Goal: Download file/media

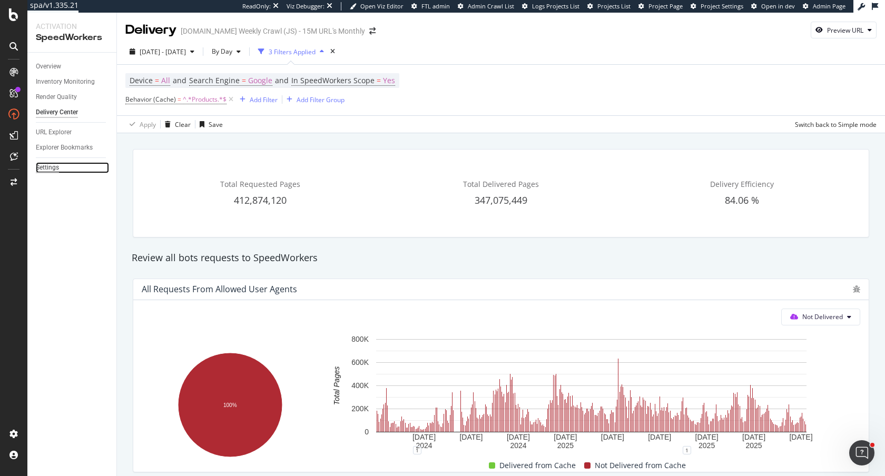
click at [42, 169] on div "Settings" at bounding box center [47, 167] width 23 height 11
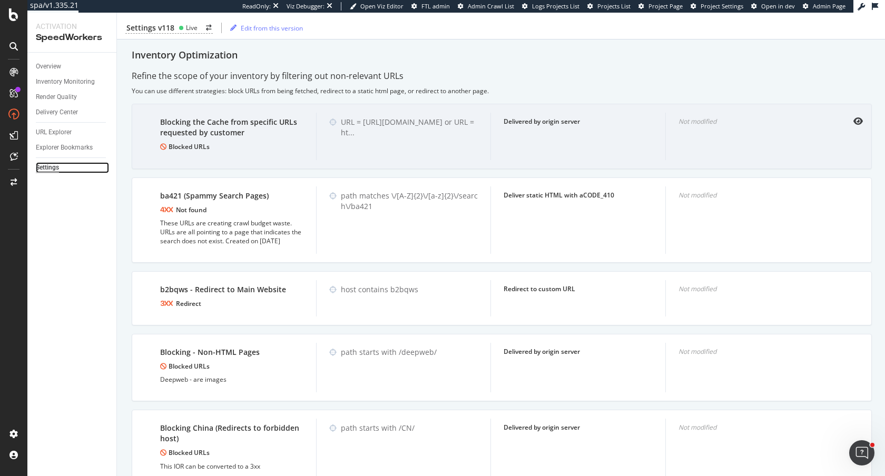
scroll to position [932, 0]
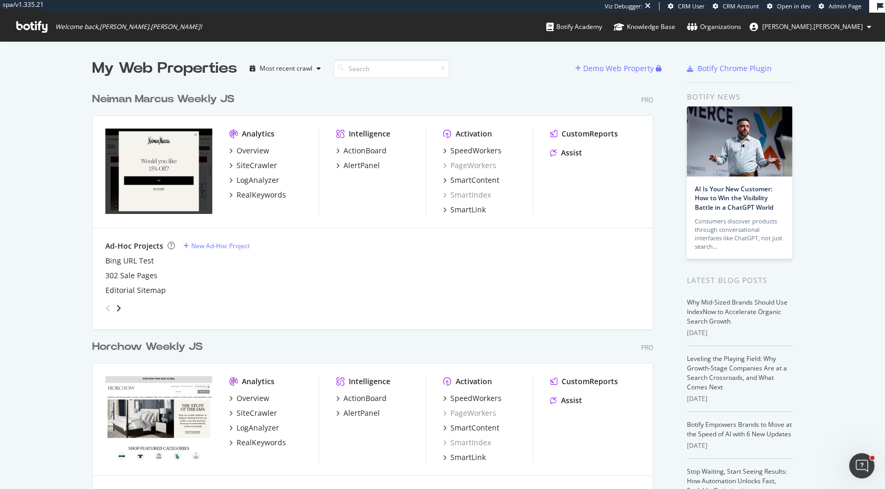
click at [199, 98] on div "Neiman Marcus Weekly JS" at bounding box center [163, 99] width 142 height 15
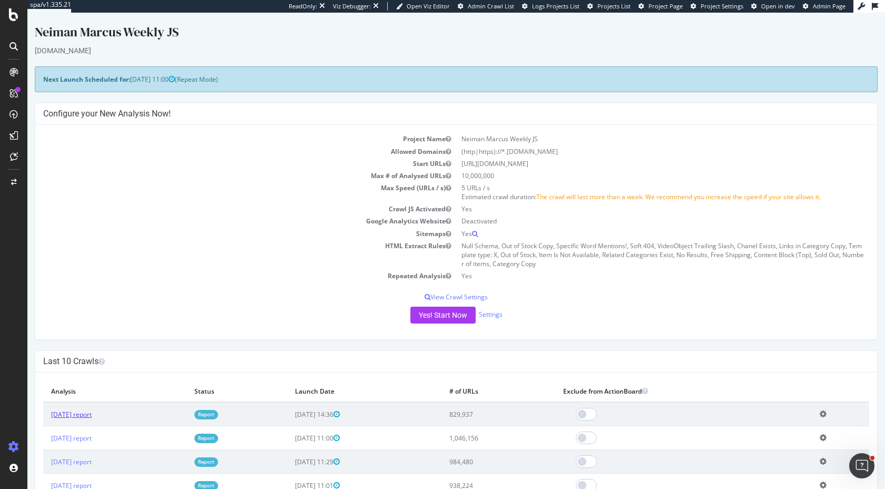
click at [88, 418] on link "2025 Aug. 11th report" at bounding box center [71, 414] width 41 height 9
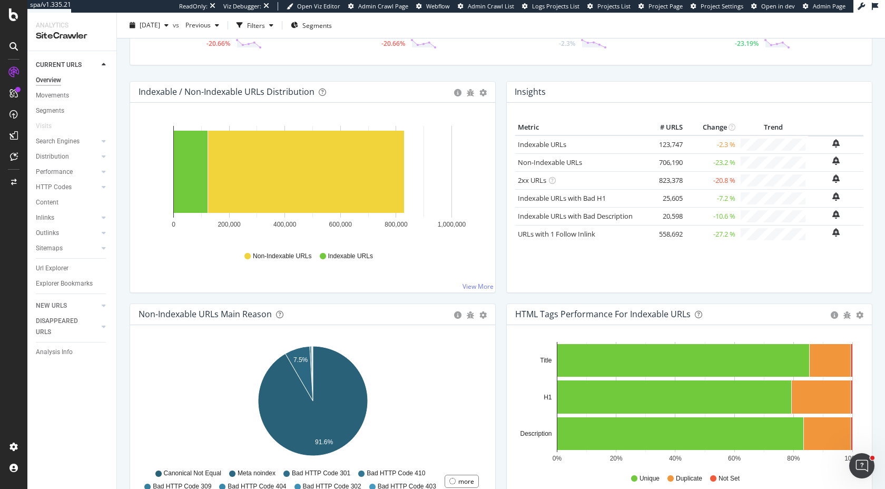
scroll to position [173, 0]
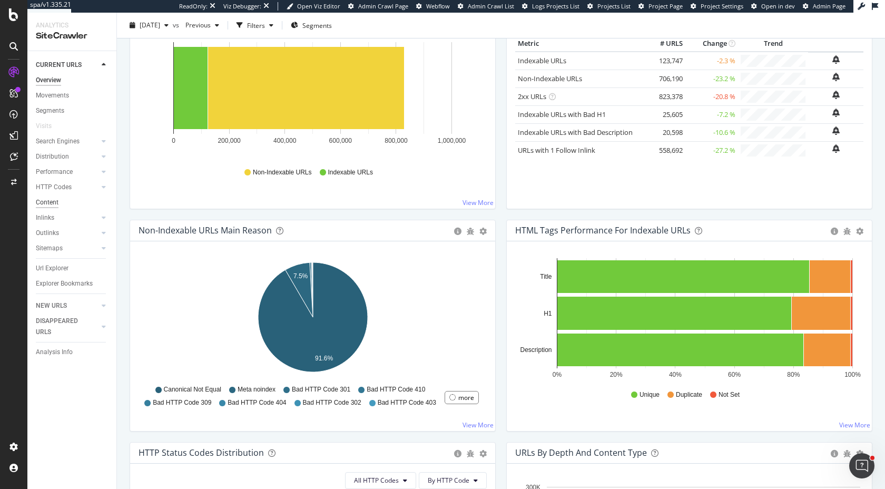
click at [51, 204] on div "Content" at bounding box center [47, 202] width 23 height 11
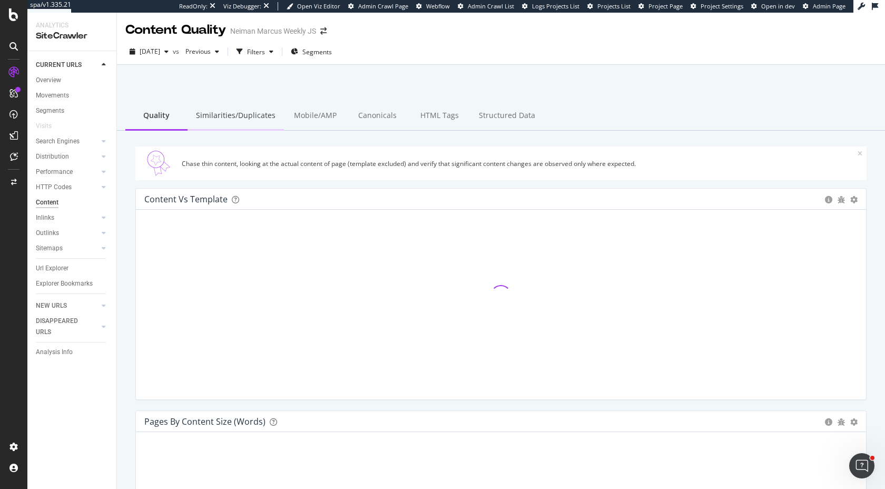
click at [221, 115] on div "Similarities/Duplicates" at bounding box center [235, 116] width 96 height 29
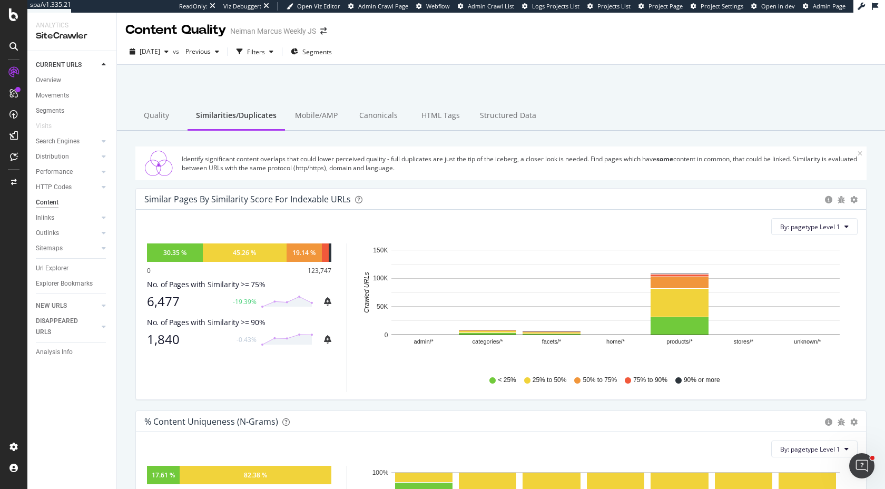
scroll to position [20, 0]
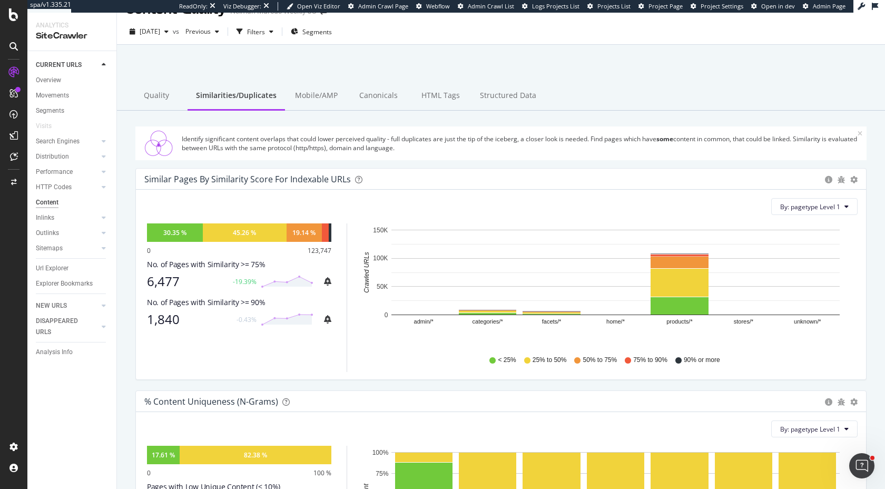
click at [857, 179] on div "Similar Pages by Similarity Score For Indexable URLs Pie Chart (by Percentage) …" at bounding box center [501, 179] width 730 height 21
click at [854, 179] on icon "gear" at bounding box center [853, 179] width 7 height 7
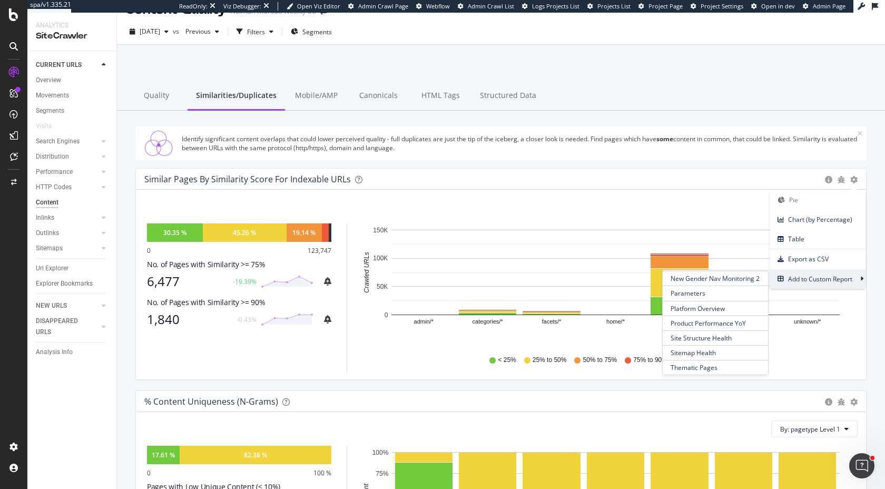
scroll to position [0, 0]
click at [700, 278] on span "New Custom Report" at bounding box center [715, 279] width 105 height 19
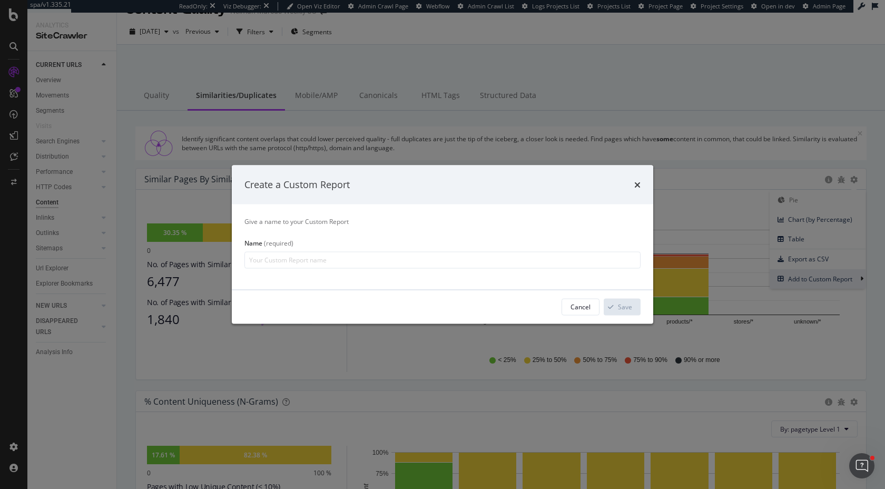
click at [459, 255] on input "modal" at bounding box center [442, 259] width 396 height 17
type input "Monitoring Duplicate Content - Ahead of Migration // Aug. 13"
click at [613, 307] on icon "modal" at bounding box center [611, 306] width 6 height 6
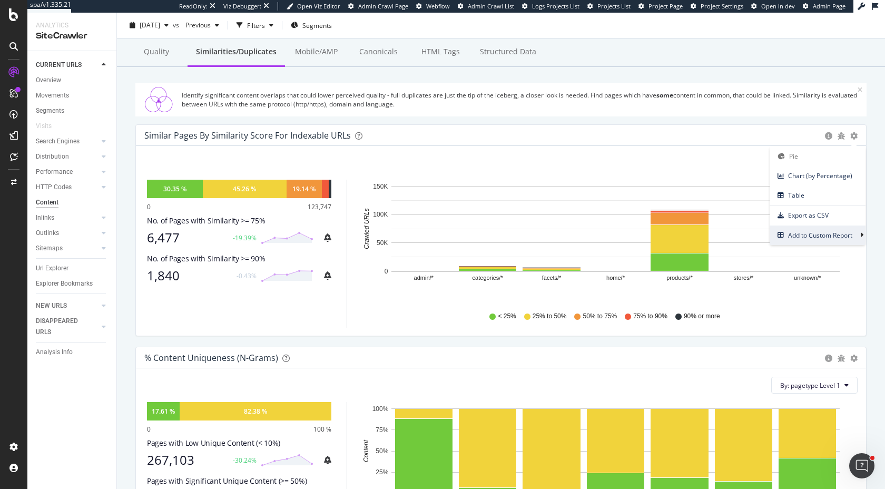
scroll to position [65, 0]
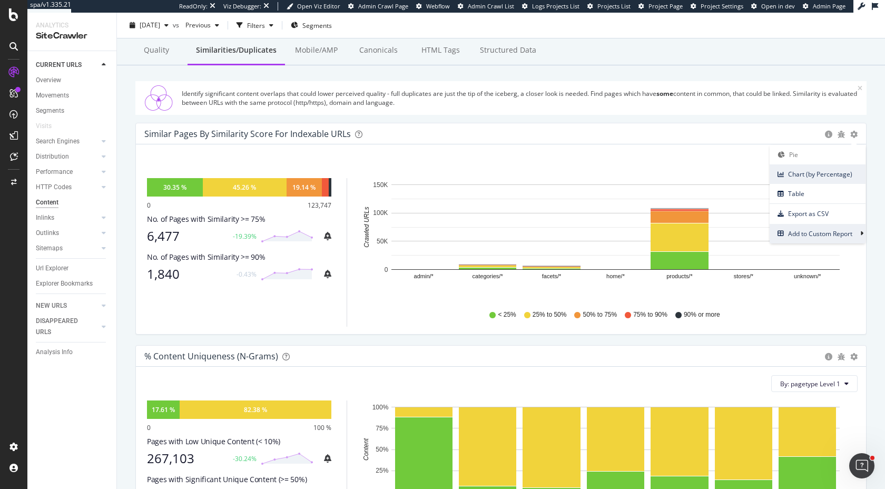
click at [822, 176] on span "Chart (by Percentage)" at bounding box center [817, 174] width 96 height 14
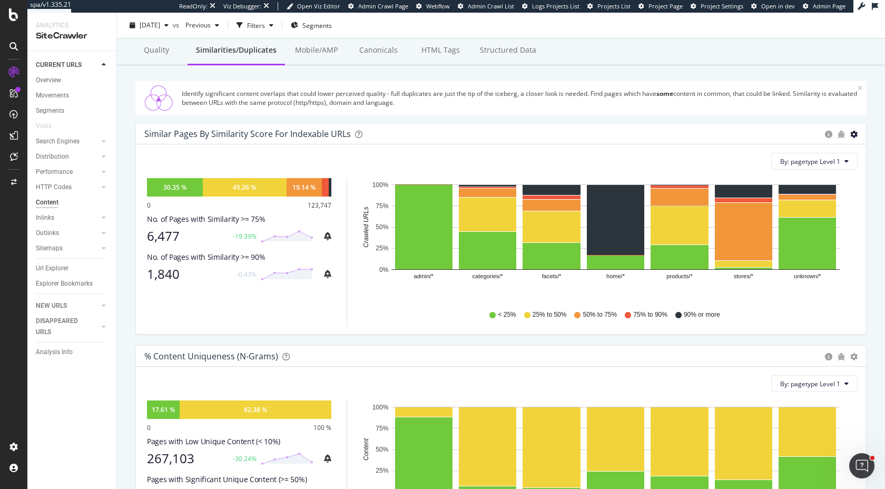
click at [855, 134] on icon "gear" at bounding box center [853, 134] width 7 height 7
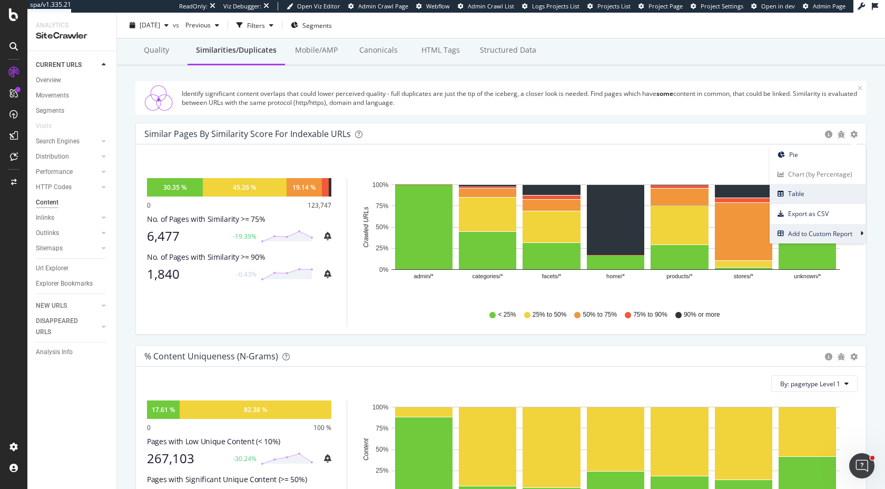
click at [831, 192] on span "Table" at bounding box center [817, 193] width 96 height 14
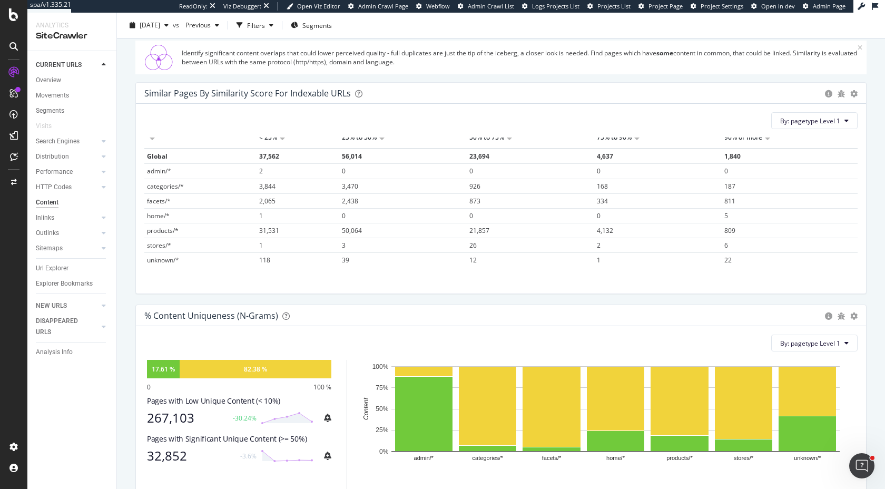
scroll to position [0, 0]
click at [767, 151] on div at bounding box center [767, 153] width 5 height 8
click at [853, 94] on icon "gear" at bounding box center [853, 93] width 7 height 7
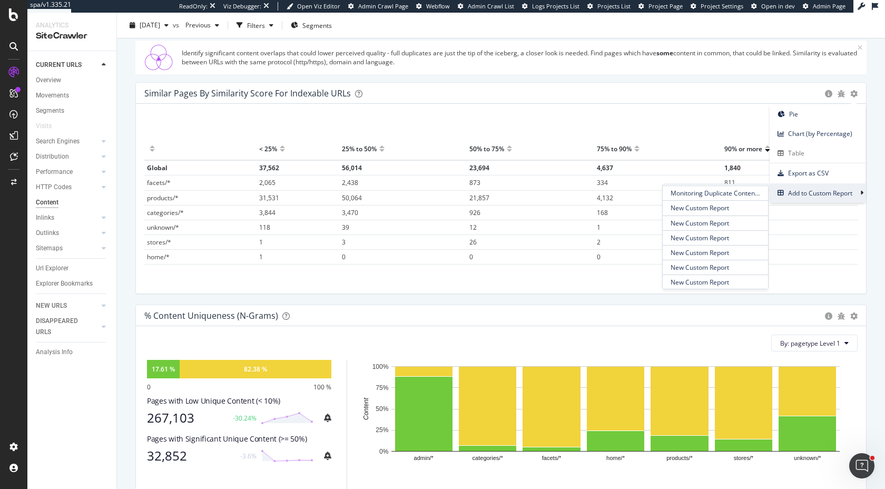
scroll to position [285, 0]
click at [724, 193] on span "Monitoring Duplicate Content - Ahead of Migration // Aug. 13" at bounding box center [715, 192] width 105 height 14
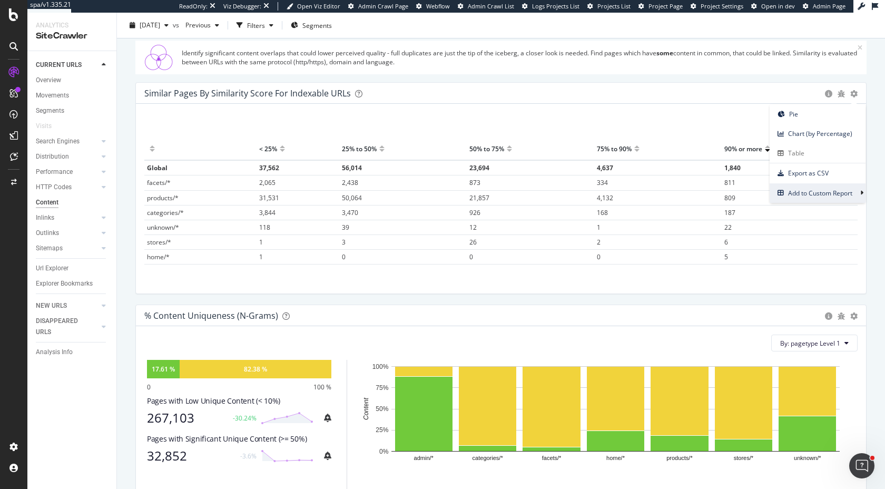
click at [618, 310] on div "% Content Uniqueness (N-Grams)" at bounding box center [481, 315] width 675 height 11
click at [731, 171] on span "1,840" at bounding box center [732, 167] width 16 height 9
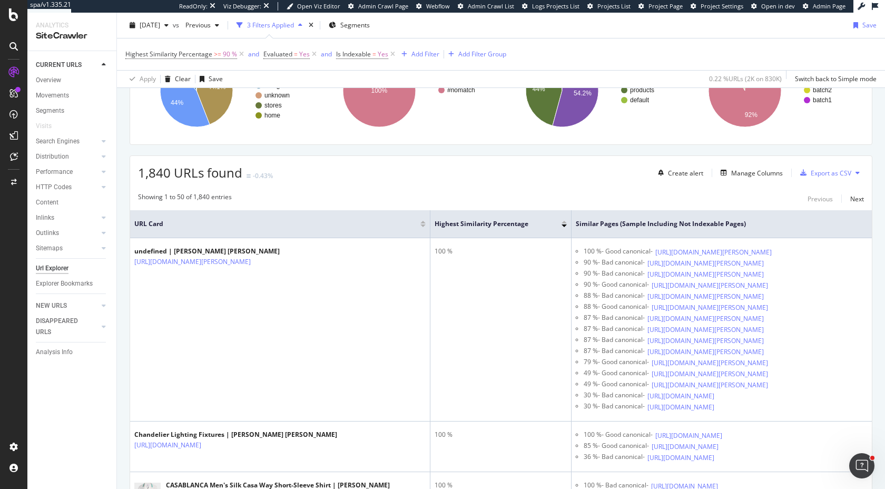
scroll to position [190, 0]
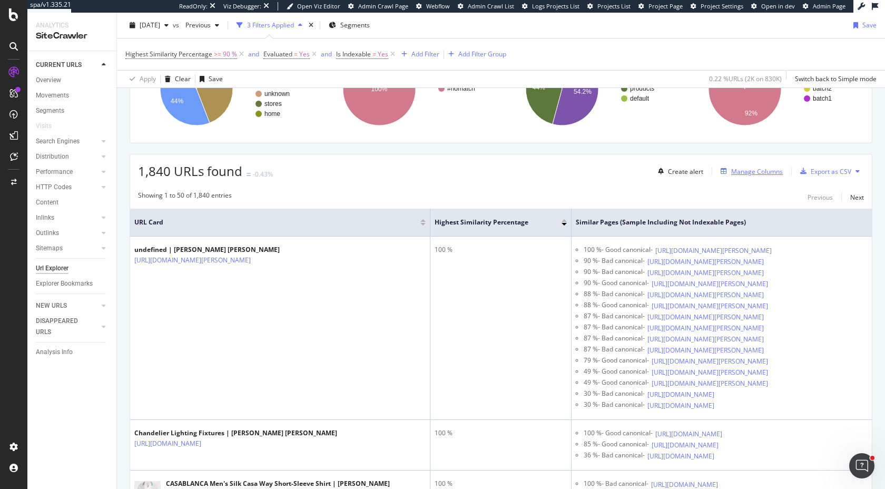
click at [739, 169] on div "Manage Columns" at bounding box center [757, 171] width 52 height 9
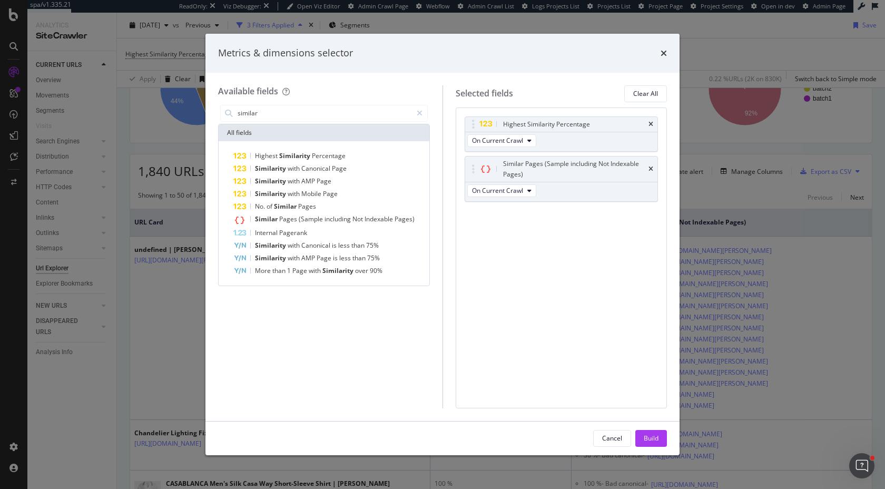
type input "similar"
click at [660, 52] on div "Metrics & dimensions selector" at bounding box center [442, 53] width 449 height 14
click at [661, 54] on icon "times" at bounding box center [663, 53] width 6 height 8
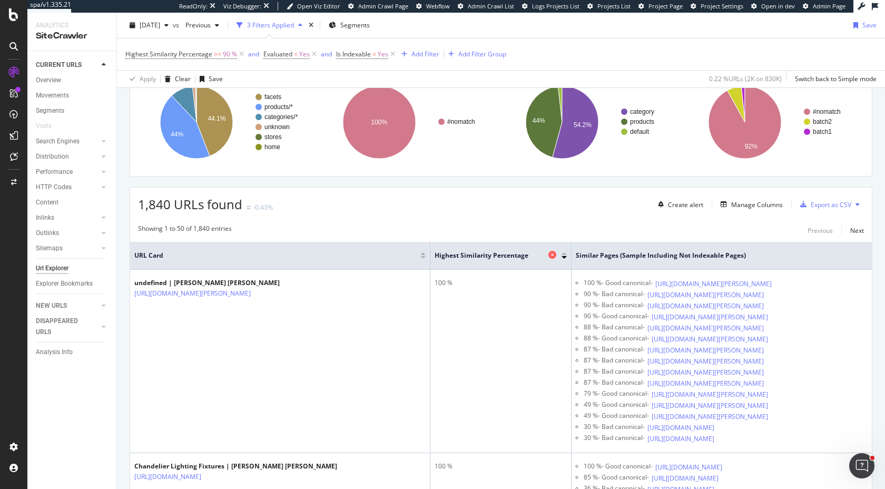
scroll to position [141, 0]
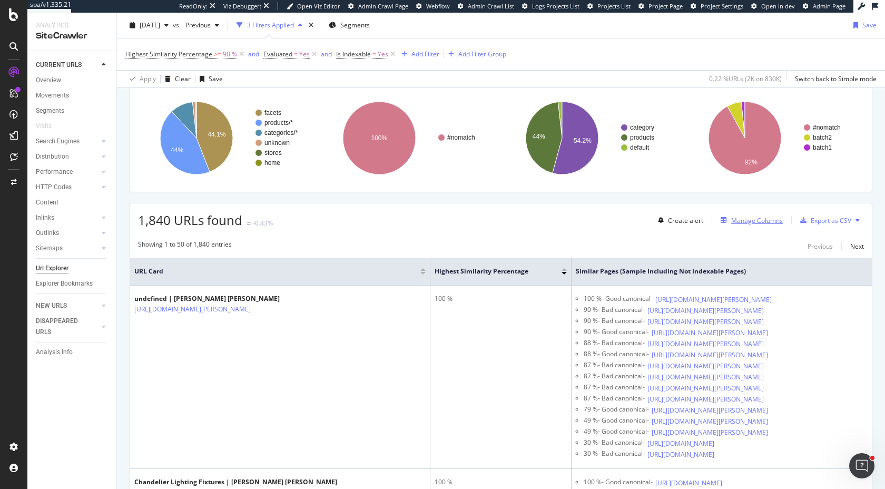
click at [748, 220] on div "Manage Columns" at bounding box center [757, 220] width 52 height 9
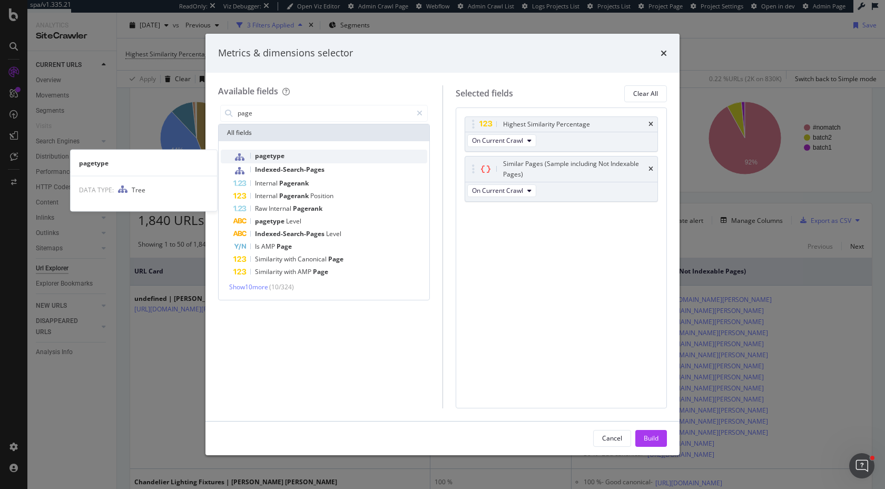
click at [285, 157] on div "pagetype" at bounding box center [330, 157] width 194 height 14
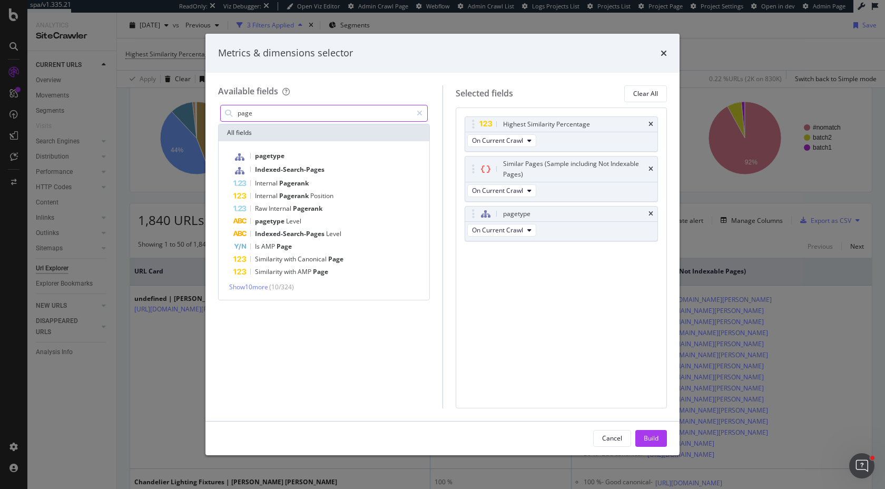
click at [273, 113] on input "page" at bounding box center [323, 113] width 175 height 16
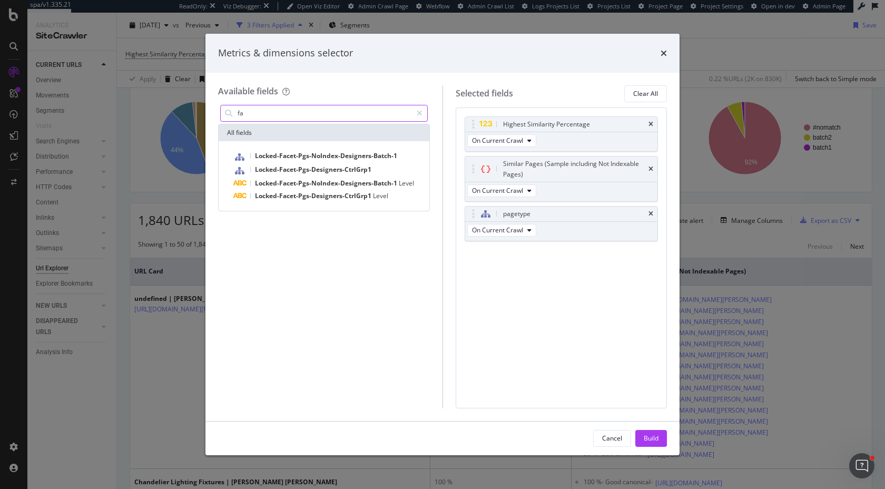
type input "f"
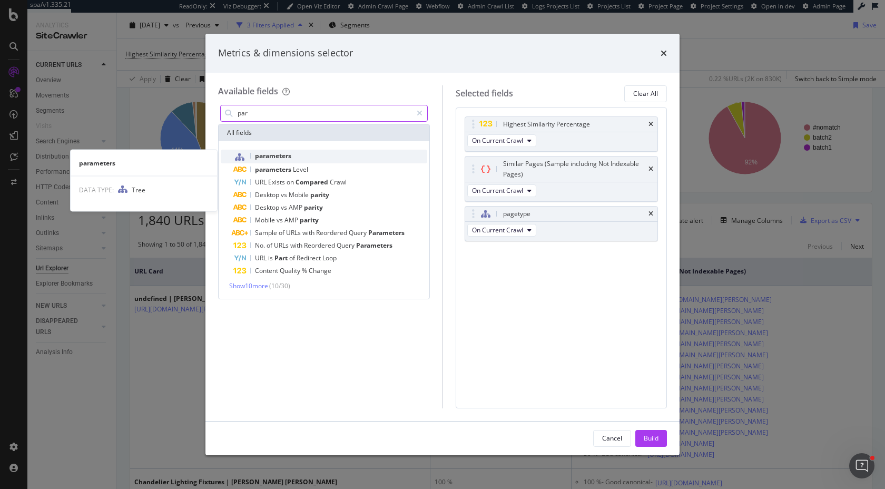
type input "par"
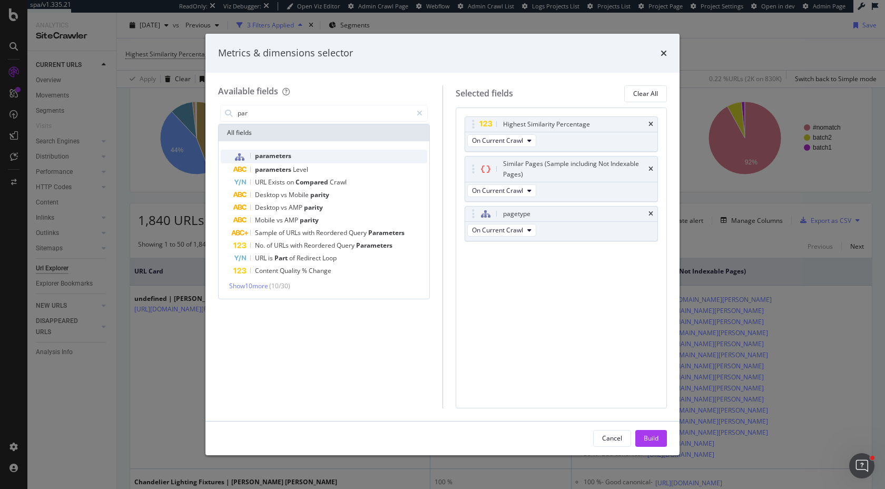
click at [297, 154] on div "parameters" at bounding box center [330, 157] width 194 height 14
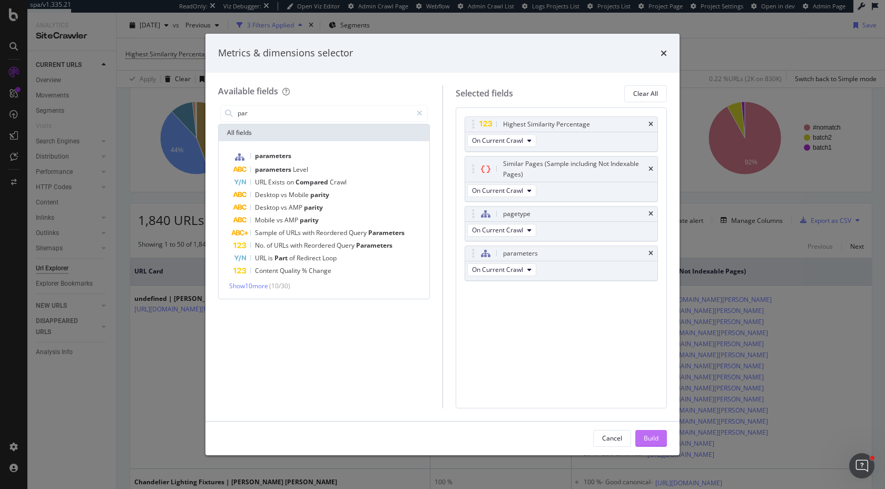
click at [645, 433] on div "Build" at bounding box center [651, 437] width 15 height 9
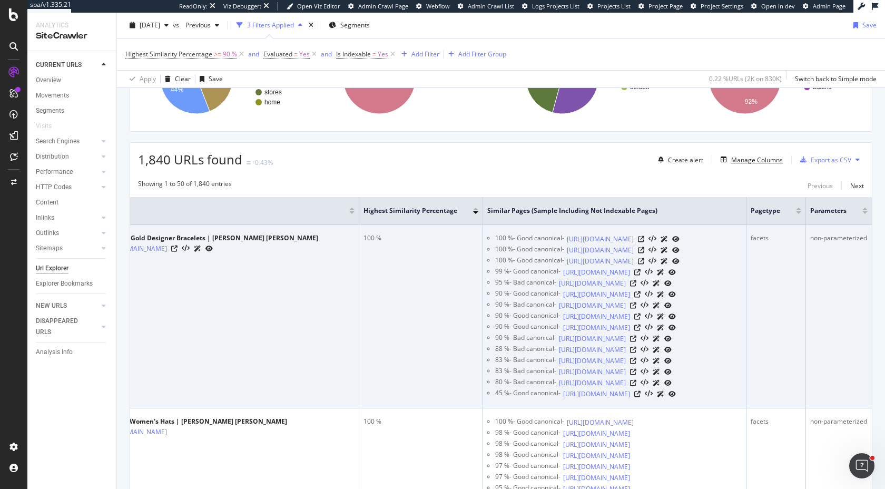
scroll to position [200, 0]
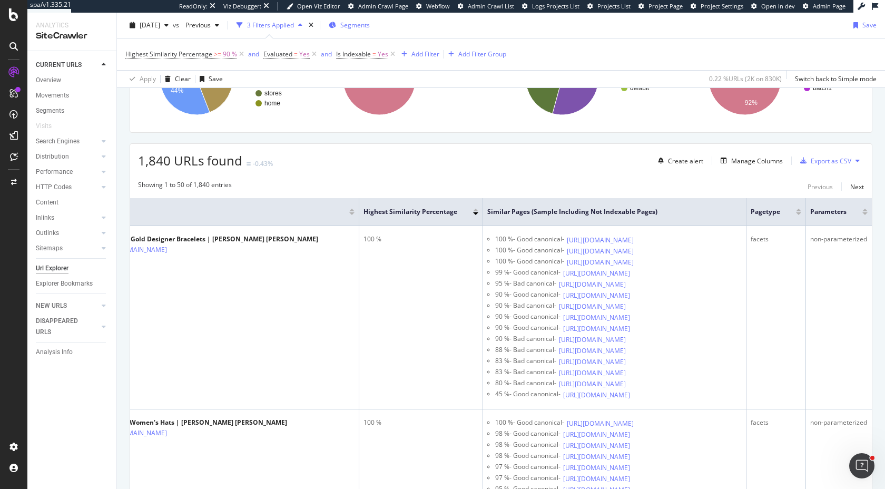
click at [367, 29] on span "Segments" at bounding box center [354, 25] width 29 height 9
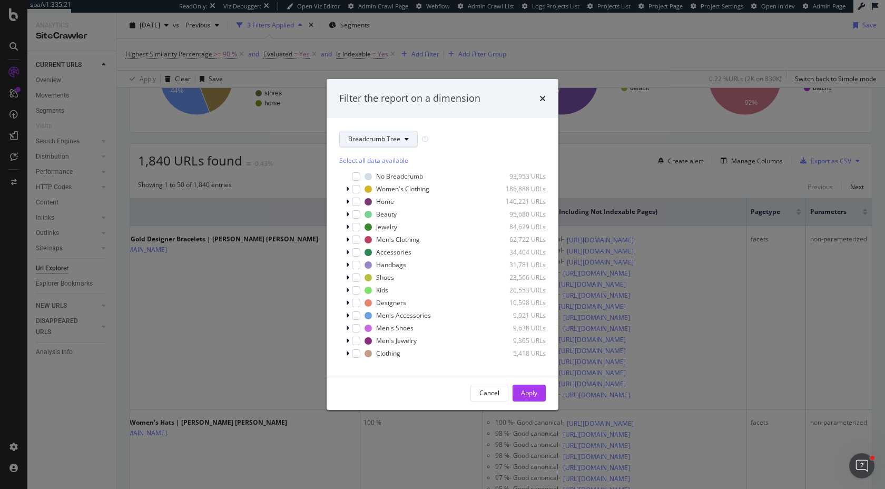
click at [389, 137] on span "Breadcrumb Tree" at bounding box center [374, 138] width 52 height 9
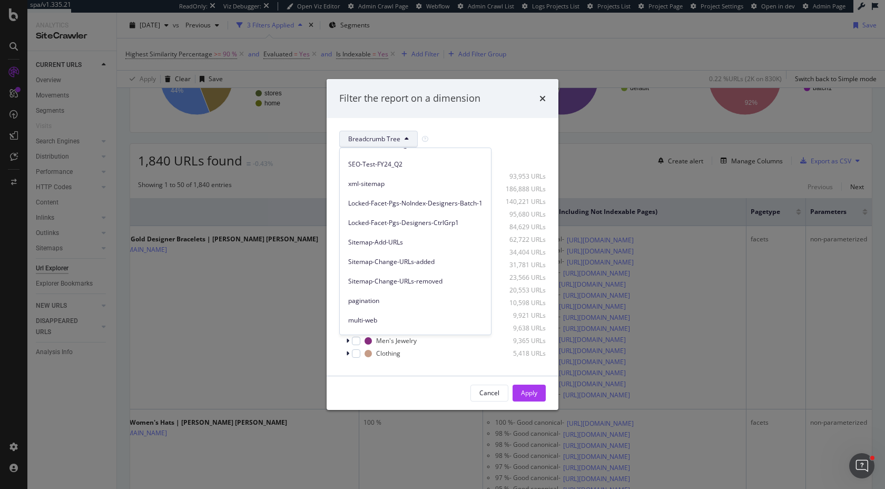
scroll to position [241, 0]
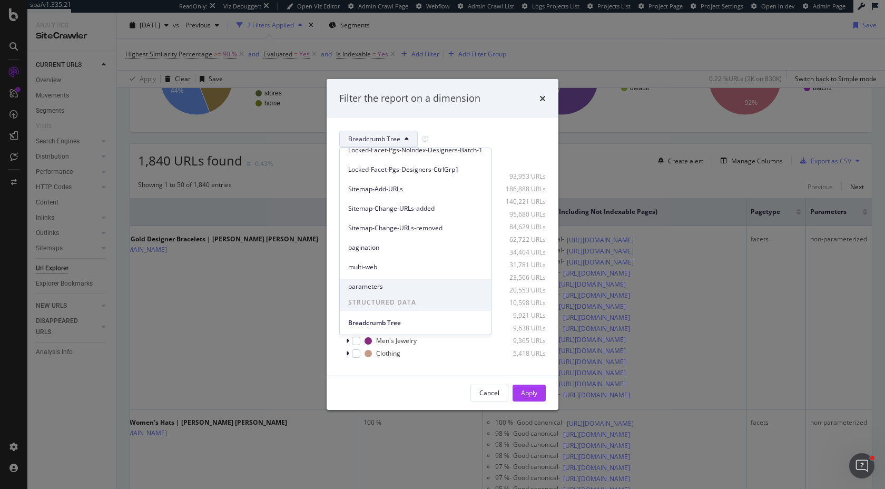
click at [381, 283] on span "parameters" at bounding box center [415, 286] width 134 height 9
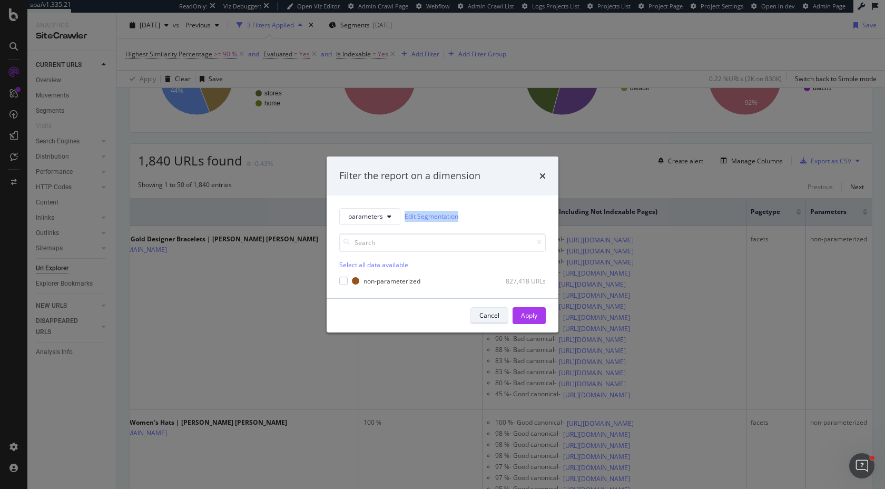
click at [500, 312] on button "Cancel" at bounding box center [489, 315] width 38 height 17
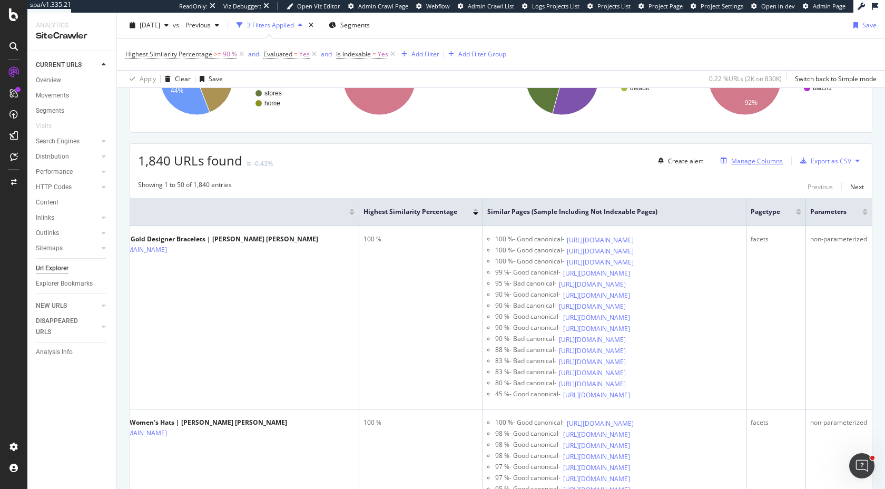
click at [745, 161] on div "Manage Columns" at bounding box center [757, 160] width 52 height 9
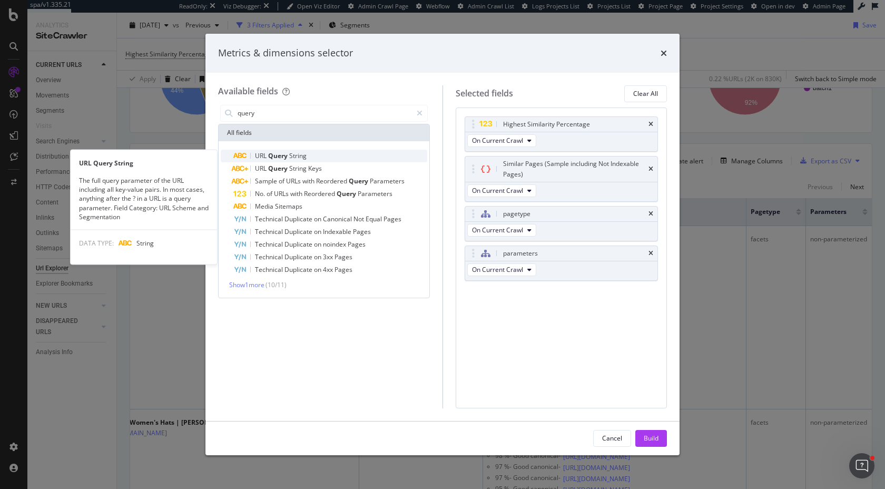
type input "query"
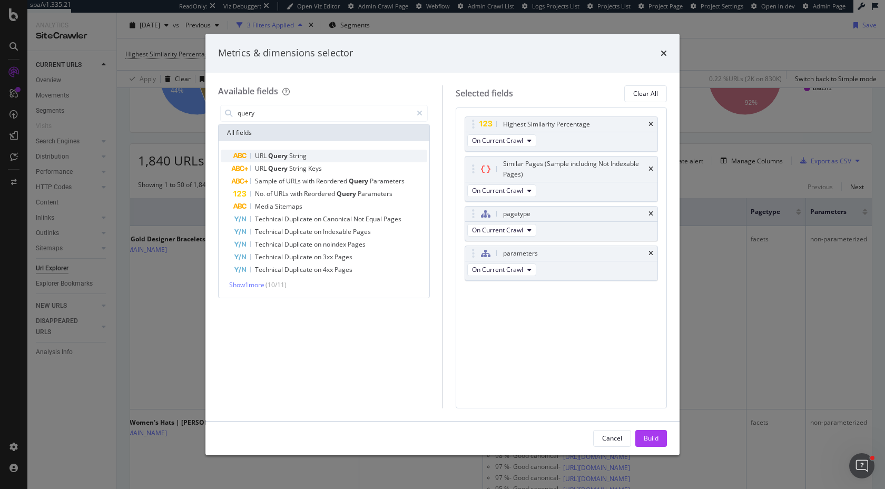
click at [280, 155] on span "Query" at bounding box center [278, 155] width 21 height 9
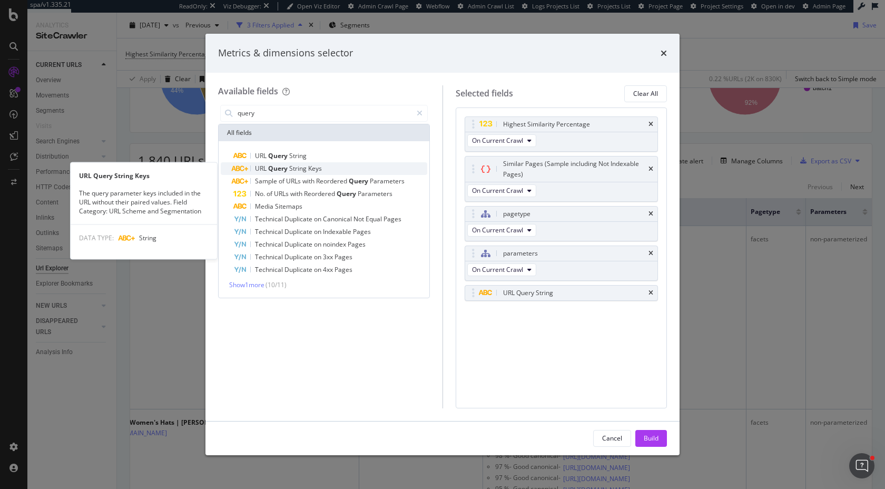
click at [280, 165] on span "Query" at bounding box center [278, 168] width 21 height 9
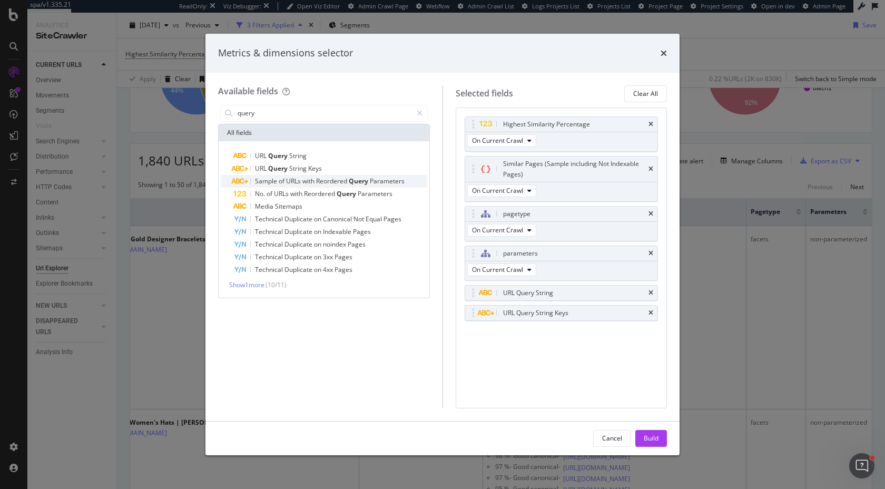
click at [312, 185] on div "Sample of URLs with Reordered Query Parameters" at bounding box center [330, 181] width 194 height 13
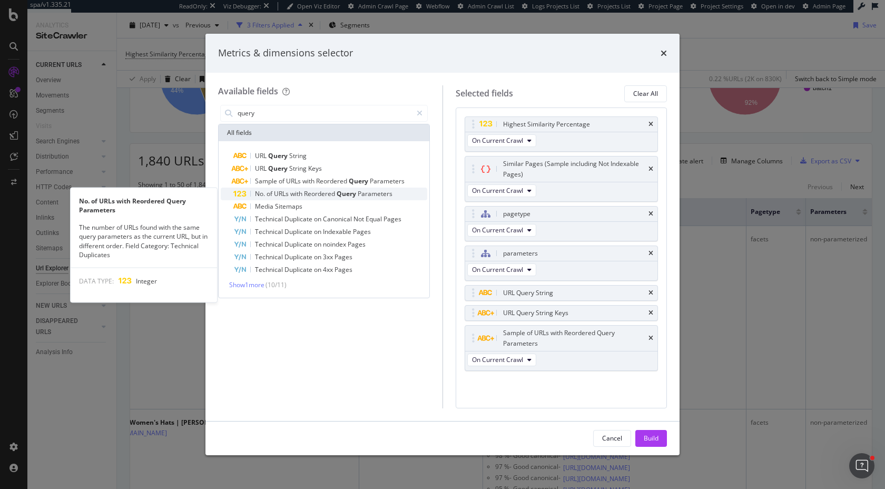
click at [311, 192] on span "Reordered" at bounding box center [320, 193] width 33 height 9
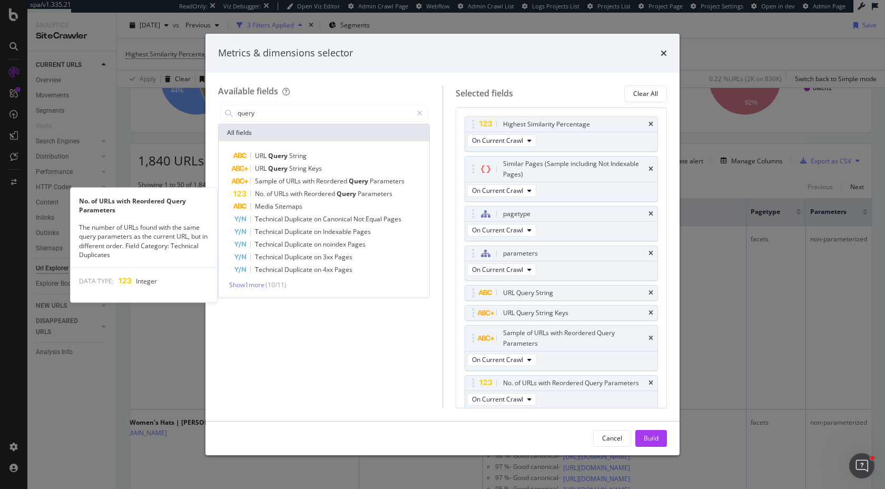
scroll to position [2, 0]
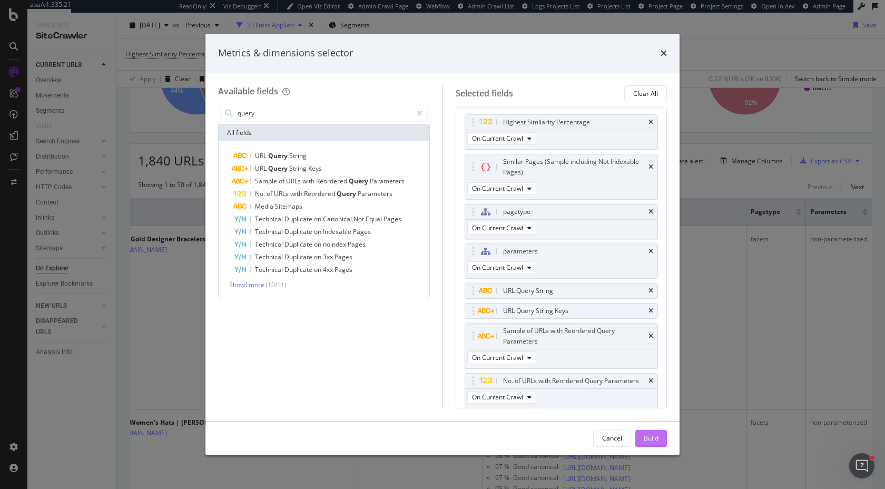
click at [654, 432] on div "Build" at bounding box center [651, 438] width 15 height 16
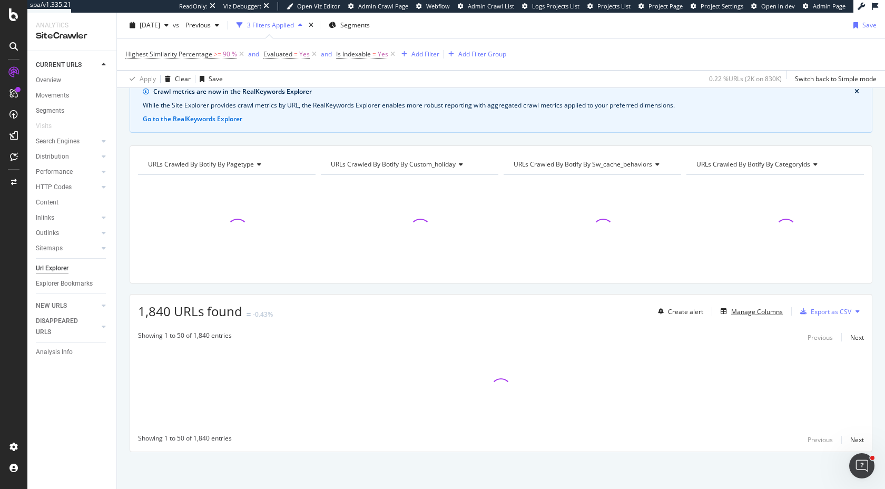
scroll to position [50, 0]
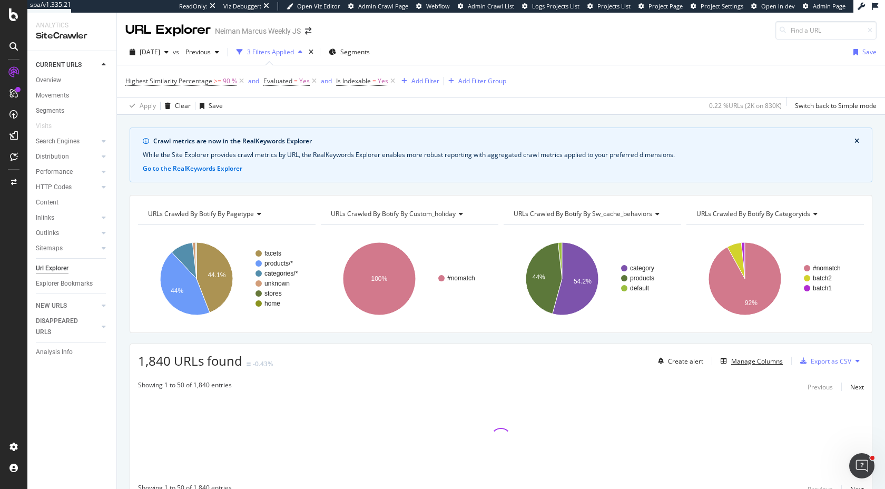
scroll to position [50, 0]
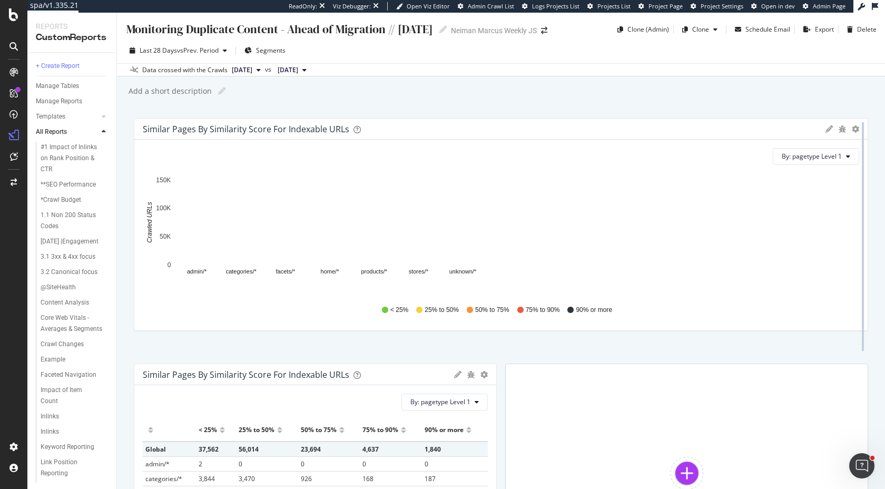
drag, startPoint x: 494, startPoint y: 187, endPoint x: 862, endPoint y: 194, distance: 368.2
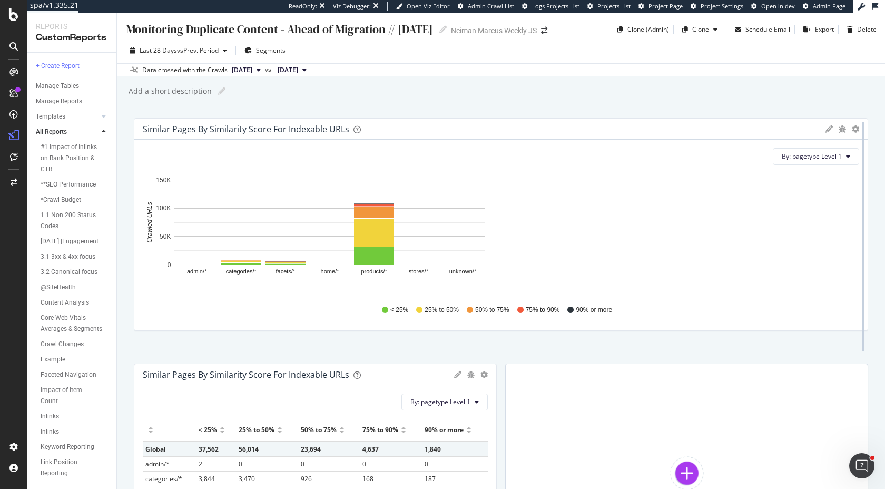
click at [862, 194] on div at bounding box center [862, 236] width 11 height 237
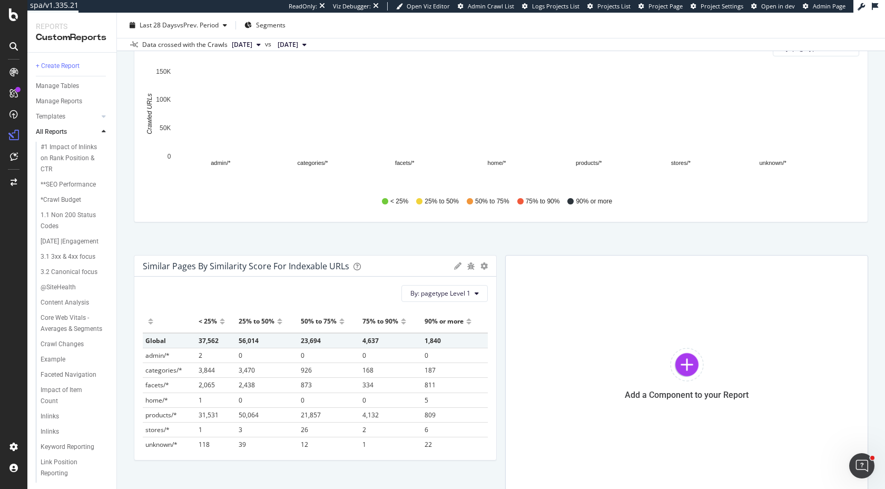
scroll to position [128, 0]
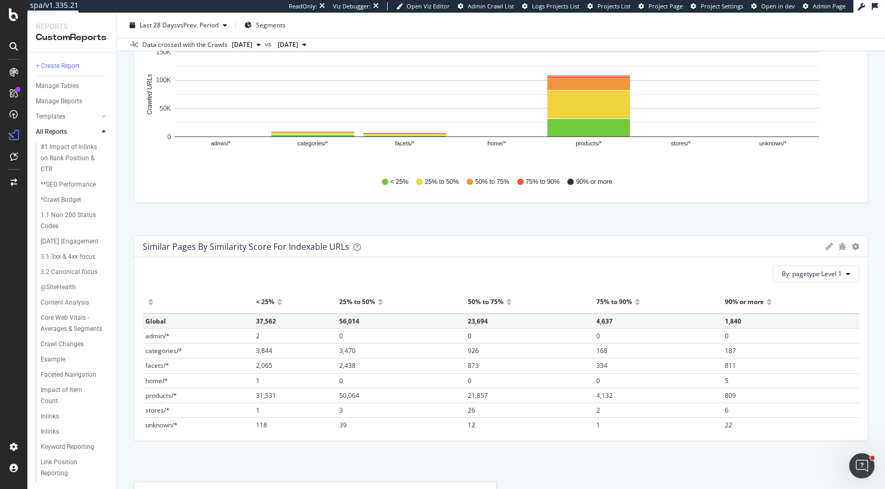
drag, startPoint x: 495, startPoint y: 272, endPoint x: 884, endPoint y: 260, distance: 389.9
click at [884, 260] on div "Monitoring Duplicate Content - Ahead of Migration // Aug. 13 Monitoring Duplica…" at bounding box center [501, 251] width 768 height 476
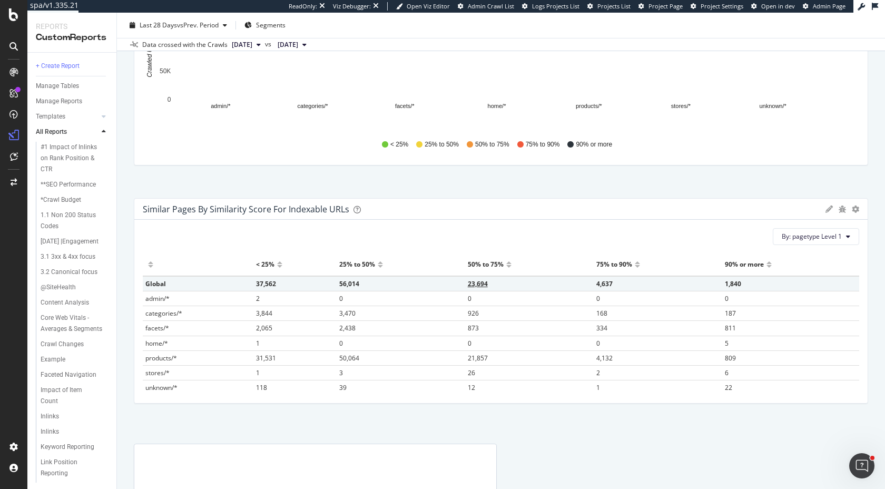
scroll to position [169, 0]
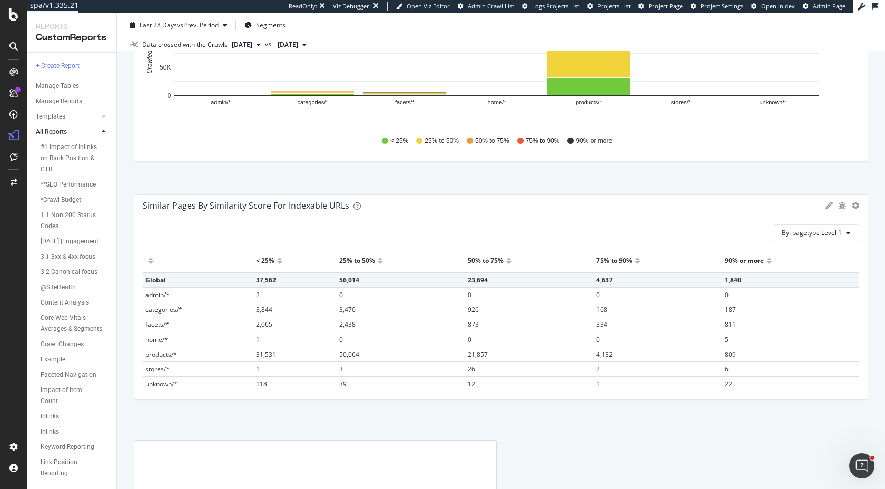
click at [768, 262] on div at bounding box center [768, 265] width 5 height 8
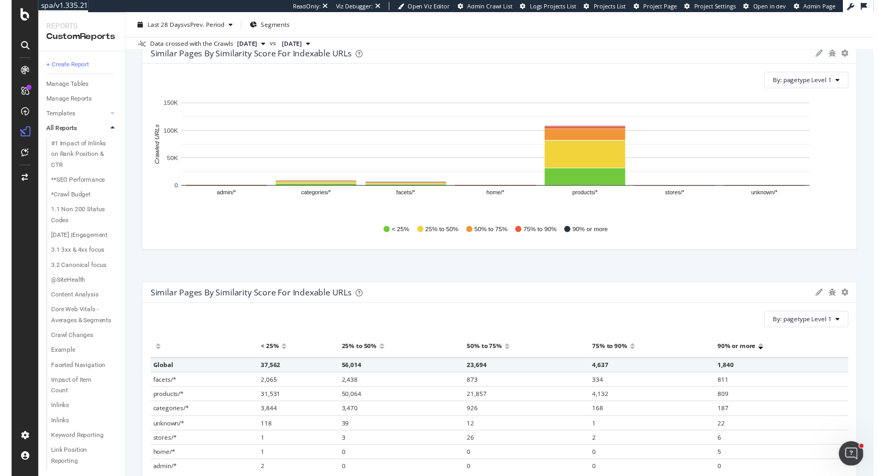
scroll to position [88, 0]
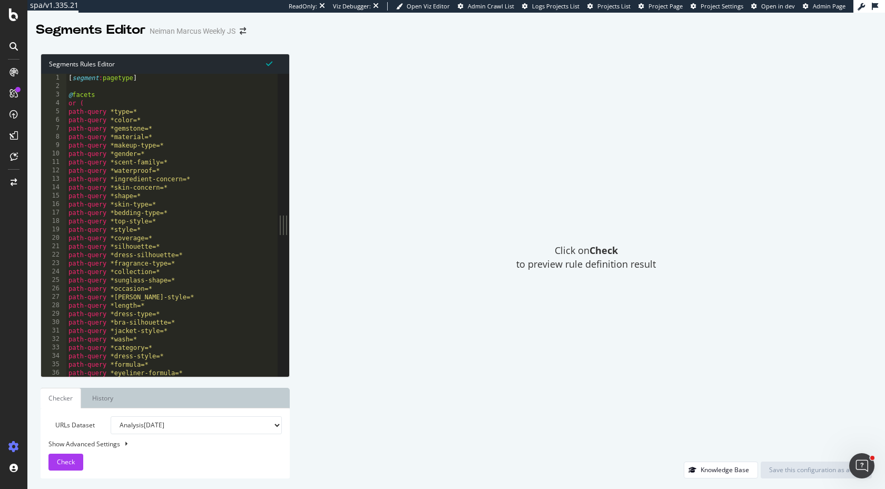
type textarea "path-query *gender=*"
click at [109, 155] on div "[ segment : pagetype ] @ facets or ( path-query *type=* path-query *color=* pat…" at bounding box center [364, 233] width 596 height 319
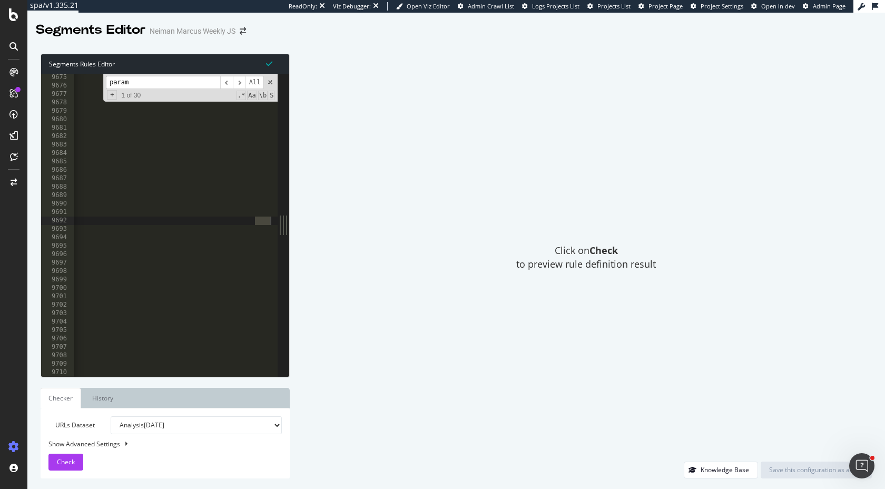
scroll to position [0, 28]
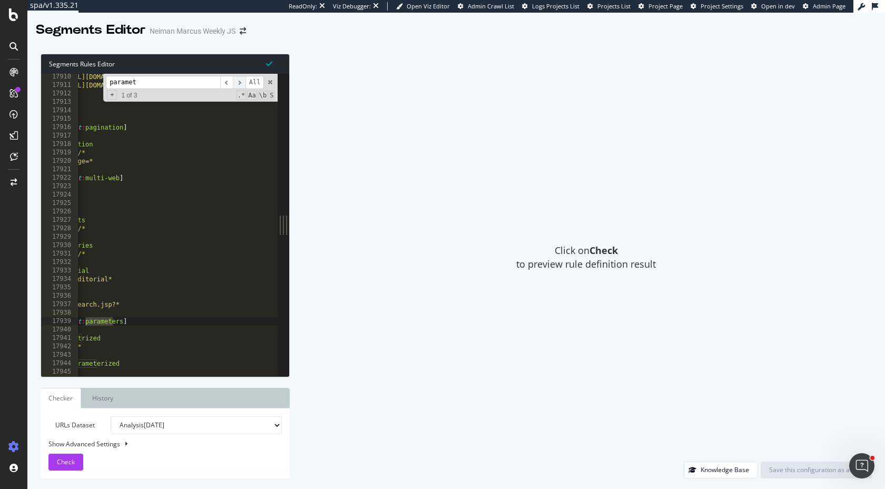
type input "paramet"
click at [241, 79] on span "​" at bounding box center [239, 82] width 13 height 13
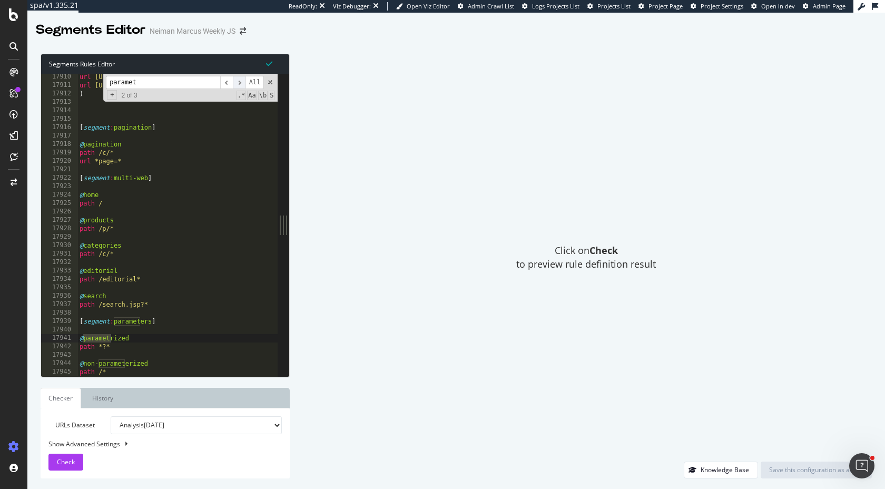
scroll to position [0, 0]
click at [124, 347] on div "url [URL][DOMAIN_NAME] url [URL][DOMAIN_NAME] ) [ segment : pagination ] @ pagi…" at bounding box center [375, 232] width 596 height 319
click at [86, 346] on div "url [URL][DOMAIN_NAME] url [URL][DOMAIN_NAME] ) [ segment : pagination ] @ pagi…" at bounding box center [375, 232] width 596 height 319
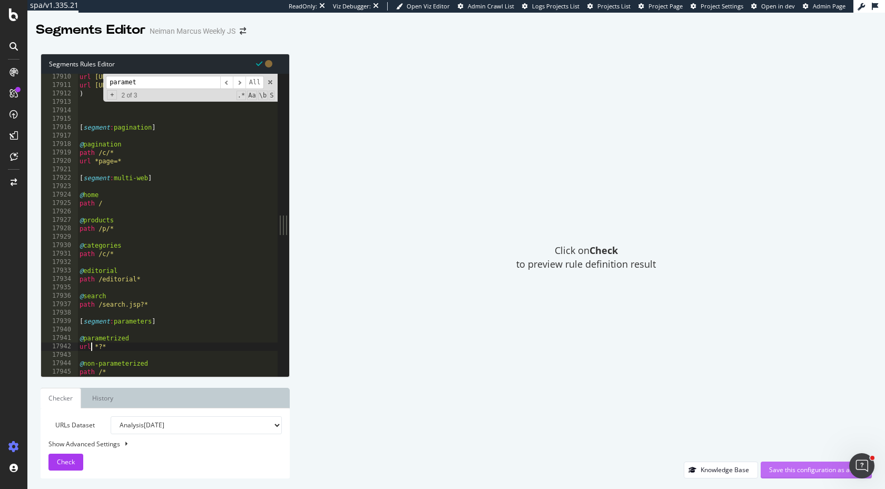
type textarea "url *?*"
click at [799, 471] on div "Save this configuration as active" at bounding box center [816, 469] width 94 height 9
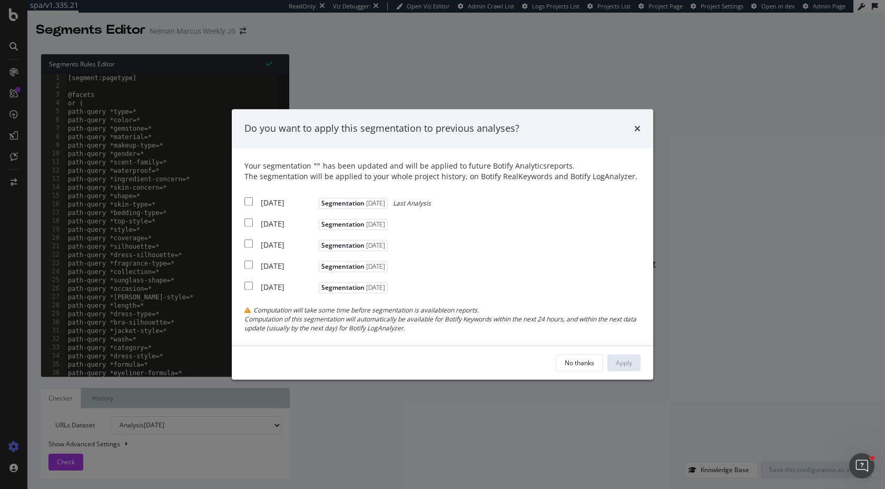
click at [249, 201] on input "modal" at bounding box center [248, 201] width 8 height 8
checkbox input "true"
click at [249, 220] on input "modal" at bounding box center [248, 222] width 8 height 8
checkbox input "true"
click at [249, 242] on input "modal" at bounding box center [248, 243] width 8 height 8
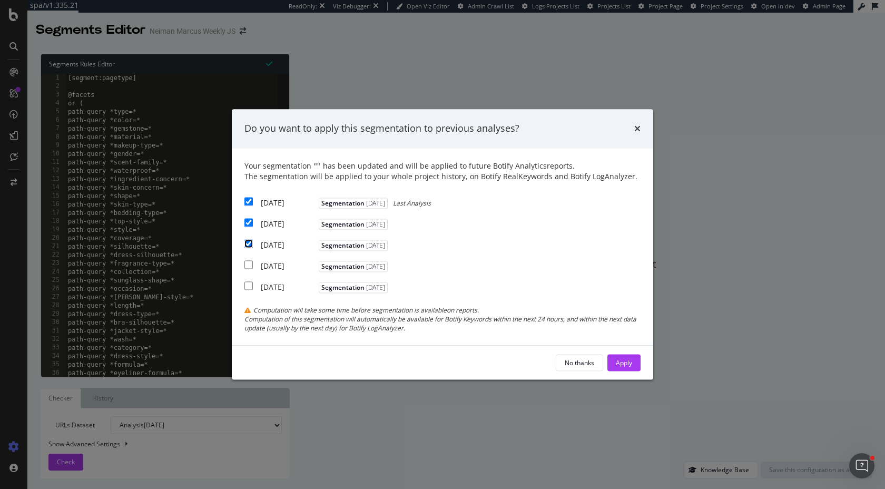
checkbox input "true"
click at [627, 364] on div "Apply" at bounding box center [624, 362] width 16 height 9
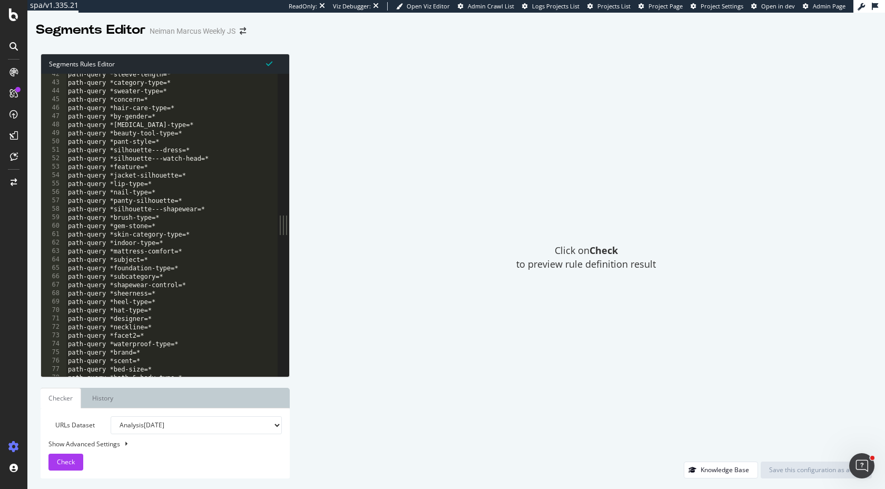
scroll to position [46, 0]
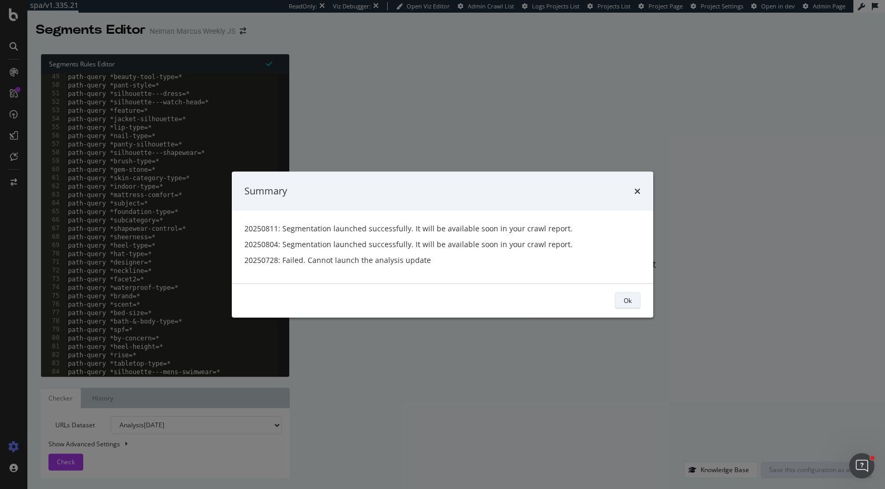
click at [625, 296] on div "Ok" at bounding box center [628, 300] width 8 height 9
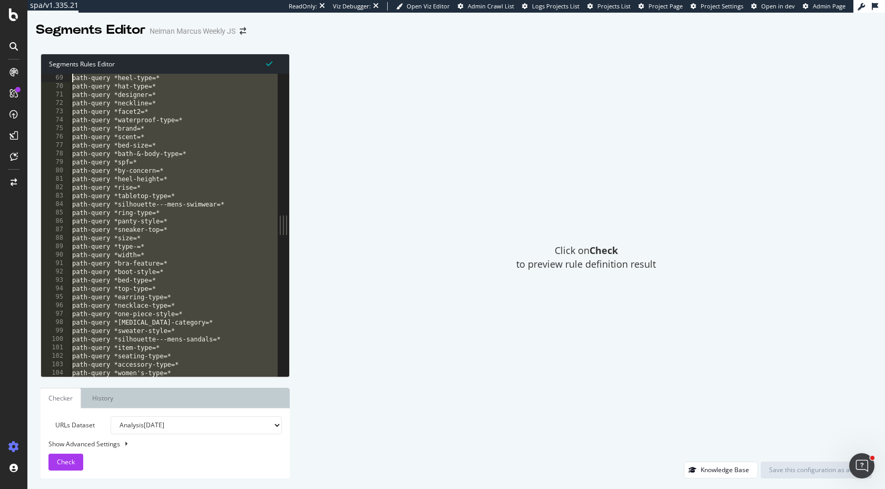
scroll to position [0, 0]
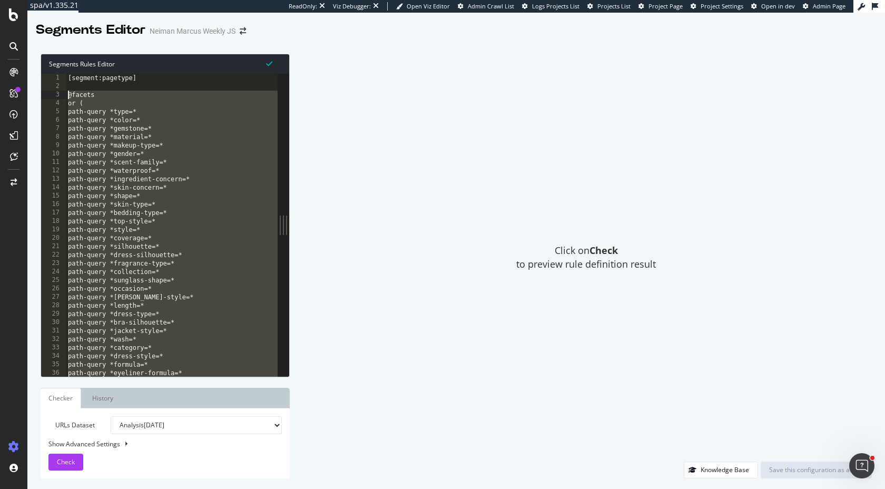
drag, startPoint x: 86, startPoint y: 297, endPoint x: 65, endPoint y: 95, distance: 202.3
click at [65, 95] on div ") 1 2 3 4 5 6 7 8 9 10 11 12 13 14 15 16 17 18 19 20 21 22 23 24 25 26 27 28 29…" at bounding box center [159, 225] width 236 height 302
click at [156, 229] on div "[segment:pagetype] @facets or ( path-query *type=* path-query *color=* path-que…" at bounding box center [172, 225] width 212 height 302
type textarea "path-query *style=*"
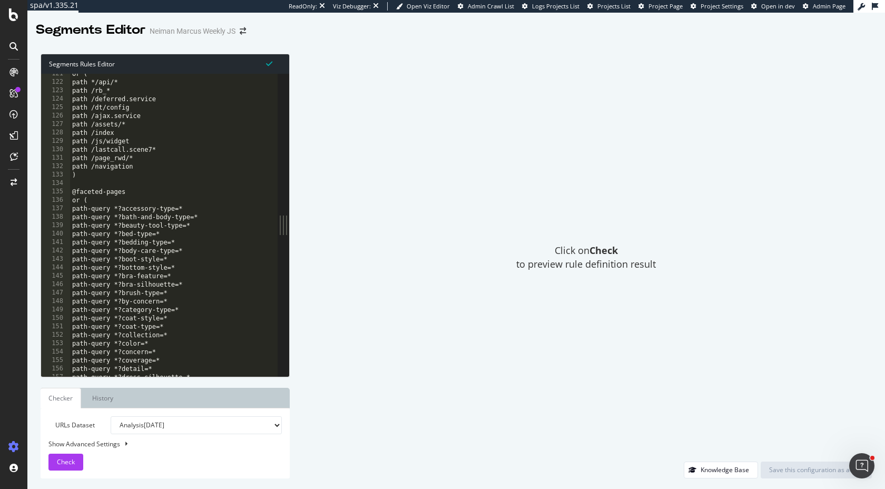
scroll to position [117, 0]
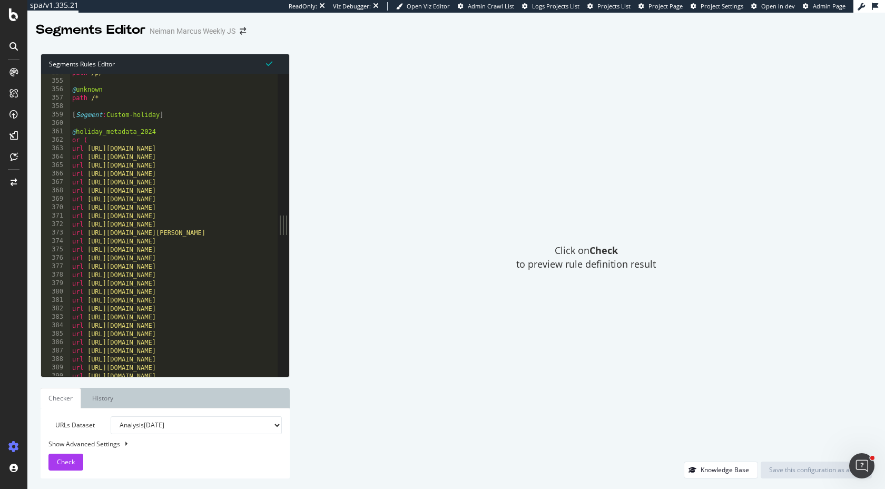
scroll to position [339, 0]
type textarea "url https://www.neimanmarcus.com/c/best-sellers-clothing-cat1729009182"
click at [151, 163] on div "@ products path /p/* @ unknown path /* [ Segment : Custom-holiday ] @ holiday_m…" at bounding box center [368, 230] width 596 height 319
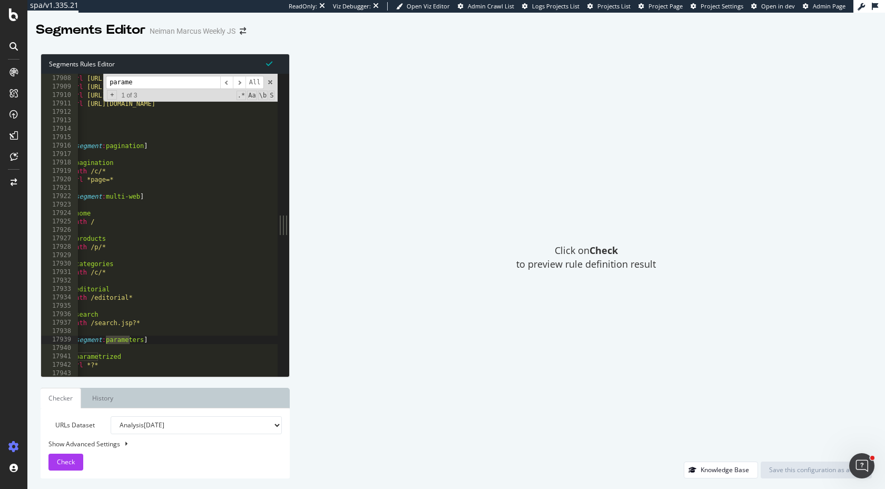
scroll to position [0, 0]
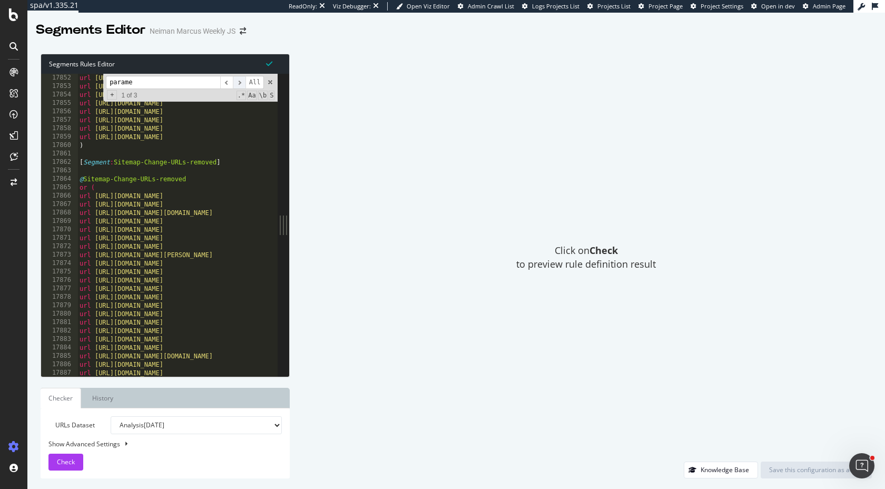
type input "parame"
click at [238, 82] on span "​" at bounding box center [239, 82] width 13 height 13
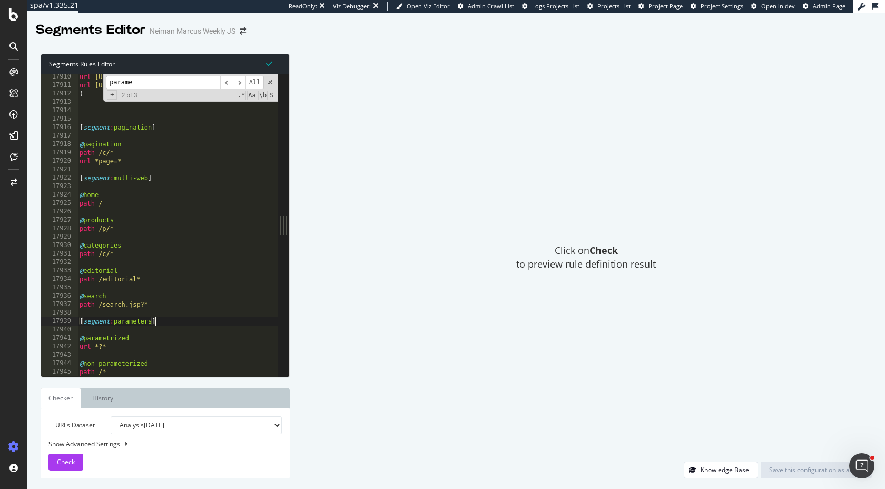
click at [162, 321] on div "url https://www.neimanmarcus.com/c/womens-clothing-clothing-sweatshirts-hoodies…" at bounding box center [375, 232] width 596 height 319
click at [109, 338] on div "url https://www.neimanmarcus.com/c/womens-clothing-clothing-sweatshirts-hoodies…" at bounding box center [375, 232] width 596 height 319
type textarea "@Facets"
paste textarea "@Facets"
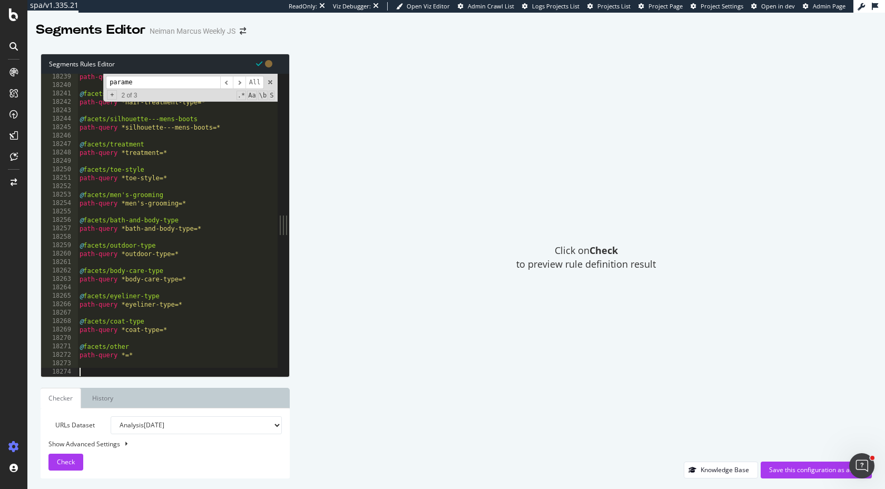
type textarea "@Facets"
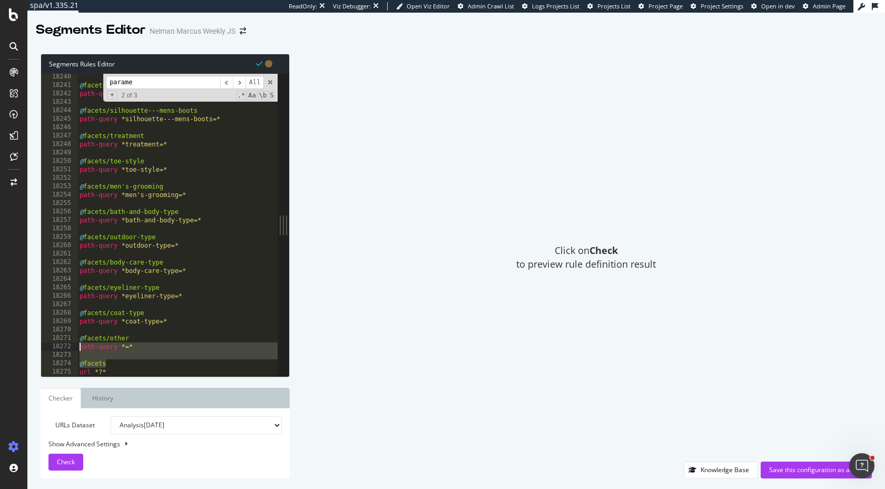
drag, startPoint x: 120, startPoint y: 361, endPoint x: 70, endPoint y: 344, distance: 53.3
click at [70, 343] on div "@facets 18240 18241 18242 18243 18244 18245 18246 18247 18248 18249 18250 18251…" at bounding box center [159, 225] width 236 height 302
type textarea "path-query *=*"
click at [107, 325] on div "@ facets/hair-treatment-type path-query *hair-treatment-type=* @ facets/silhoue…" at bounding box center [375, 232] width 596 height 319
type textarea "path-query *coat-type=*"
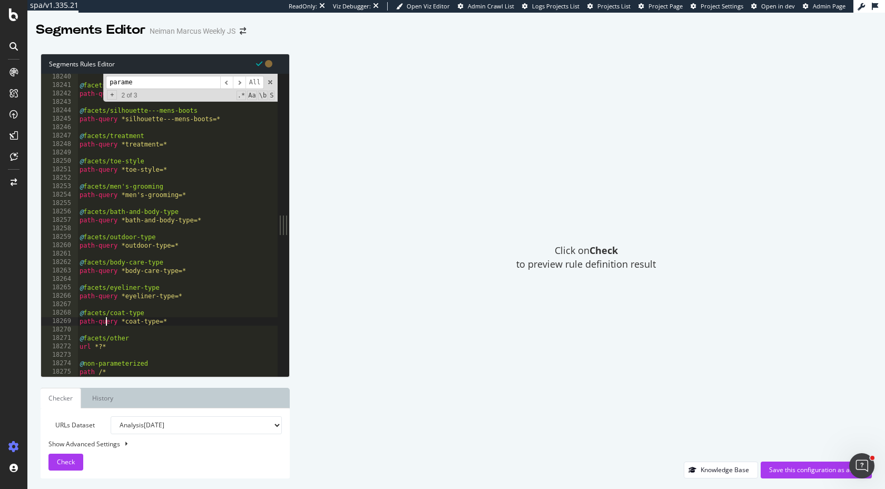
click at [187, 322] on div "@ facets/hair-treatment-type path-query *hair-treatment-type=* @ facets/silhoue…" at bounding box center [375, 232] width 596 height 319
click at [196, 86] on input "parame" at bounding box center [163, 82] width 114 height 13
click at [223, 82] on span "​" at bounding box center [226, 82] width 13 height 13
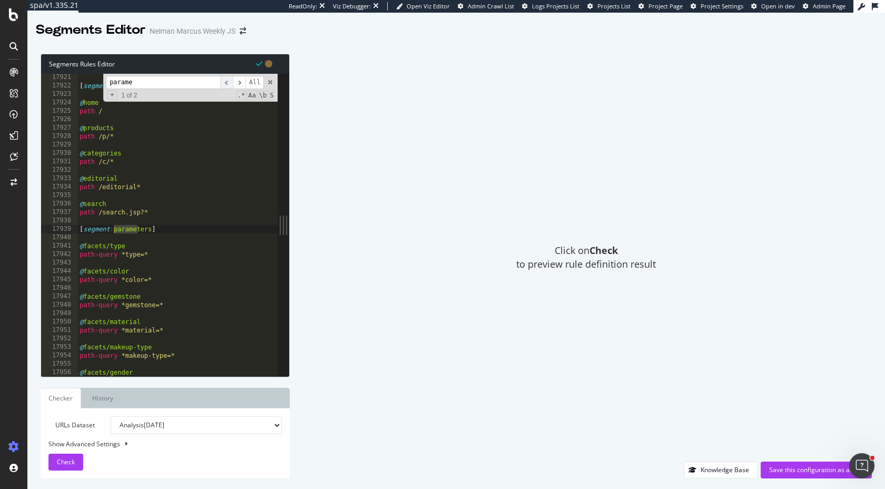
scroll to position [16920, 0]
drag, startPoint x: 177, startPoint y: 82, endPoint x: 73, endPoint y: 65, distance: 106.1
click at [73, 65] on div "Segments Rules Editor 17921 17922 17923 17924 17925 17926 17927 17928 17929 179…" at bounding box center [165, 215] width 249 height 323
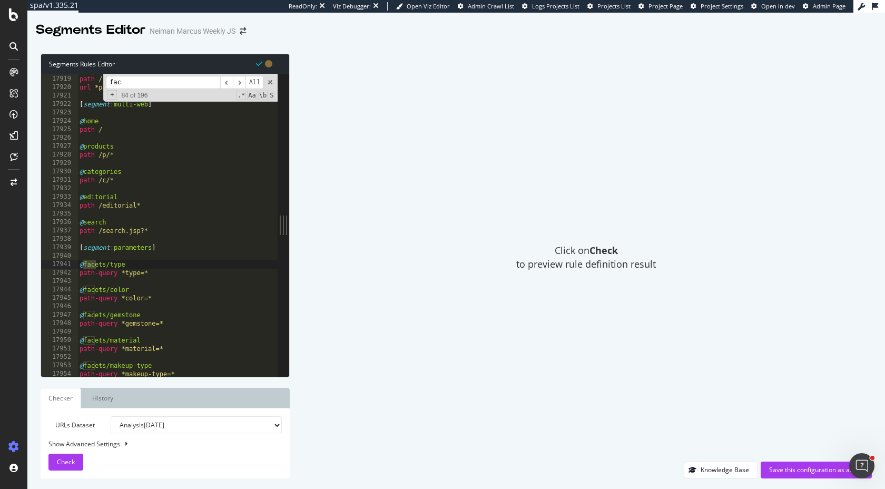
scroll to position [16918, 0]
type input "fac"
click at [224, 80] on span "​" at bounding box center [226, 82] width 13 height 13
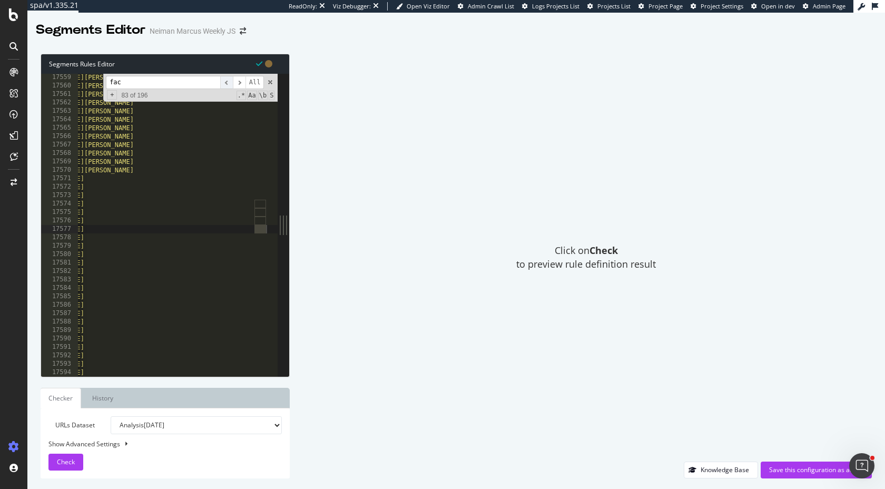
scroll to position [0, 79]
click at [236, 84] on span "​" at bounding box center [239, 82] width 13 height 13
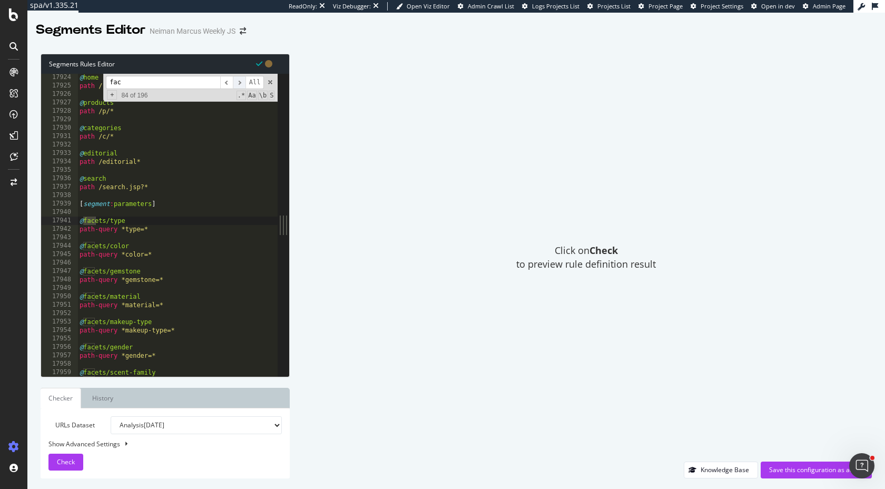
click at [236, 84] on span "​" at bounding box center [239, 82] width 13 height 13
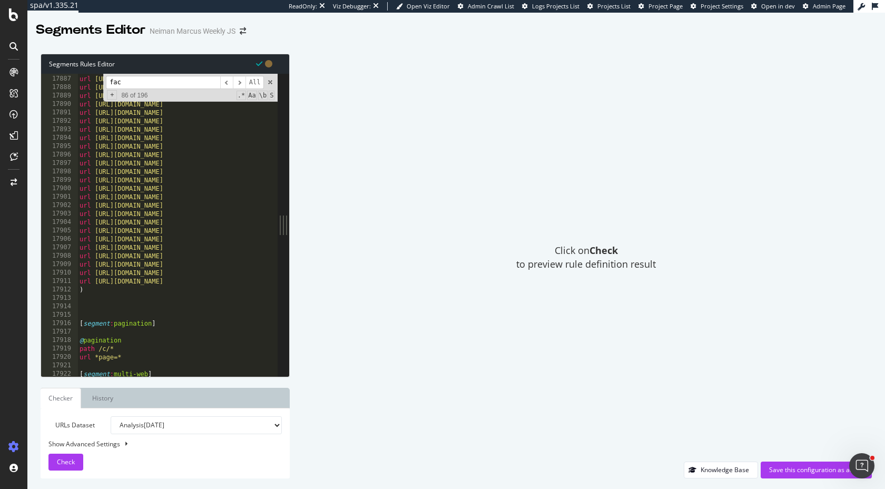
scroll to position [16887, 0]
click at [208, 169] on div "url https://www.neimanmarcus.com/c/mens-clothing-polos-cat13140748 url https://…" at bounding box center [375, 225] width 596 height 319
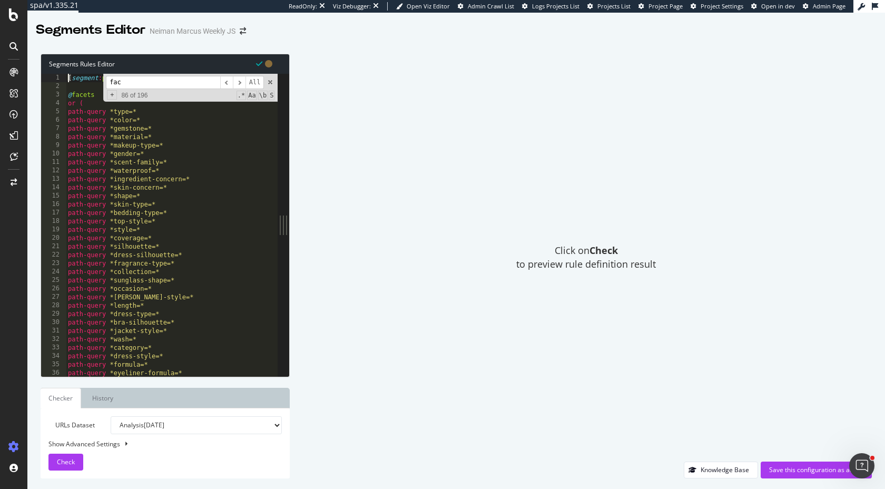
scroll to position [0, 0]
click at [270, 82] on span at bounding box center [269, 81] width 7 height 7
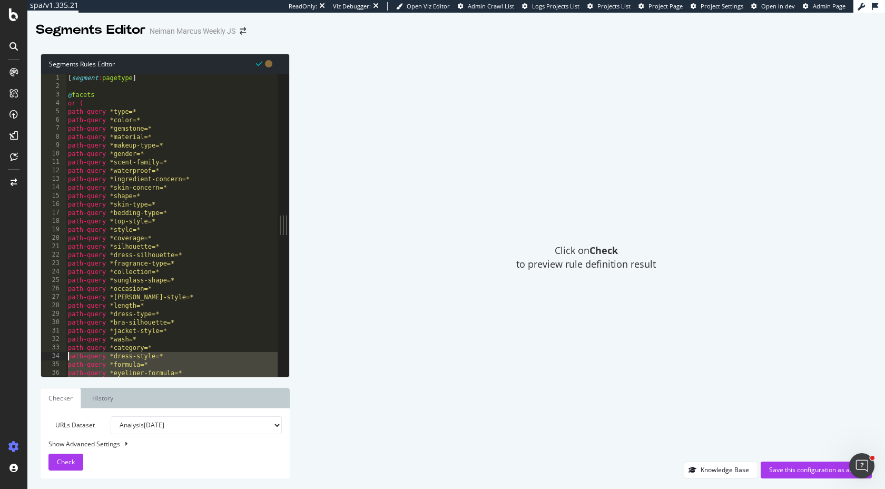
drag, startPoint x: 77, startPoint y: 259, endPoint x: 62, endPoint y: 361, distance: 103.4
click at [62, 361] on div "[segment:pagetype] 1 2 3 4 5 6 7 8 9 10 11 12 13 14 15 16 17 18 19 20 21 22 23 …" at bounding box center [159, 225] width 236 height 302
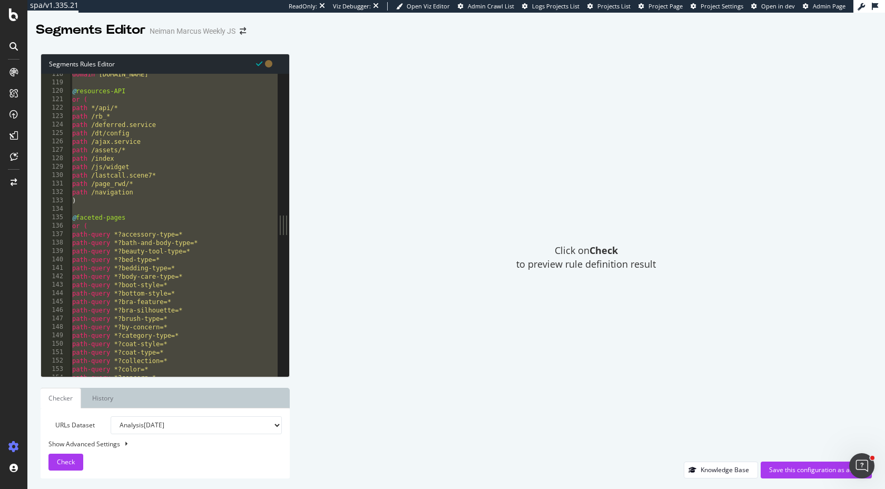
scroll to position [111, 0]
click at [76, 213] on div "domain registry.neimanmarcus.com @ resources-API or ( path */api/* path /rb_* p…" at bounding box center [368, 226] width 596 height 319
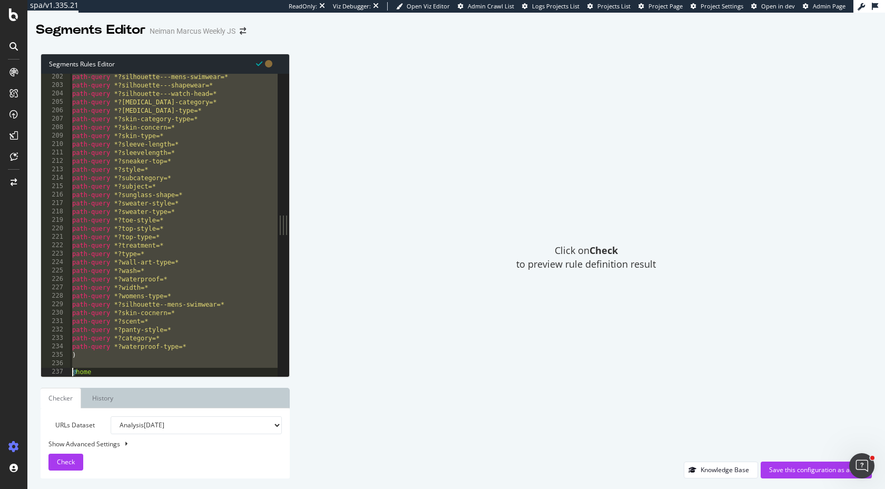
scroll to position [0, 0]
click at [161, 302] on div "path-query *?silhouette---mens-swimwear=* path-query *?silhouette---shapewear=*…" at bounding box center [368, 232] width 596 height 319
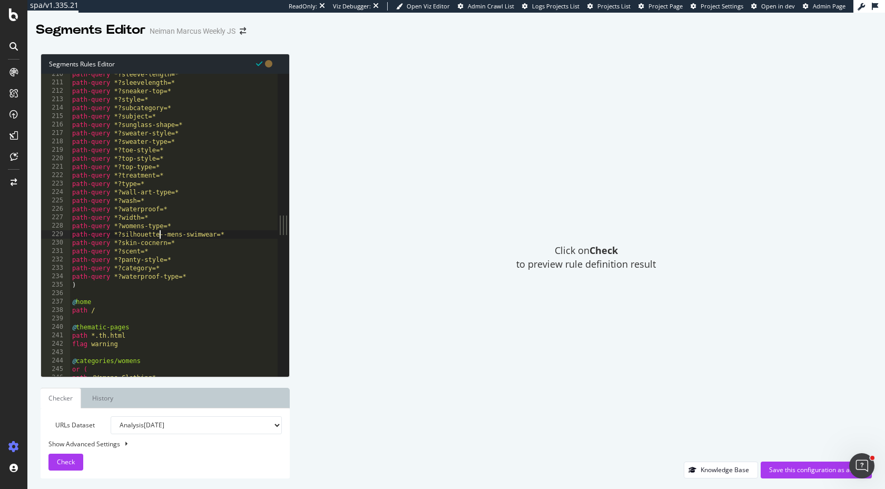
scroll to position [197, 0]
click at [161, 302] on div "path-query *?sleeve-length=* path-query *?sleevelength=* path-query *?sneaker-t…" at bounding box center [368, 229] width 596 height 319
type textarea "@home"
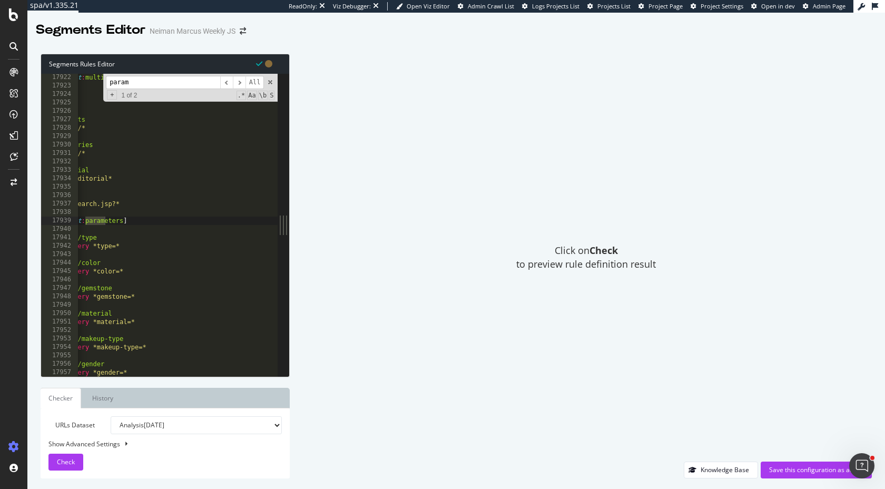
scroll to position [0, 28]
type input "param"
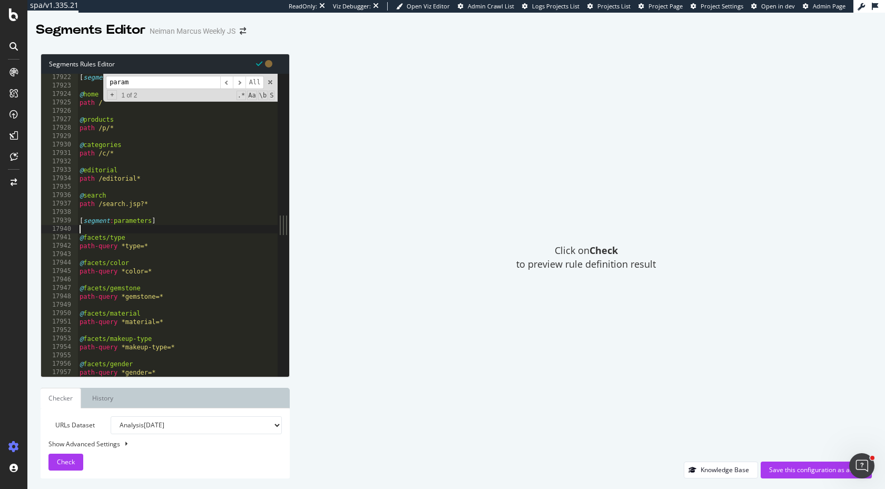
drag, startPoint x: 122, startPoint y: 225, endPoint x: 94, endPoint y: 225, distance: 27.9
click at [94, 225] on div "[ segment : multi-web ] @ home path / @ products path /p/* @ categories path /c…" at bounding box center [375, 232] width 596 height 319
click at [121, 220] on div "[ segment : multi-web ] @ home path / @ products path /p/* @ categories path /c…" at bounding box center [375, 232] width 596 height 319
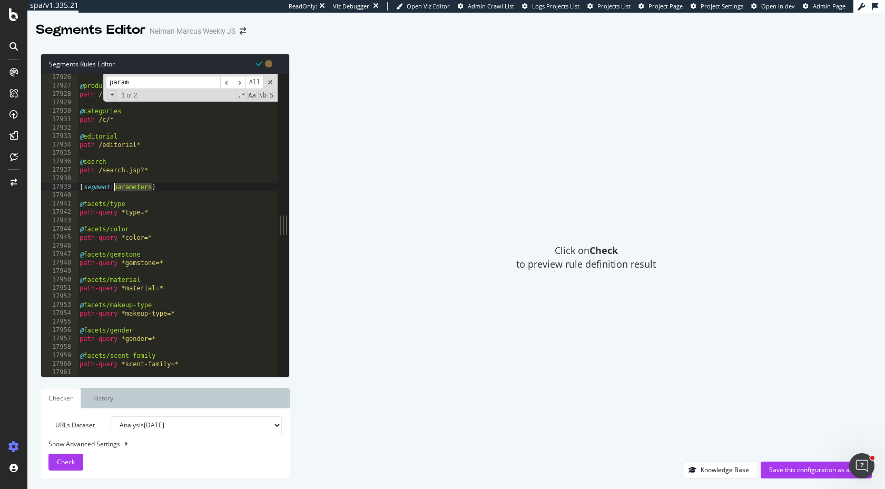
scroll to position [16927, 0]
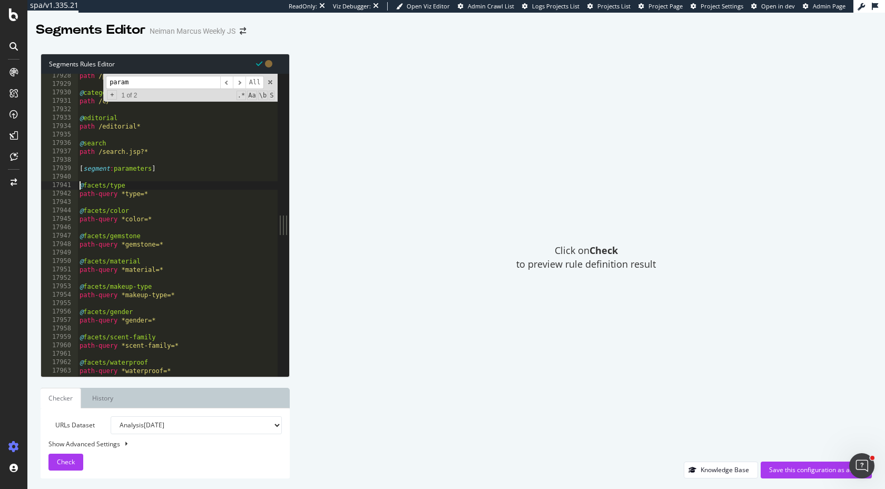
click at [80, 186] on div "path /p/* @ categories path /c/* @ editorial path /editorial* @ search path /se…" at bounding box center [375, 231] width 596 height 319
click at [222, 240] on div "path /p/* @ categories path /c/* @ editorial path /editorial* @ search path /se…" at bounding box center [375, 231] width 596 height 319
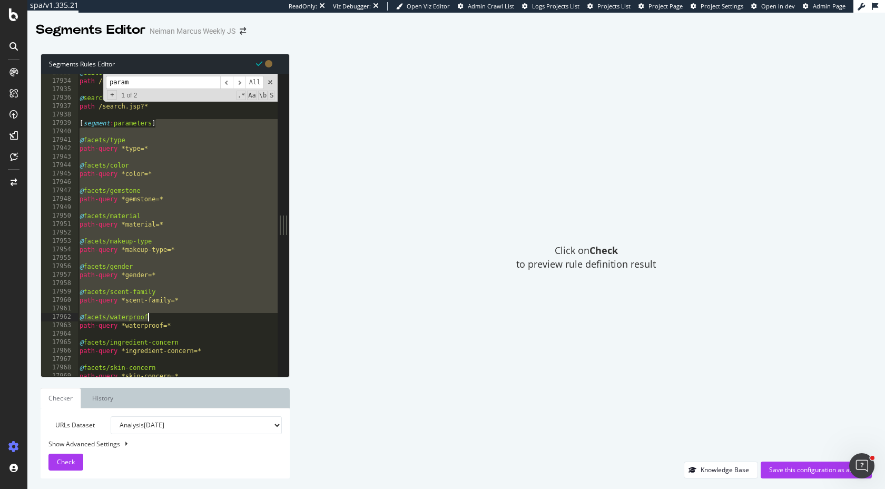
scroll to position [16955, 0]
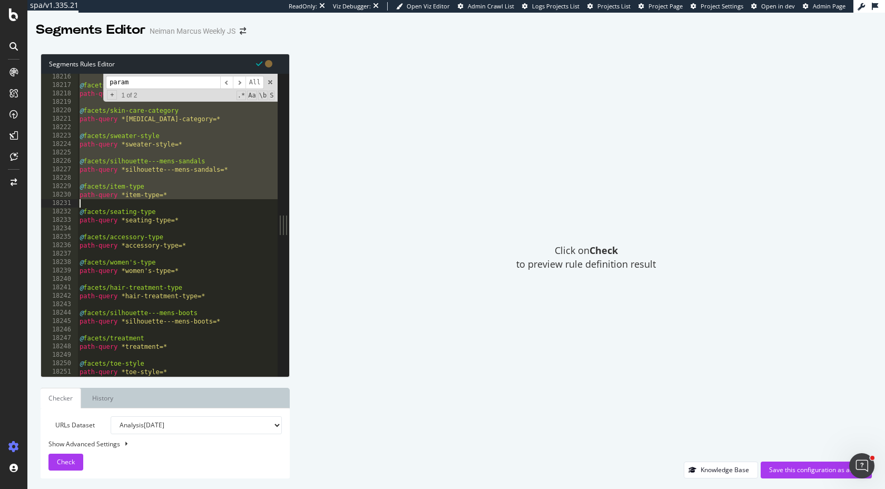
drag, startPoint x: 165, startPoint y: 124, endPoint x: 155, endPoint y: 203, distance: 79.6
click at [155, 203] on div "@ facets/one-piece-style path-query *one-piece-style=* @ facets/skin-care-categ…" at bounding box center [375, 232] width 596 height 319
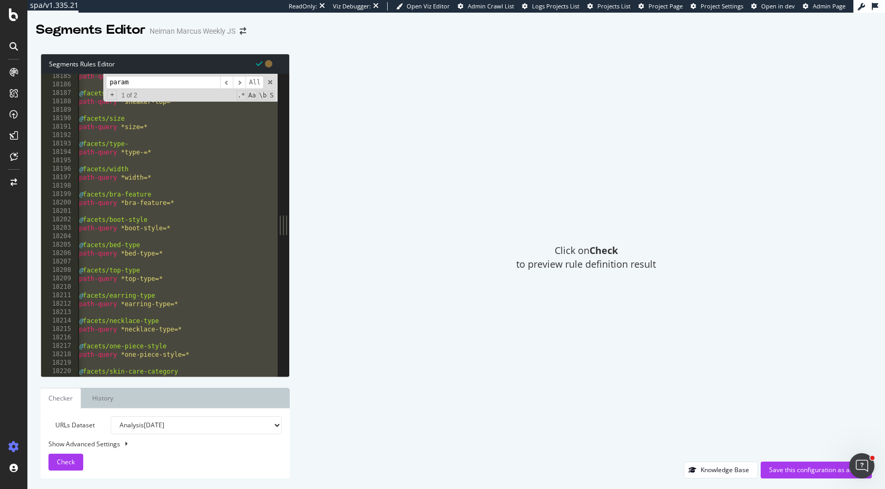
scroll to position [0, 0]
type textarea "path-query *coat-type=*"
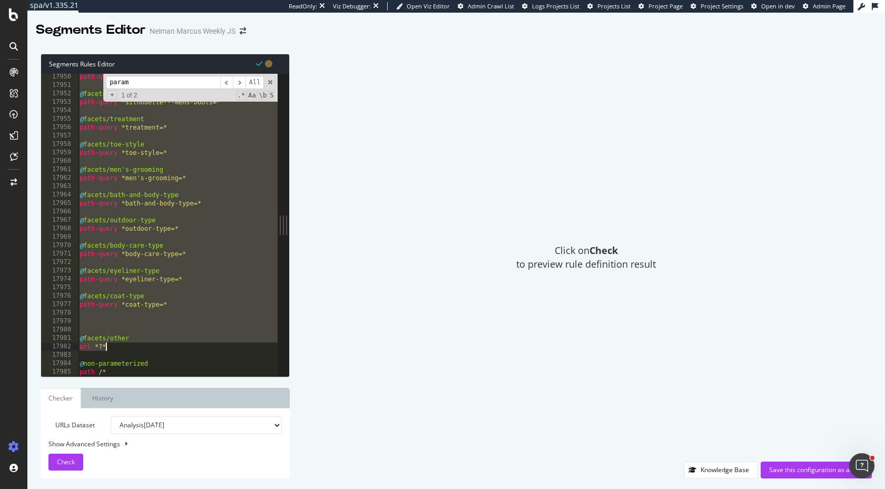
type textarea "@facets/other"
type textarea "[segment:parameters]"
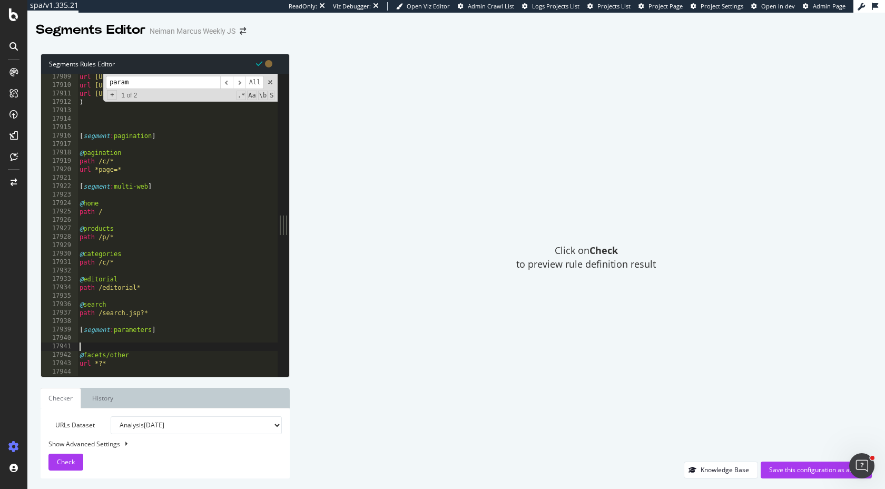
paste textarea "@facets/other"
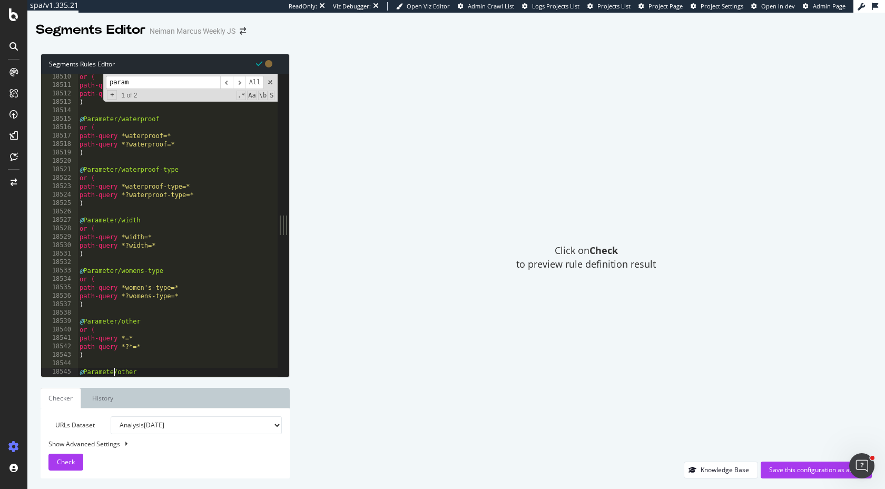
type textarea "@Parameter/other"
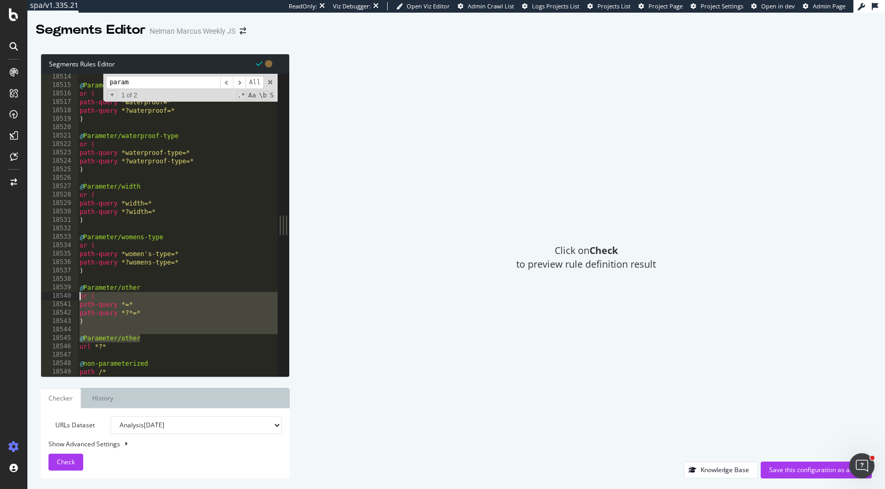
drag, startPoint x: 147, startPoint y: 339, endPoint x: 47, endPoint y: 296, distance: 109.5
click at [46, 296] on div "18514 18515 18516 18517 18518 18519 18520 18521 18522 18523 18524 18525 18526 1…" at bounding box center [159, 225] width 236 height 302
type textarea "or ( path-query *=*"
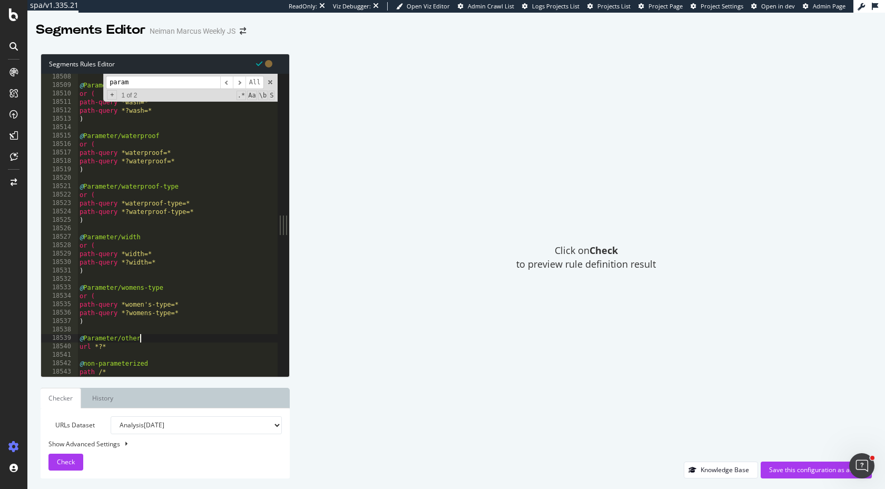
click at [127, 215] on div "@ Parameter/wash or ( path-query *wash=* path-query *?wash=* ) @ Parameter/wate…" at bounding box center [375, 232] width 596 height 319
type textarea "path-query *?waterproof-type=*"
click at [777, 470] on div "Save this configuration as active" at bounding box center [816, 469] width 94 height 9
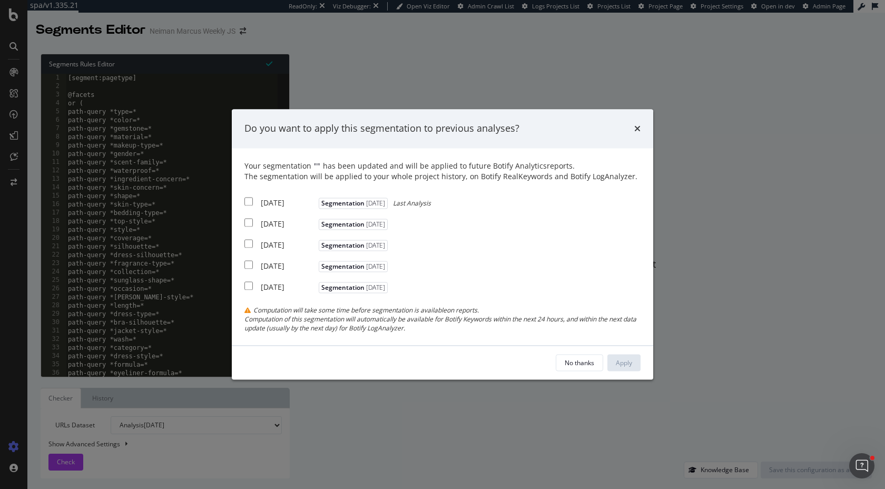
click at [253, 200] on div "2025 Aug. 11th Segmentation 2025-04-23 Last Analysis" at bounding box center [337, 201] width 186 height 13
checkbox input "true"
click at [253, 229] on div "2025 Aug. 4th Segmentation 2025-04-23" at bounding box center [317, 222] width 146 height 13
checkbox input "true"
click at [250, 245] on input "modal" at bounding box center [248, 243] width 8 height 8
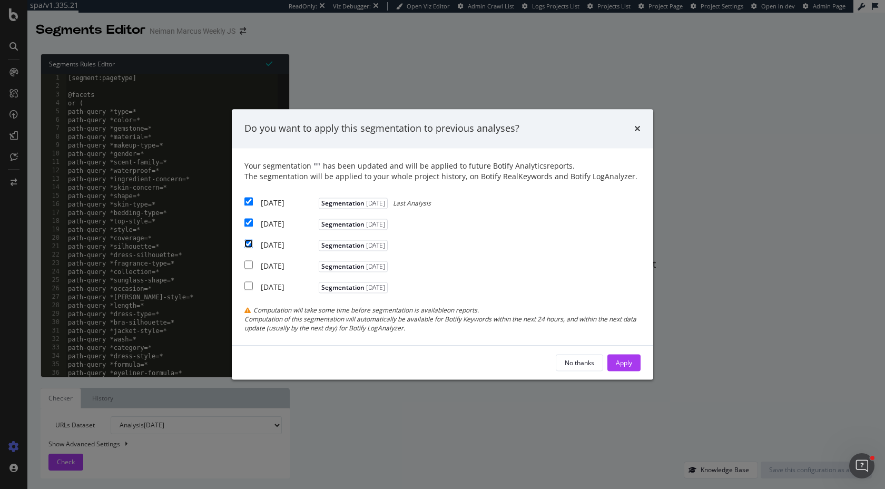
checkbox input "true"
click at [624, 360] on div "Apply" at bounding box center [624, 362] width 16 height 9
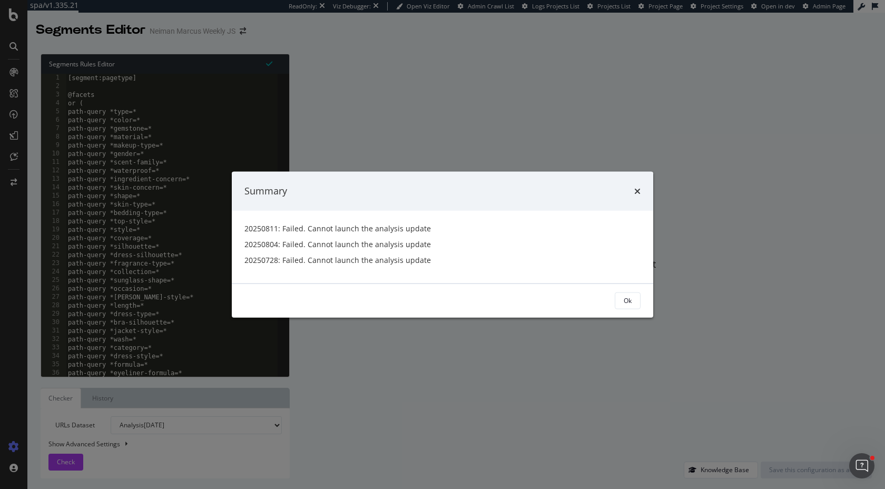
click at [614, 294] on div "Ok" at bounding box center [442, 300] width 396 height 17
drag, startPoint x: 628, startPoint y: 299, endPoint x: 760, endPoint y: 154, distance: 196.1
click at [631, 296] on div "Ok" at bounding box center [628, 300] width 8 height 9
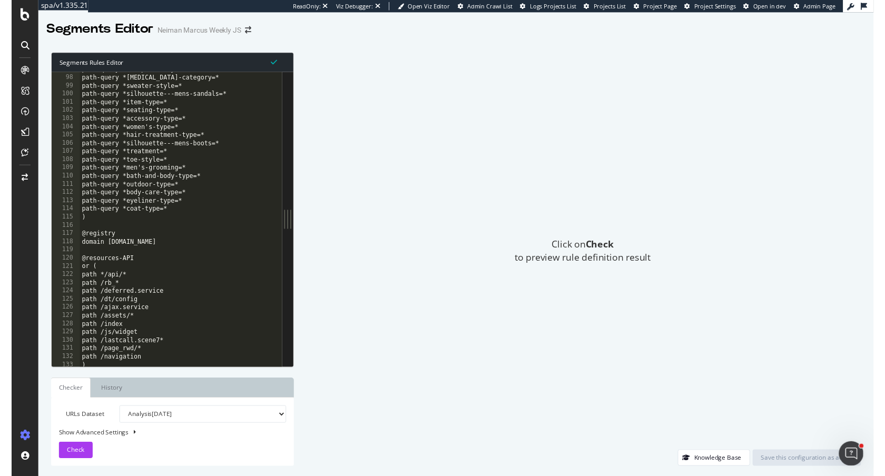
scroll to position [90, 0]
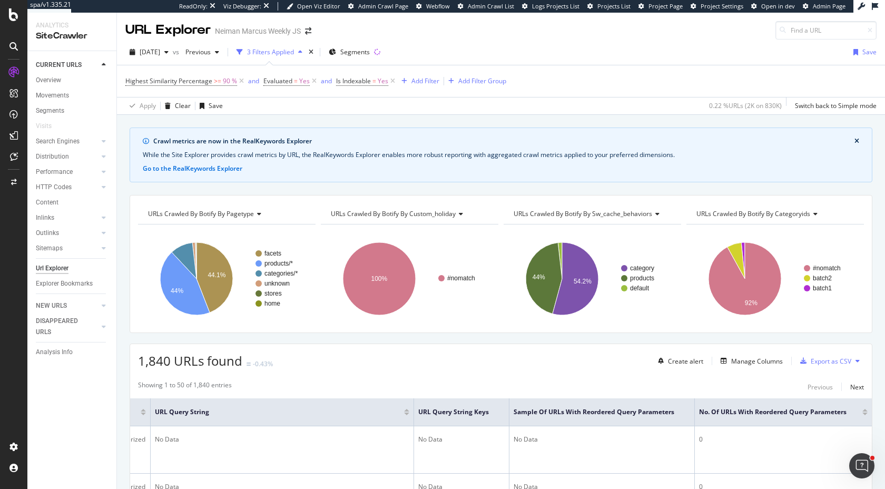
click at [865, 413] on div at bounding box center [864, 413] width 5 height 3
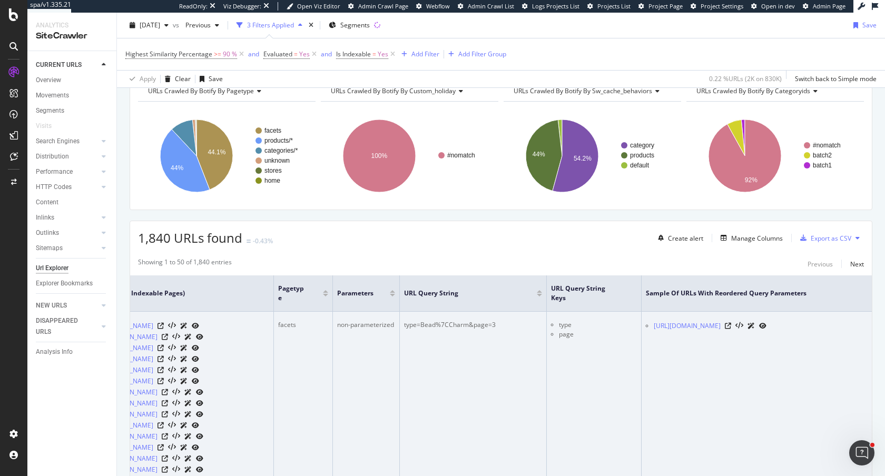
scroll to position [0, 664]
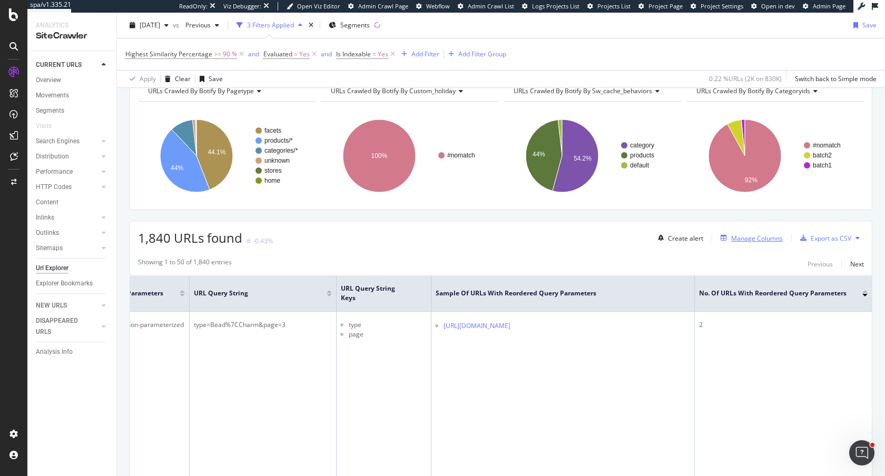
click at [753, 242] on div "Manage Columns" at bounding box center [757, 238] width 52 height 9
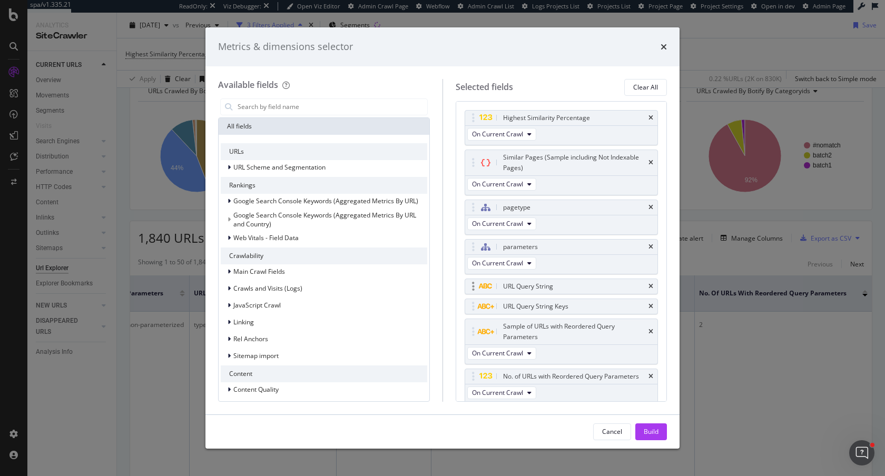
scroll to position [37, 0]
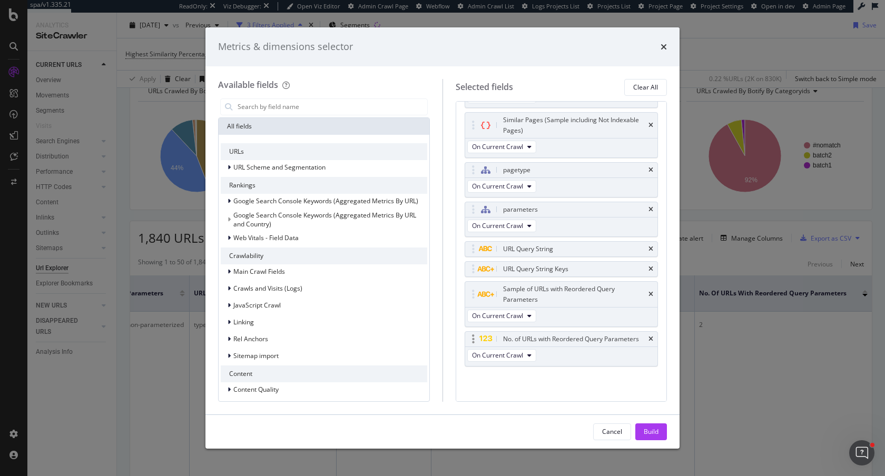
click at [654, 339] on div "No. of URLs with Reordered Query Parameters" at bounding box center [561, 339] width 193 height 15
click at [652, 291] on icon "times" at bounding box center [650, 294] width 5 height 6
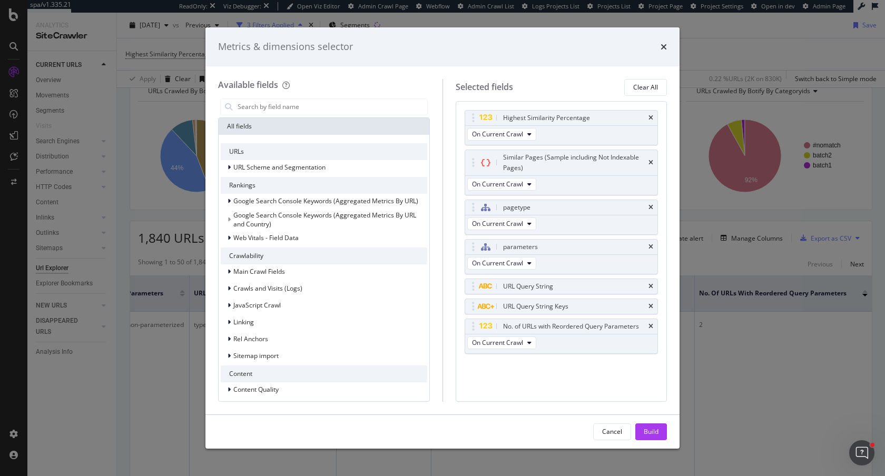
scroll to position [0, 0]
click at [649, 328] on icon "times" at bounding box center [650, 326] width 5 height 6
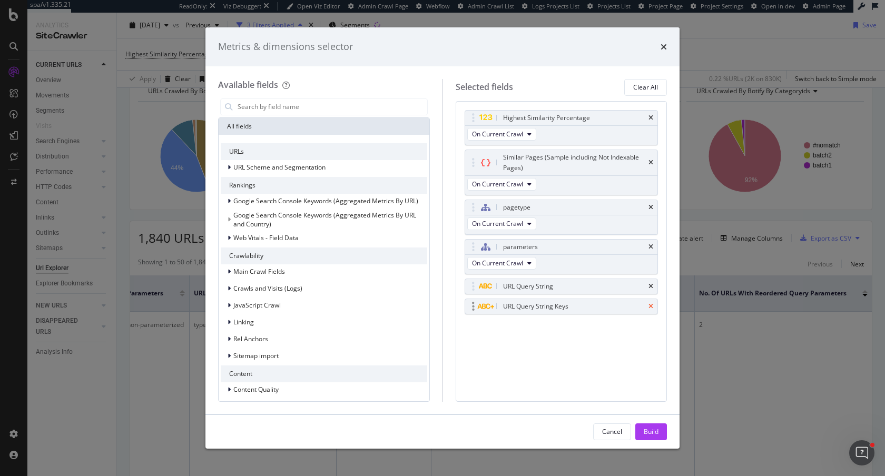
click at [649, 307] on icon "times" at bounding box center [650, 306] width 5 height 6
click at [649, 283] on icon "times" at bounding box center [650, 286] width 5 height 6
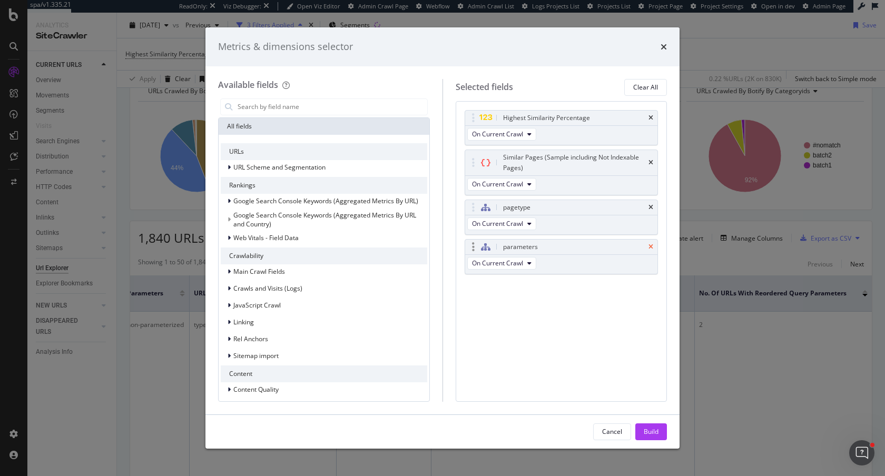
click at [651, 245] on icon "times" at bounding box center [650, 247] width 5 height 6
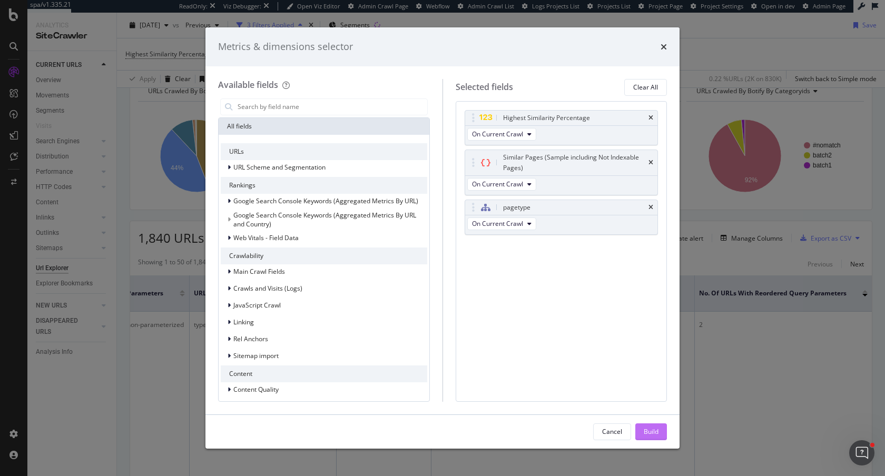
click at [645, 429] on div "Build" at bounding box center [651, 431] width 15 height 9
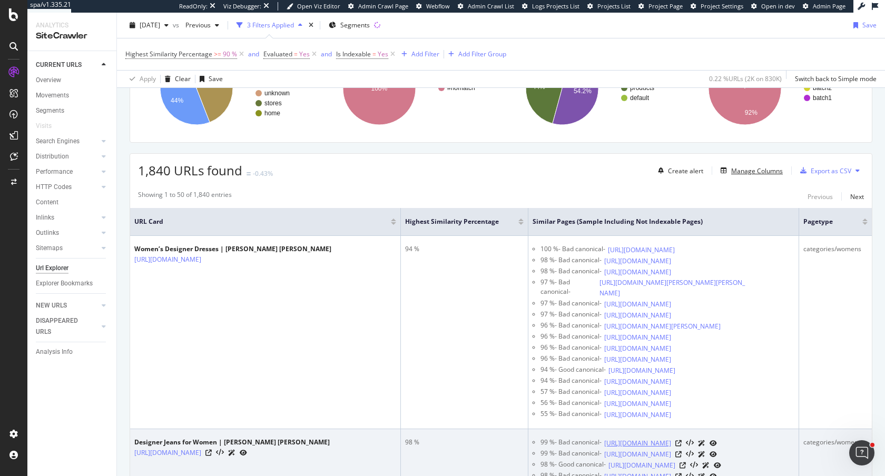
scroll to position [175, 0]
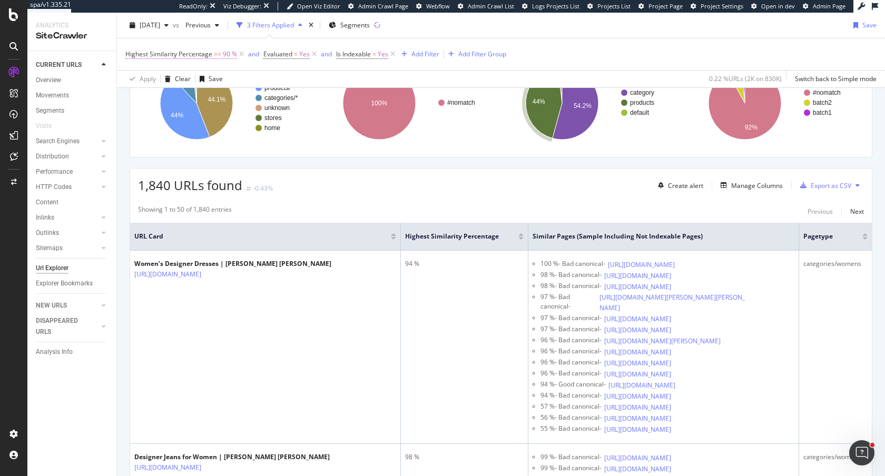
click at [224, 53] on span "90 %" at bounding box center [230, 54] width 14 height 15
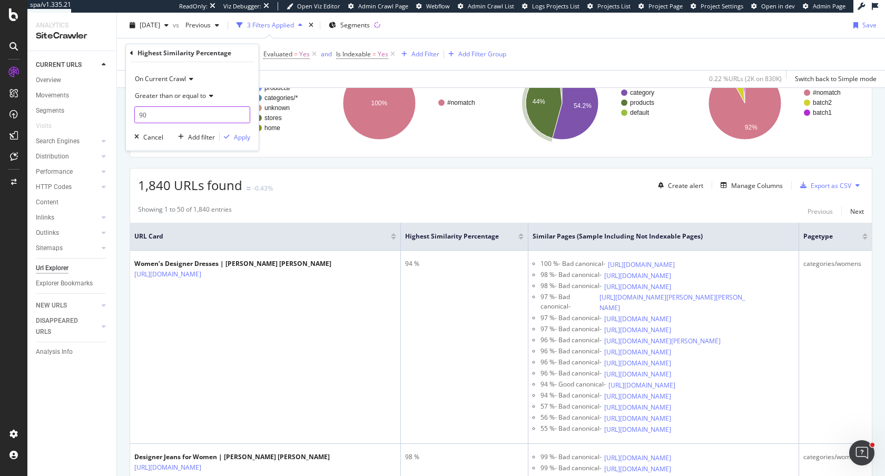
click at [152, 114] on input "90" at bounding box center [192, 114] width 116 height 17
type input "9"
type input "80"
click at [234, 139] on div "Apply" at bounding box center [242, 137] width 16 height 9
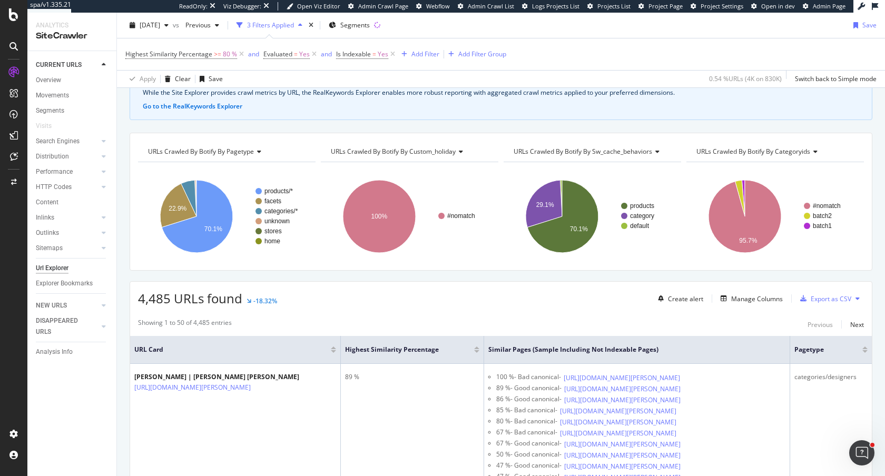
scroll to position [175, 0]
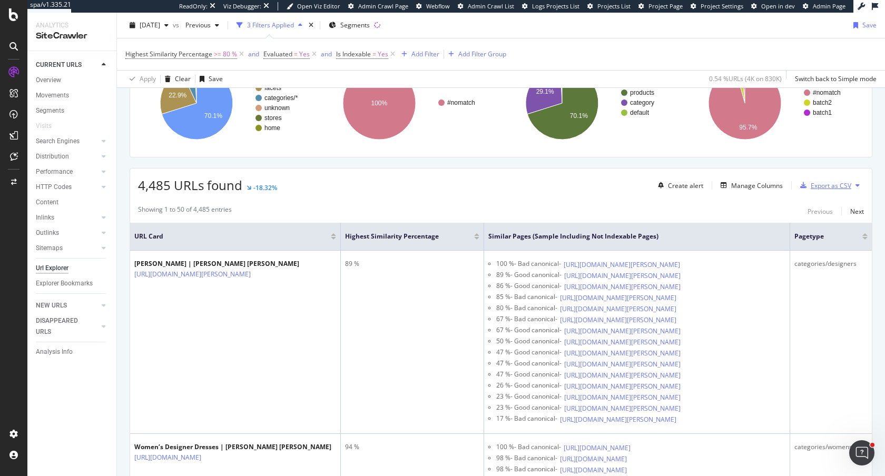
click at [816, 185] on div "Export as CSV" at bounding box center [831, 185] width 41 height 9
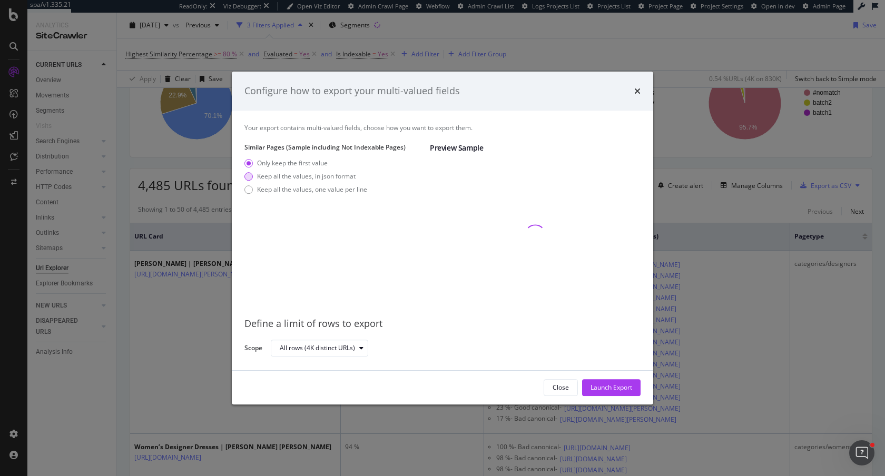
click at [297, 174] on div "Keep all the values, in json format" at bounding box center [306, 176] width 98 height 9
click at [312, 191] on div "Keep all the values, one value per line" at bounding box center [312, 189] width 110 height 9
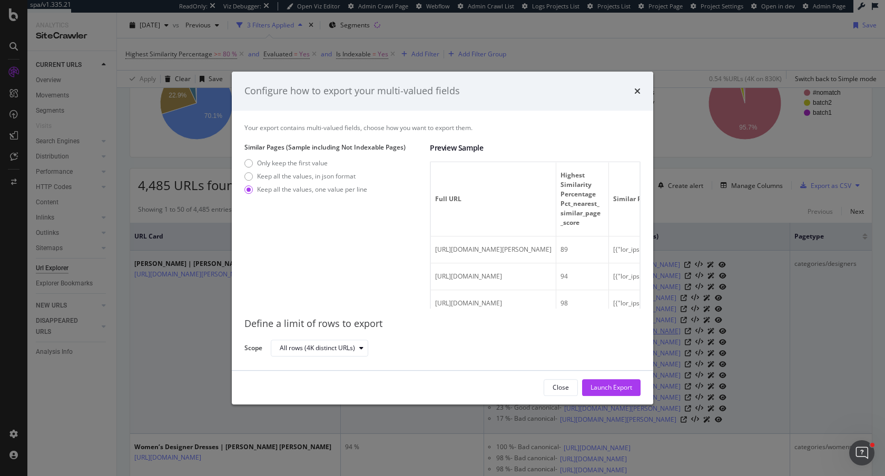
click at [606, 386] on div "Launch Export" at bounding box center [611, 387] width 42 height 9
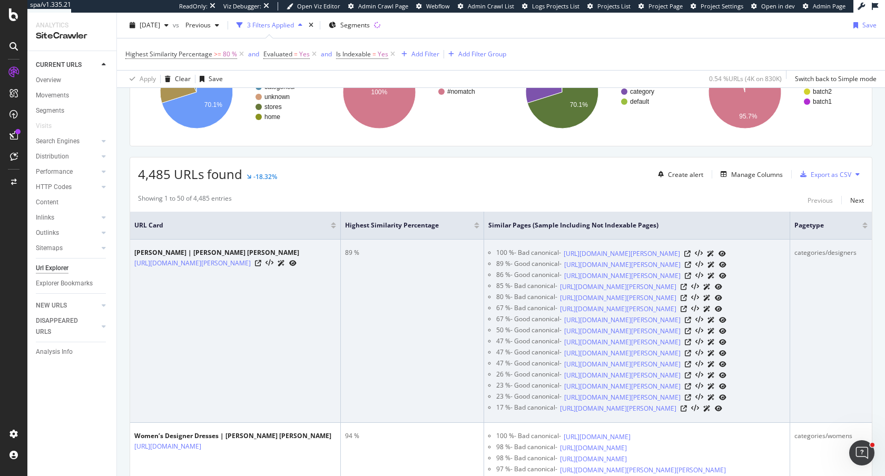
scroll to position [185, 0]
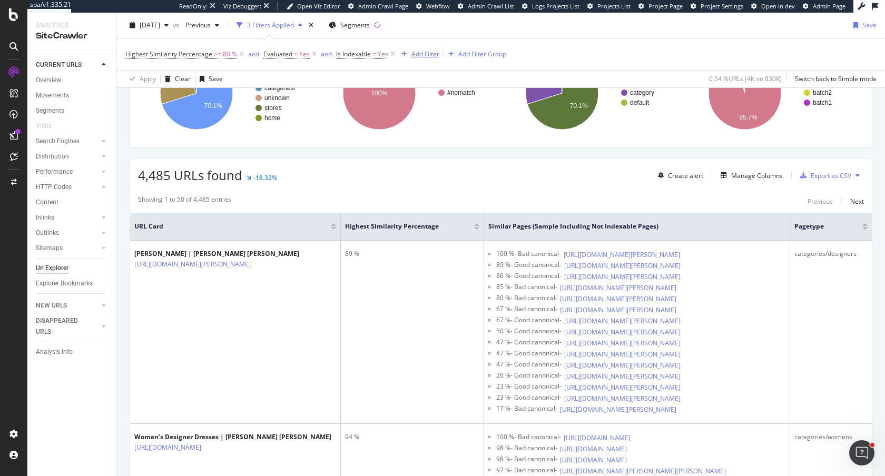
click at [421, 55] on div "Add Filter" at bounding box center [425, 54] width 28 height 9
click at [362, 25] on div "Segments" at bounding box center [349, 25] width 41 height 9
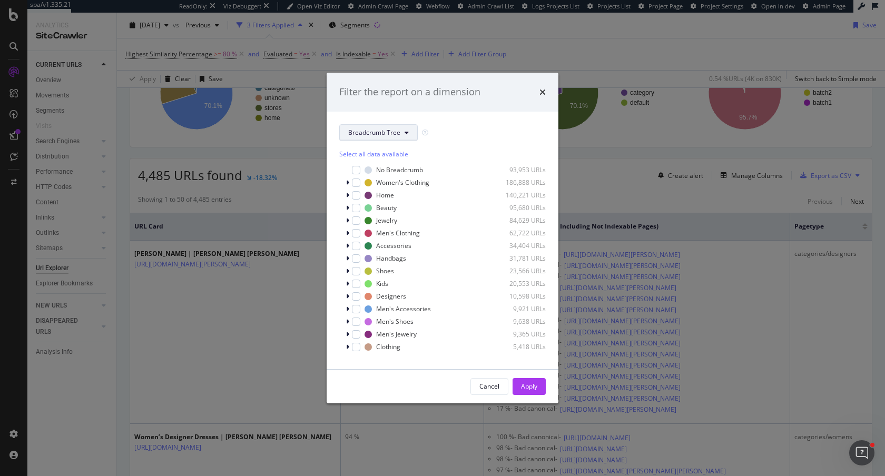
click at [376, 126] on button "Breadcrumb Tree" at bounding box center [378, 132] width 78 height 17
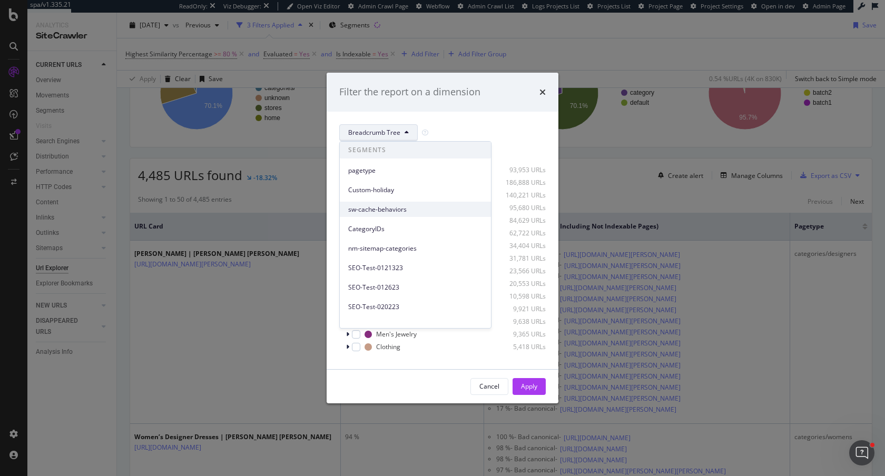
click at [371, 210] on span "sw-cache-behaviors" at bounding box center [415, 209] width 134 height 9
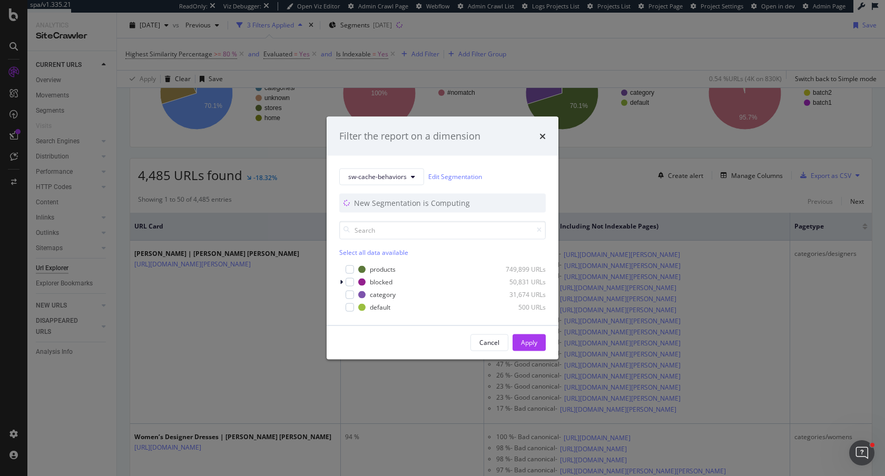
click at [338, 282] on div "sw-cache-behaviors Edit Segmentation New Segmentation is Computing Select all d…" at bounding box center [443, 240] width 232 height 170
click at [342, 281] on icon "modal" at bounding box center [341, 282] width 3 height 6
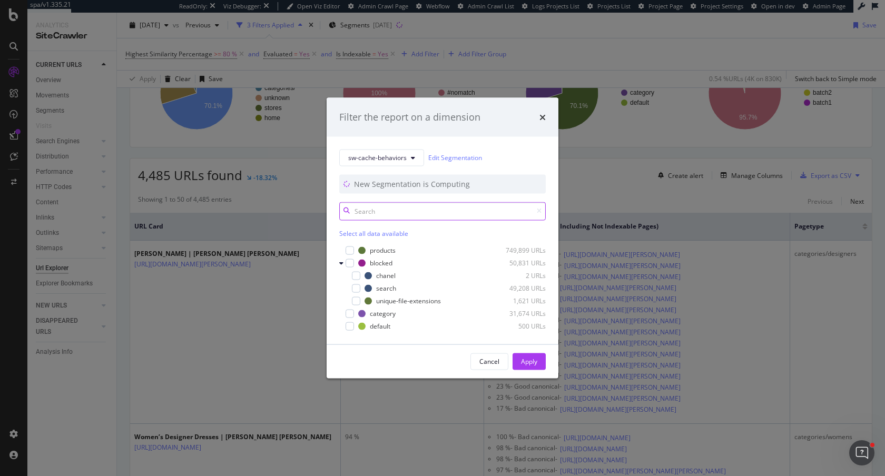
click at [386, 209] on input "modal" at bounding box center [442, 211] width 206 height 18
click at [382, 156] on span "sw-cache-behaviors" at bounding box center [377, 157] width 58 height 9
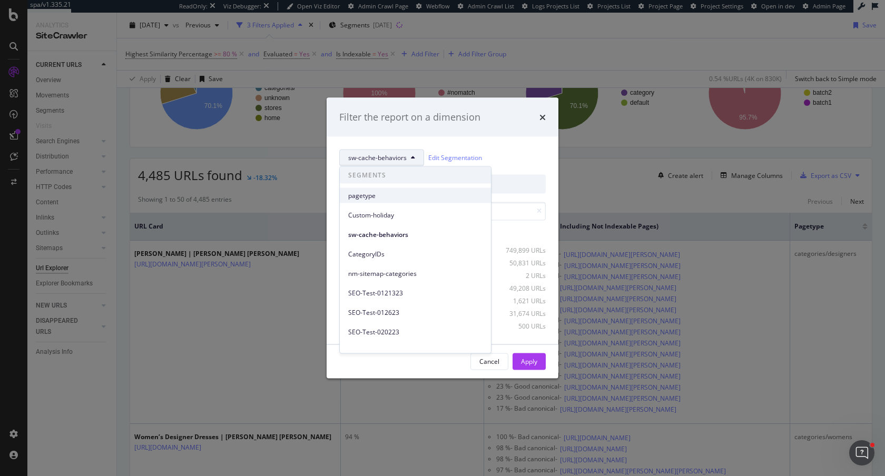
click at [382, 199] on span "pagetype" at bounding box center [415, 195] width 134 height 9
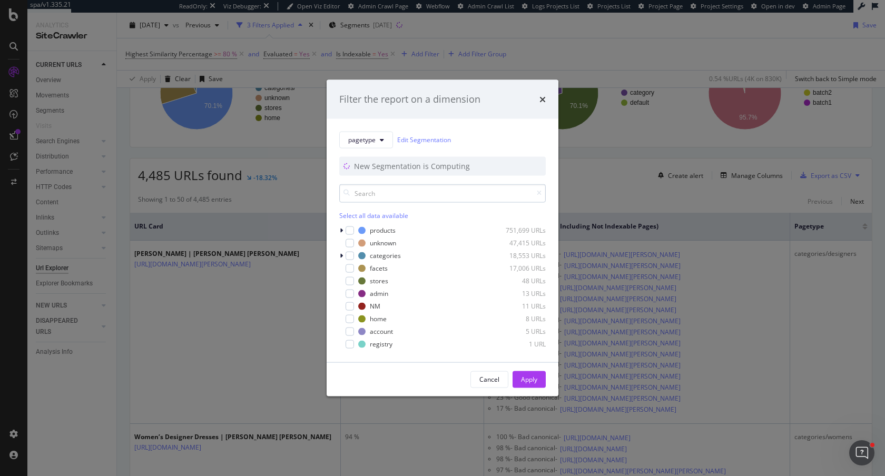
click at [368, 187] on input "modal" at bounding box center [442, 193] width 206 height 18
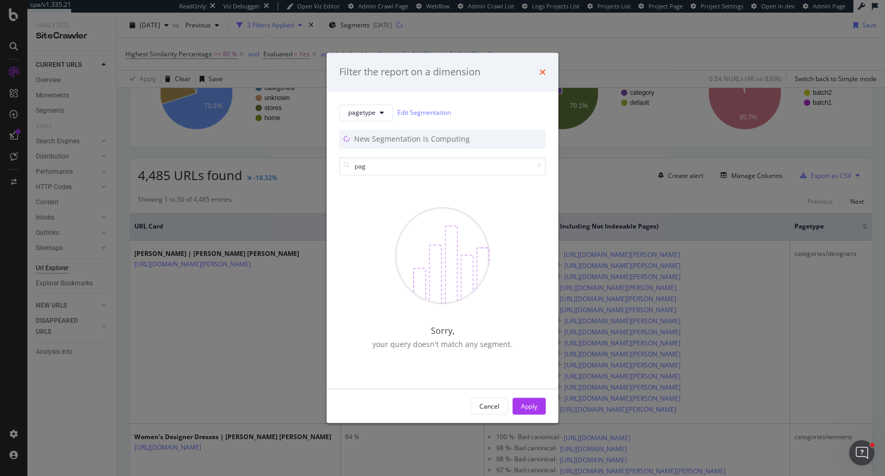
type input "pag"
click at [545, 71] on icon "times" at bounding box center [542, 72] width 6 height 8
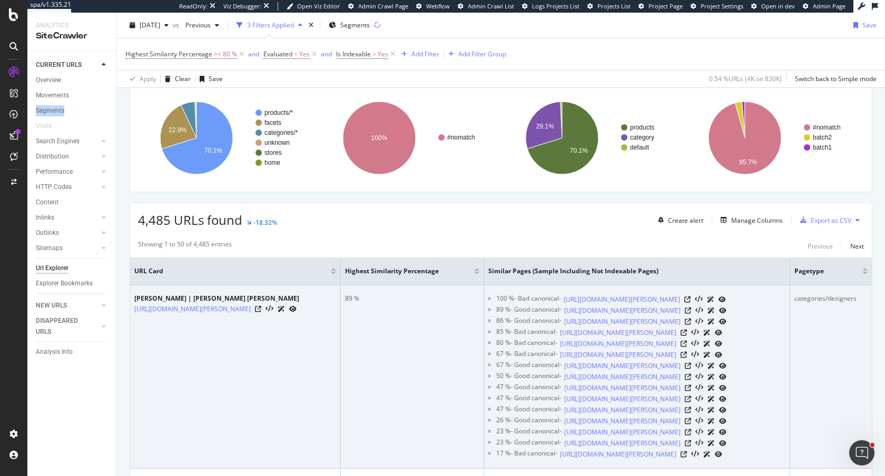
scroll to position [0, 0]
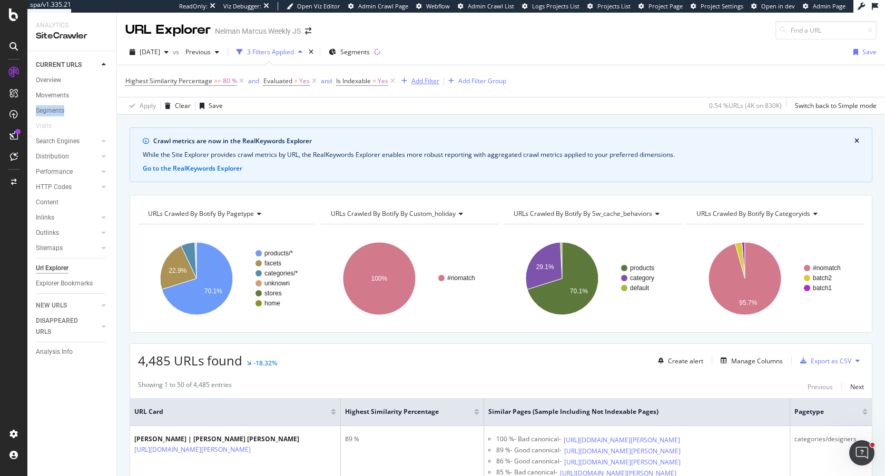
click at [422, 82] on div "Add Filter" at bounding box center [425, 80] width 28 height 9
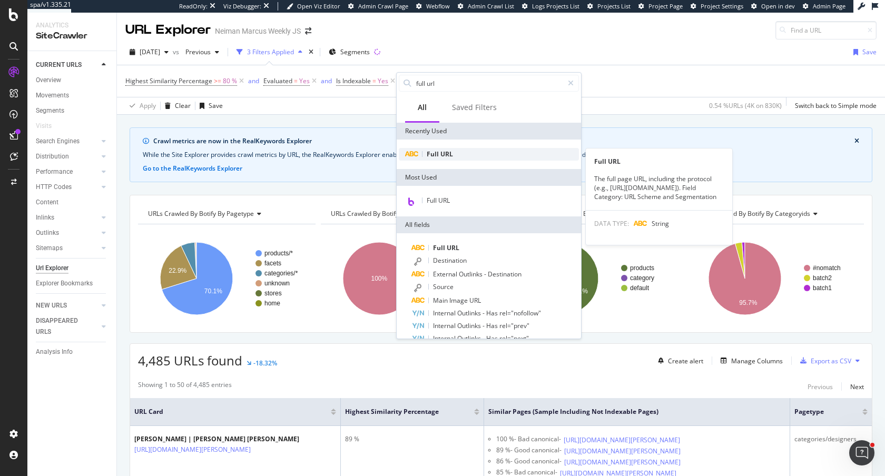
type input "full url"
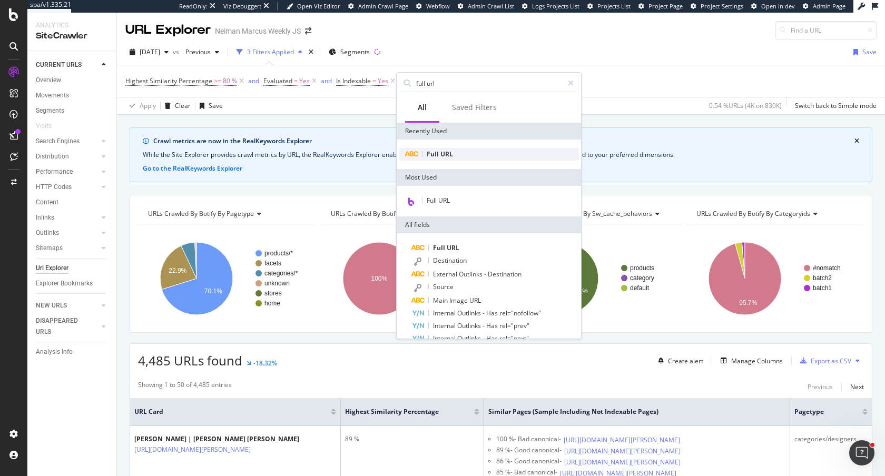
click at [447, 157] on span "URL" at bounding box center [446, 154] width 13 height 9
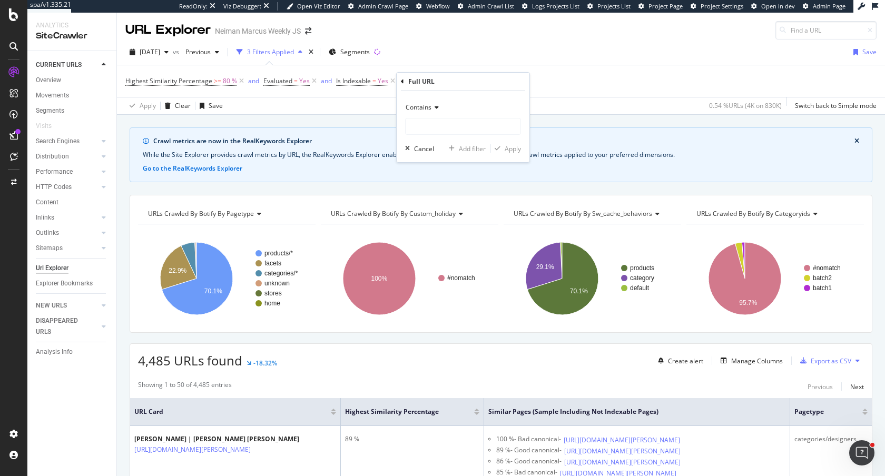
click at [419, 102] on div "Contains" at bounding box center [463, 107] width 116 height 17
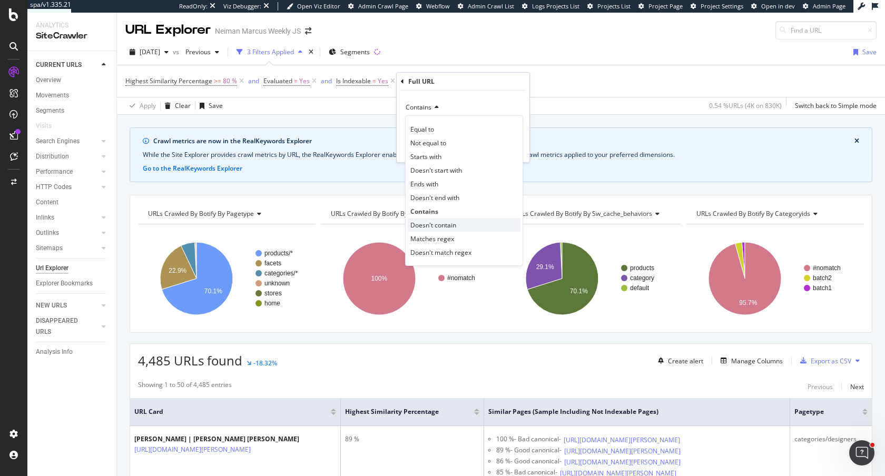
click at [434, 224] on span "Doesn't contain" at bounding box center [433, 225] width 46 height 9
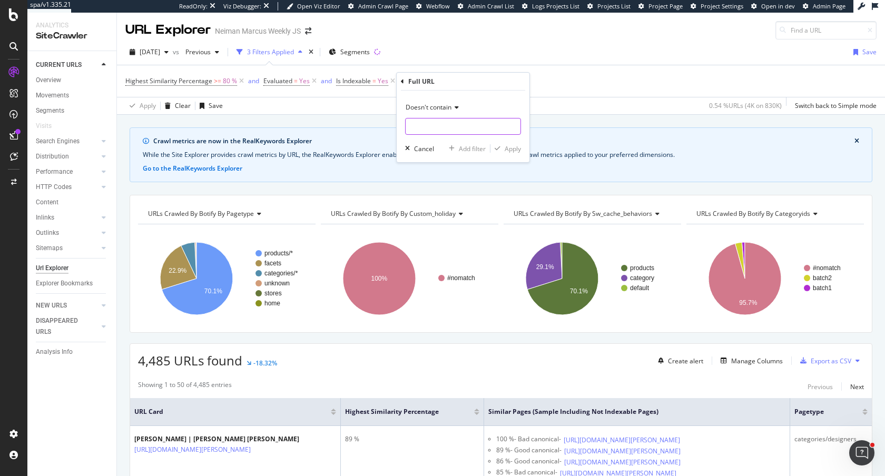
click at [434, 123] on input "text" at bounding box center [463, 126] width 115 height 17
type input "?page"
drag, startPoint x: 509, startPoint y: 144, endPoint x: 450, endPoint y: 3, distance: 153.2
click at [509, 144] on div "Apply" at bounding box center [513, 148] width 16 height 9
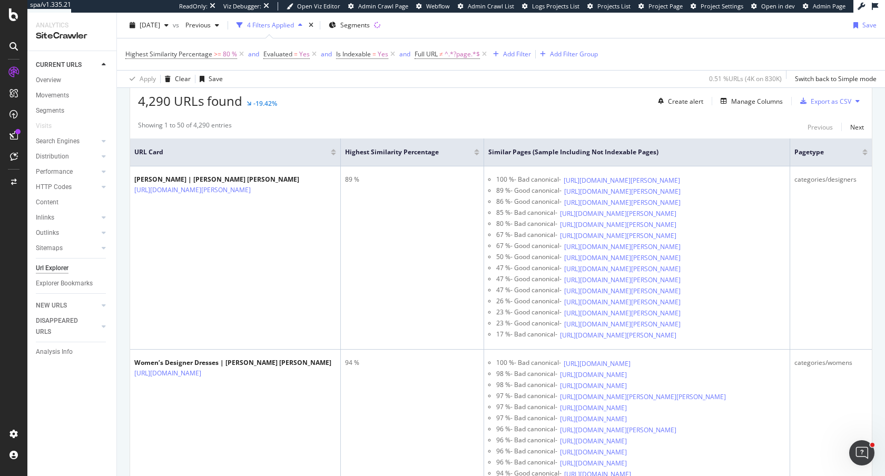
scroll to position [236, 0]
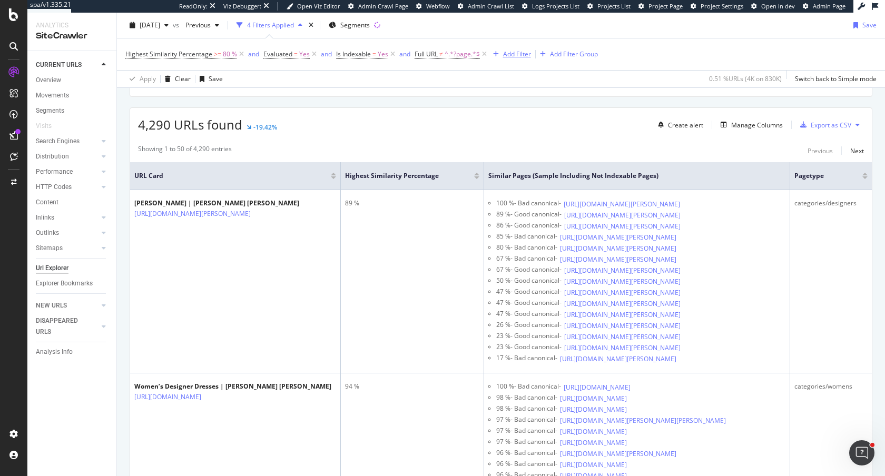
click at [511, 52] on div "Add Filter" at bounding box center [517, 54] width 28 height 9
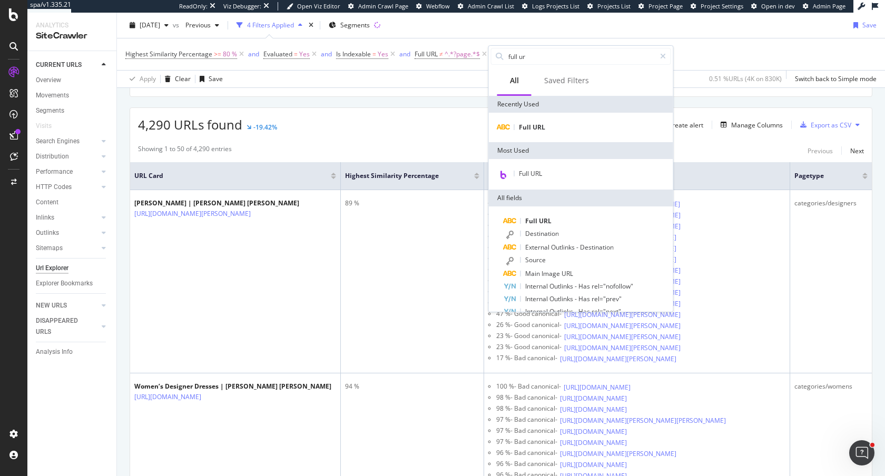
type input "full url"
click at [560, 170] on div "Full URL" at bounding box center [581, 174] width 180 height 14
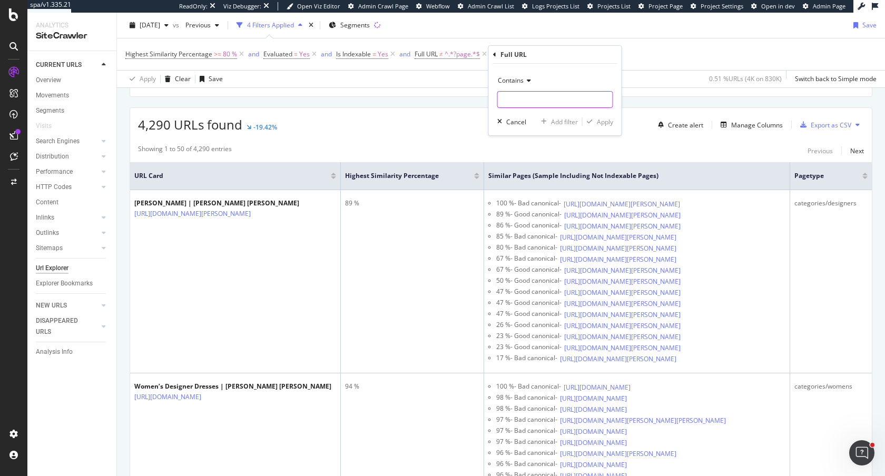
click at [515, 97] on input "text" at bounding box center [555, 99] width 115 height 17
type input "?"
click at [598, 126] on div "Apply" at bounding box center [605, 121] width 16 height 9
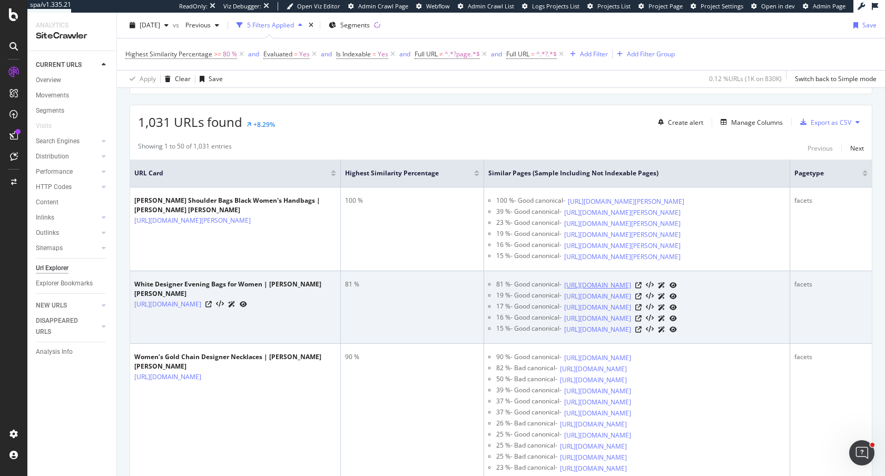
scroll to position [236, 0]
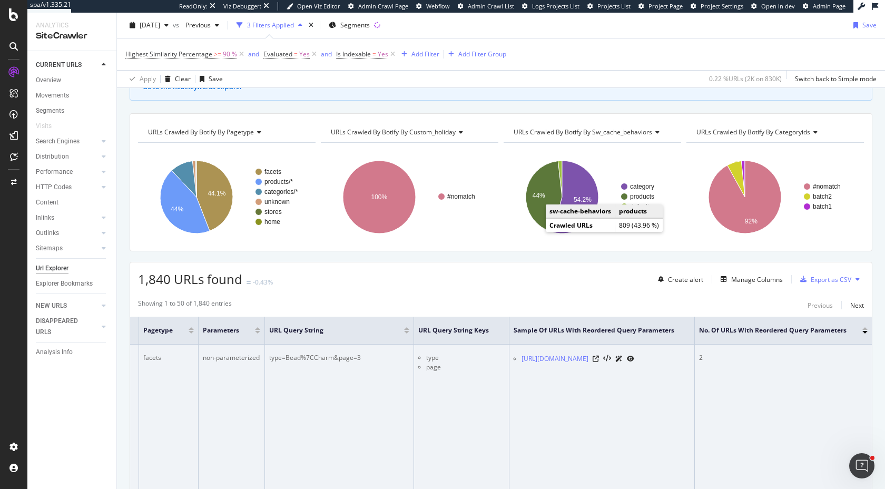
scroll to position [0, 717]
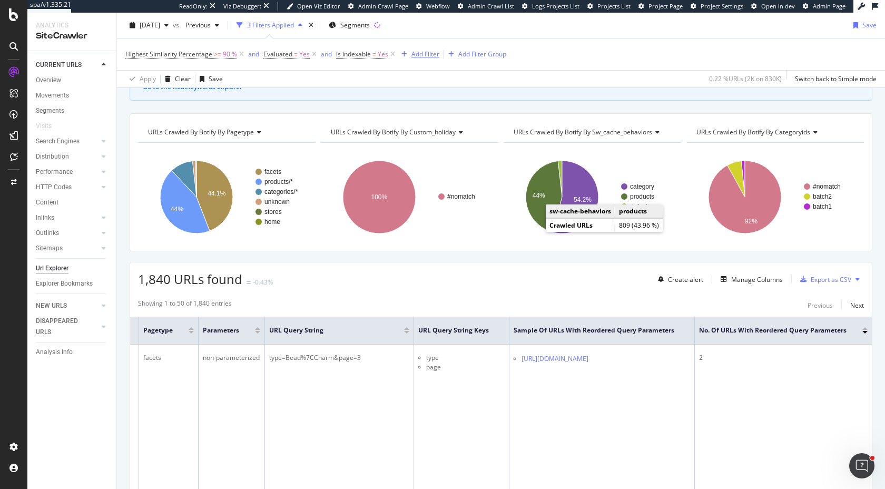
click at [426, 53] on div "Add Filter" at bounding box center [425, 54] width 28 height 9
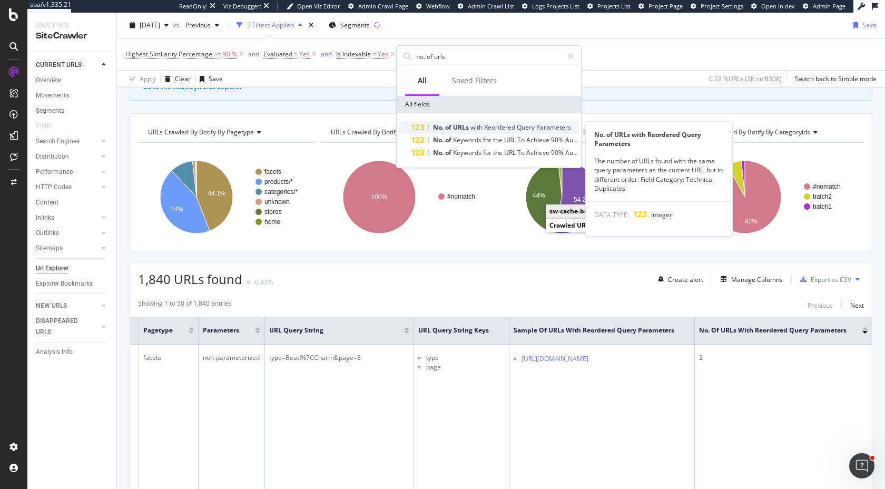
type input "no. of urls"
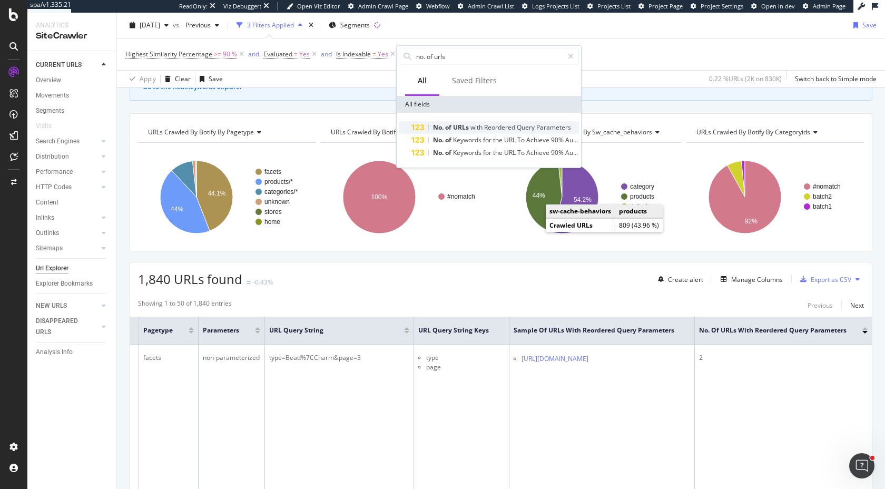
click at [450, 128] on span "of" at bounding box center [449, 127] width 8 height 9
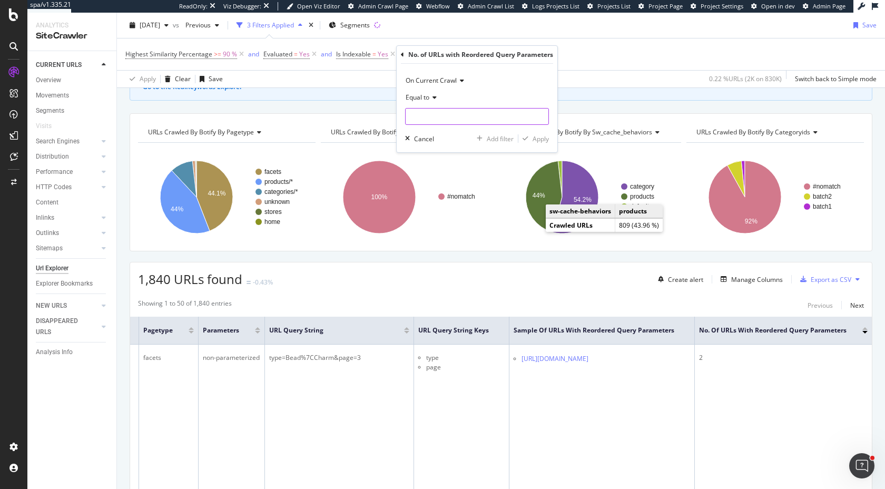
click at [441, 115] on input "number" at bounding box center [477, 116] width 144 height 17
click at [414, 101] on span "Equal to" at bounding box center [418, 97] width 24 height 9
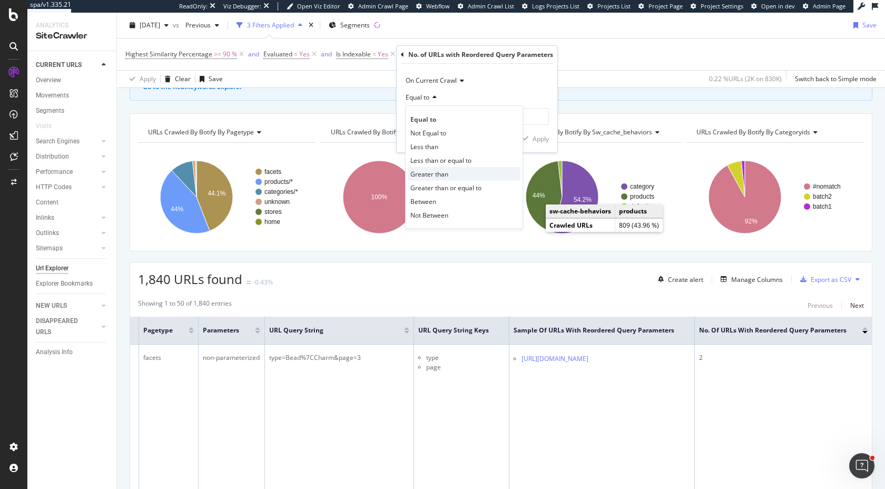
click at [437, 175] on span "Greater than" at bounding box center [429, 174] width 38 height 9
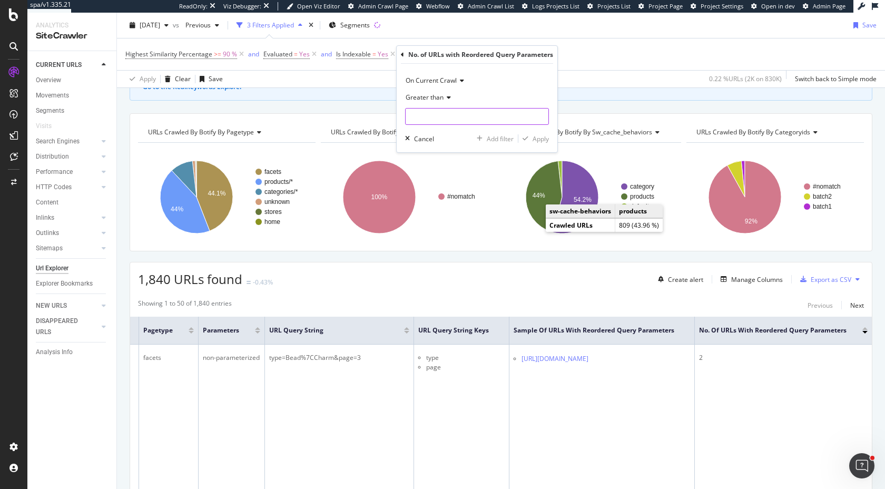
click at [427, 115] on input "number" at bounding box center [477, 116] width 144 height 17
type input "1"
click at [543, 136] on div "Apply" at bounding box center [540, 138] width 16 height 9
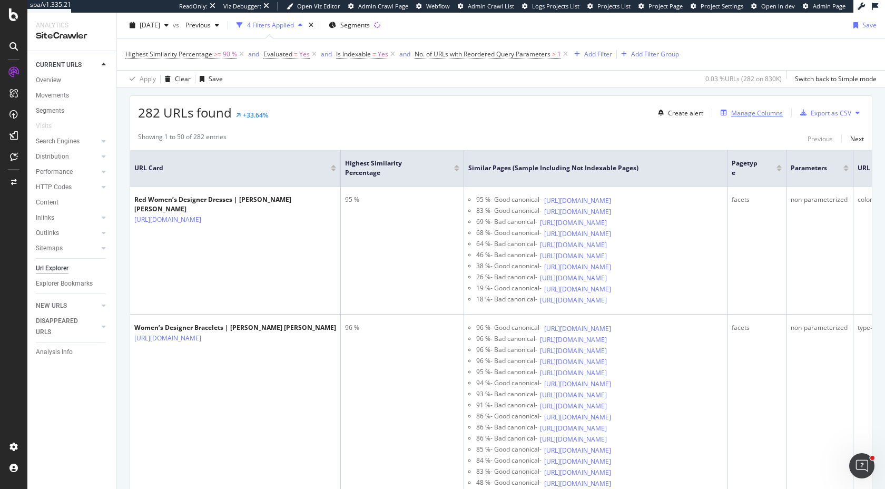
click at [737, 115] on div "Manage Columns" at bounding box center [757, 112] width 52 height 9
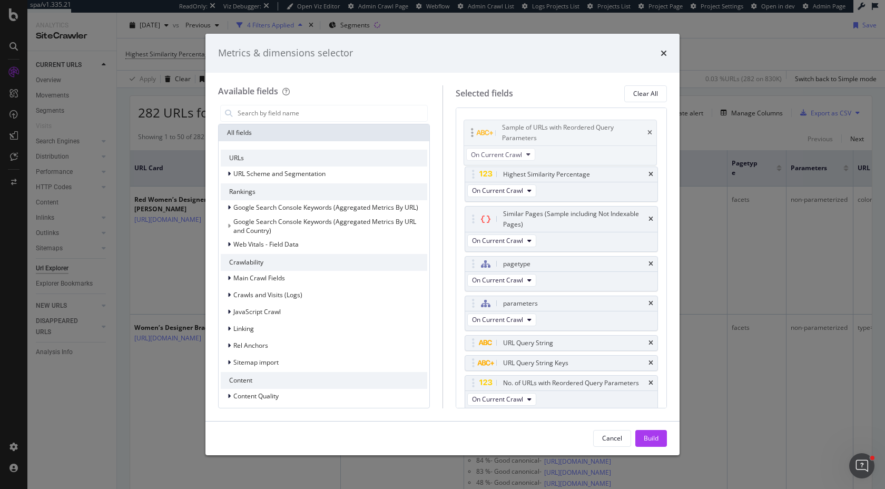
drag, startPoint x: 472, startPoint y: 300, endPoint x: 469, endPoint y: 122, distance: 178.0
click at [469, 122] on body "spa/v1.335.21 ReadOnly: Viz Debugger: Open Viz Editor Admin Crawl Page Webflow …" at bounding box center [442, 244] width 885 height 489
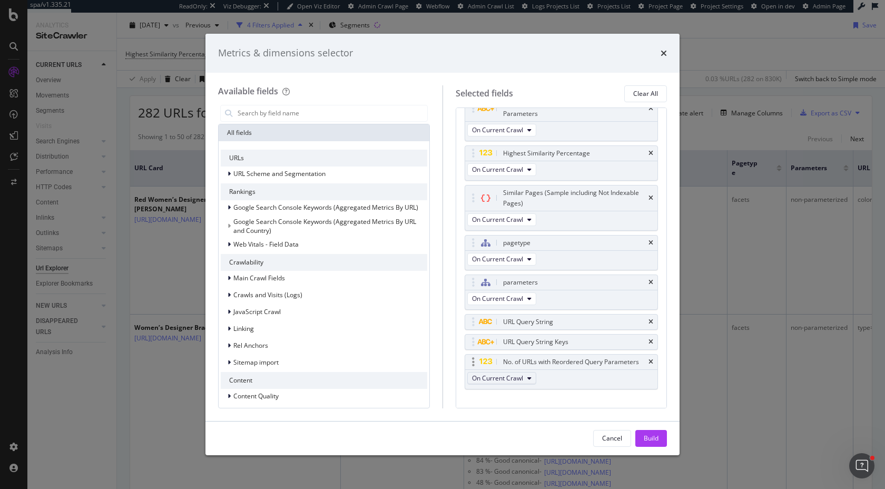
scroll to position [22, 0]
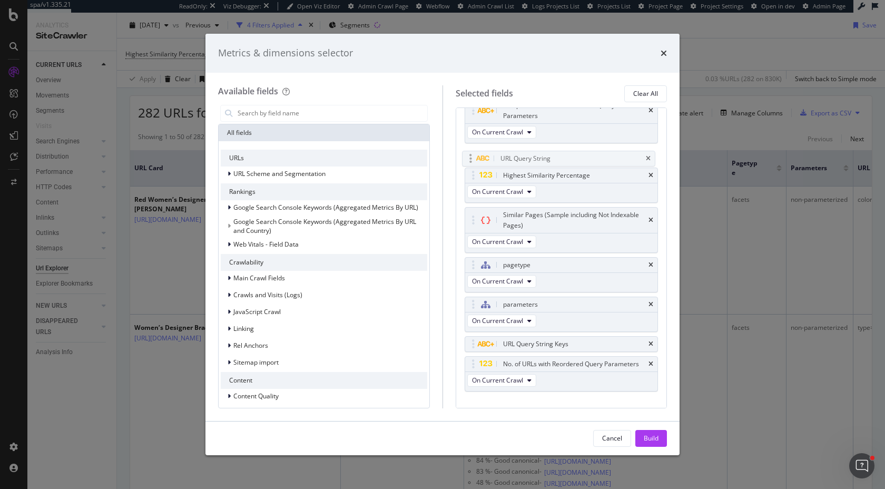
drag, startPoint x: 470, startPoint y: 324, endPoint x: 467, endPoint y: 160, distance: 164.3
click at [466, 159] on body "spa/v1.335.21 ReadOnly: Viz Debugger: Open Viz Editor Admin Crawl Page Webflow …" at bounding box center [442, 244] width 885 height 489
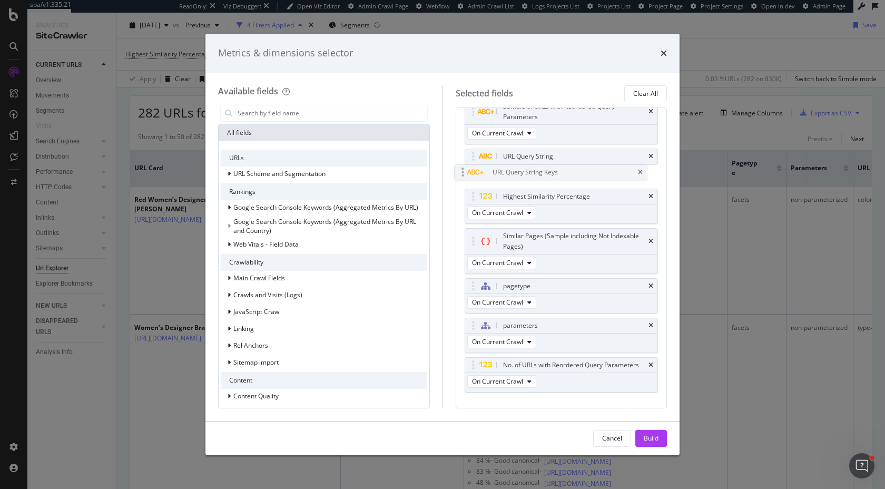
drag, startPoint x: 470, startPoint y: 347, endPoint x: 460, endPoint y: 174, distance: 173.6
click at [460, 174] on body "spa/v1.335.21 ReadOnly: Viz Debugger: Open Viz Editor Admin Crawl Page Webflow …" at bounding box center [442, 244] width 885 height 489
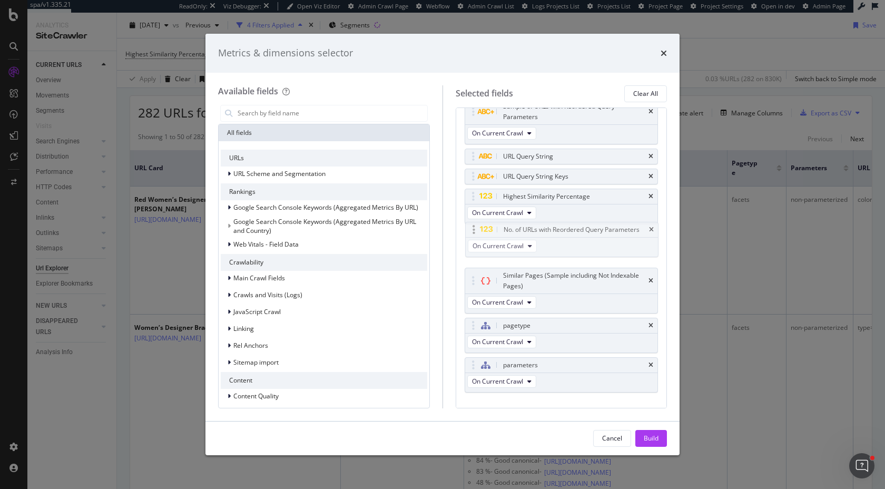
drag, startPoint x: 466, startPoint y: 362, endPoint x: 467, endPoint y: 227, distance: 134.8
click at [467, 226] on body "spa/v1.335.21 ReadOnly: Viz Debugger: Open Viz Editor Admin Crawl Page Webflow …" at bounding box center [442, 244] width 885 height 489
click at [649, 278] on icon "times" at bounding box center [650, 281] width 5 height 6
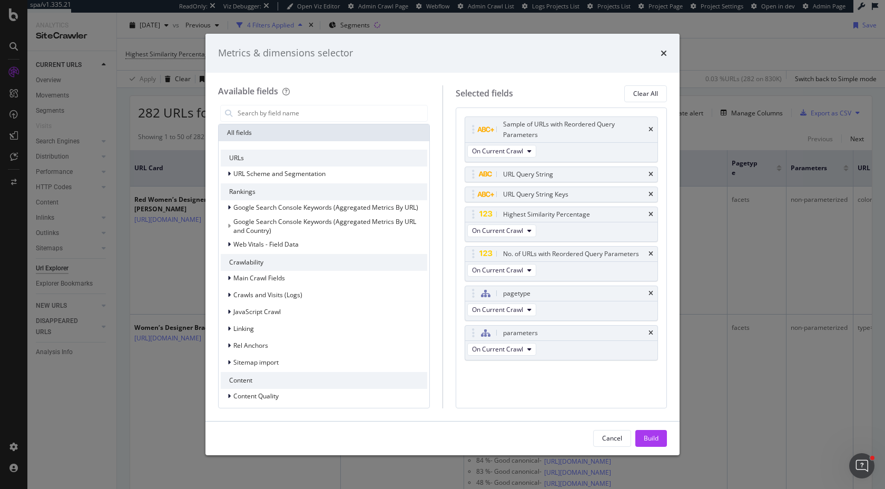
scroll to position [0, 0]
click at [650, 330] on icon "times" at bounding box center [650, 333] width 5 height 6
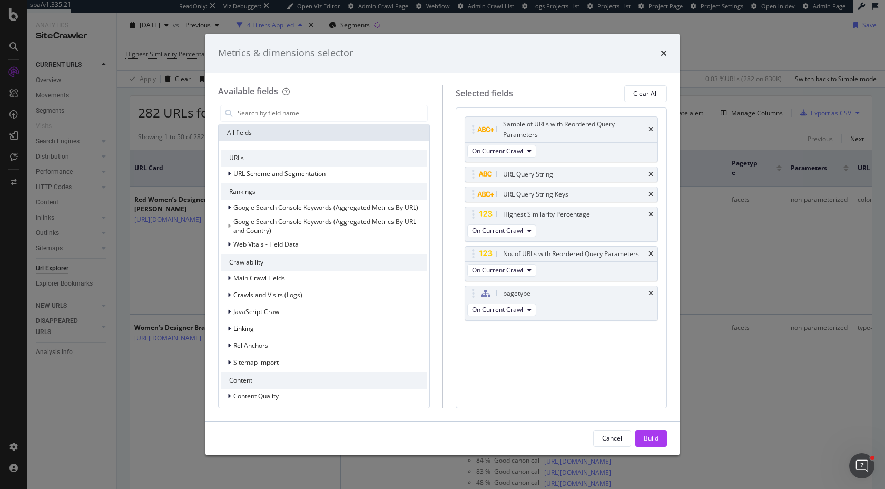
drag, startPoint x: 651, startPoint y: 438, endPoint x: 691, endPoint y: 133, distance: 307.6
click at [651, 424] on div "Cancel Build" at bounding box center [442, 438] width 474 height 34
drag, startPoint x: 650, startPoint y: 438, endPoint x: 729, endPoint y: 148, distance: 300.2
click at [650, 437] on div "Build" at bounding box center [651, 437] width 15 height 9
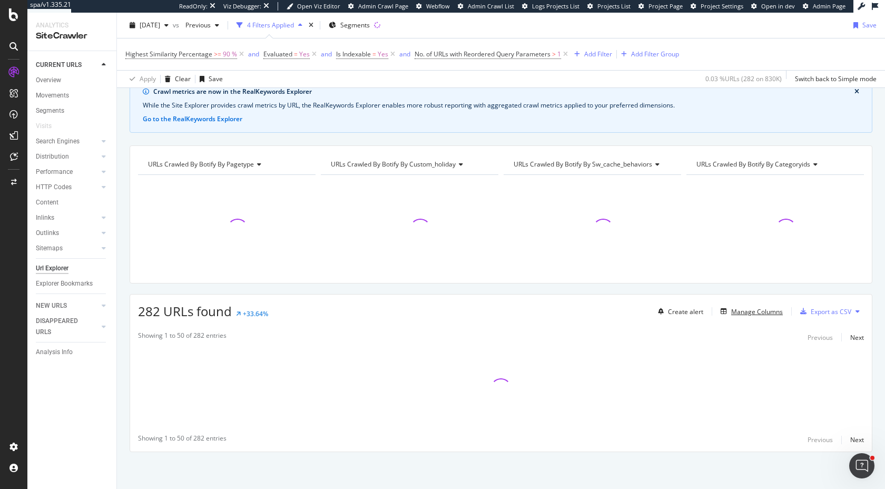
scroll to position [50, 0]
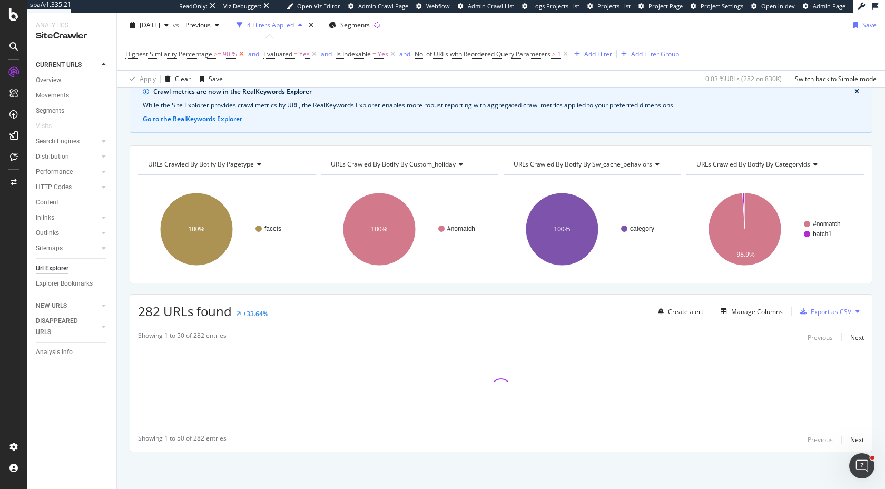
click at [242, 51] on icon at bounding box center [241, 54] width 9 height 11
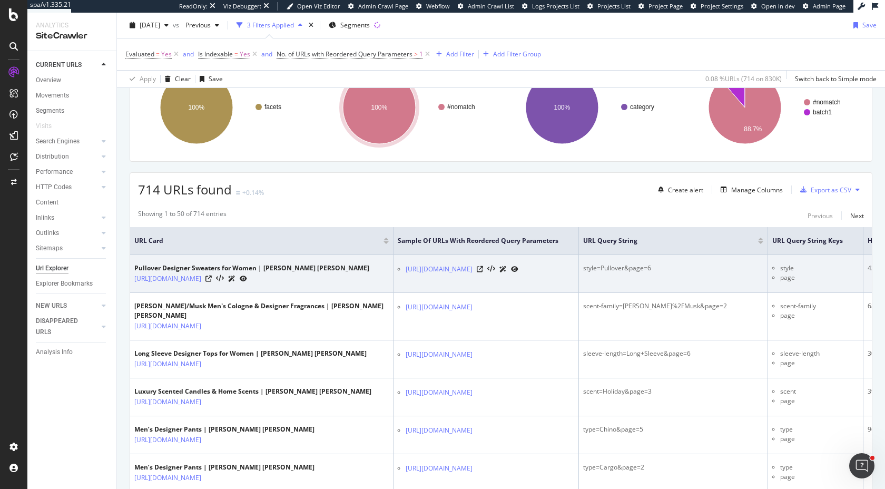
scroll to position [172, 0]
click at [212, 281] on icon at bounding box center [208, 278] width 6 height 6
click at [483, 271] on icon at bounding box center [480, 268] width 6 height 6
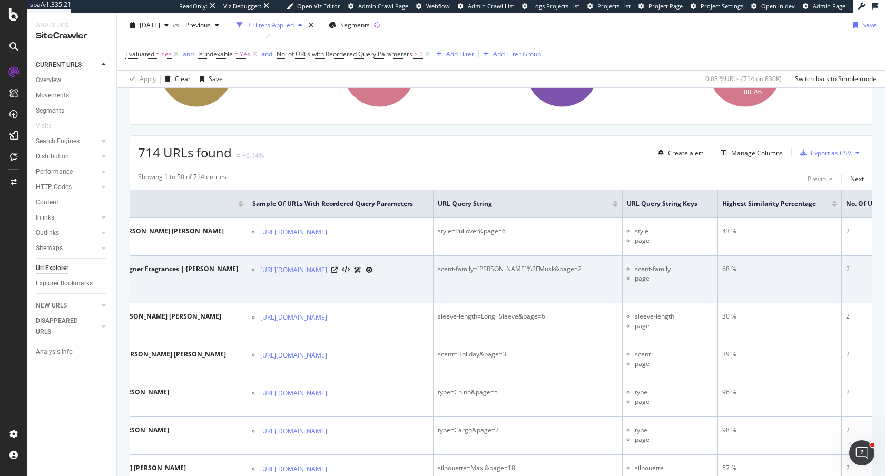
scroll to position [0, 144]
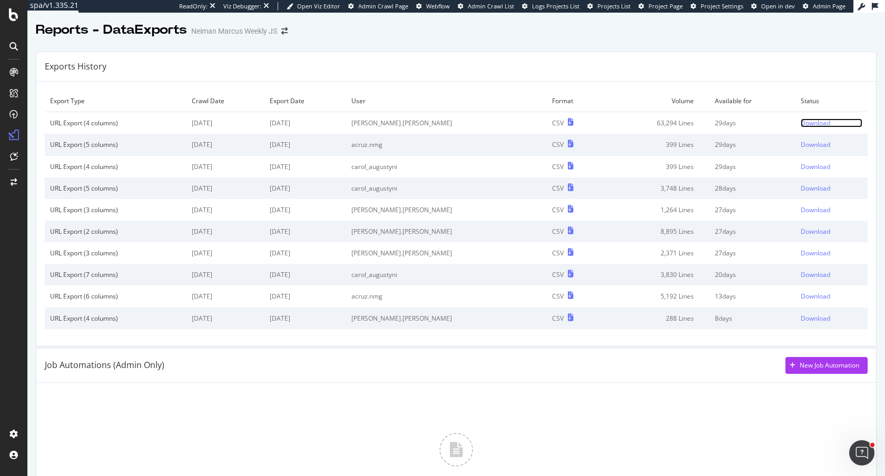
click at [817, 123] on div "Download" at bounding box center [815, 122] width 29 height 9
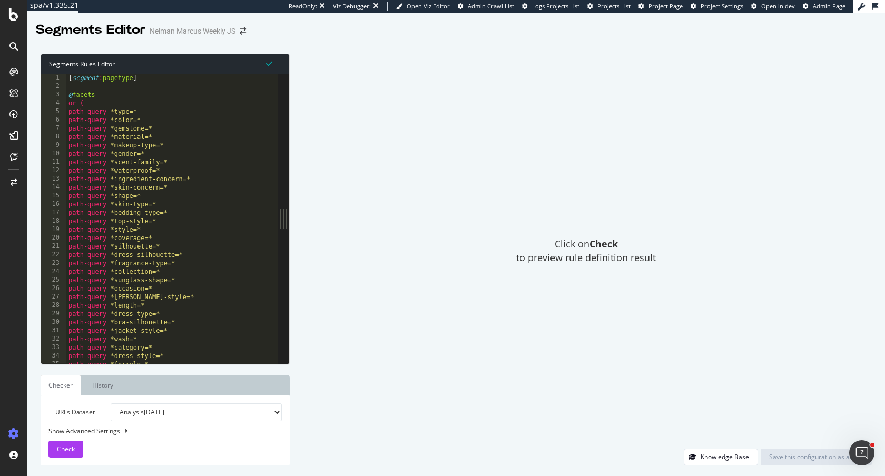
type textarea "path-query *shape=*"
click at [190, 198] on div "[ segment : pagetype ] @ facets or ( path-query *type=* path-query *color=* pat…" at bounding box center [364, 227] width 596 height 307
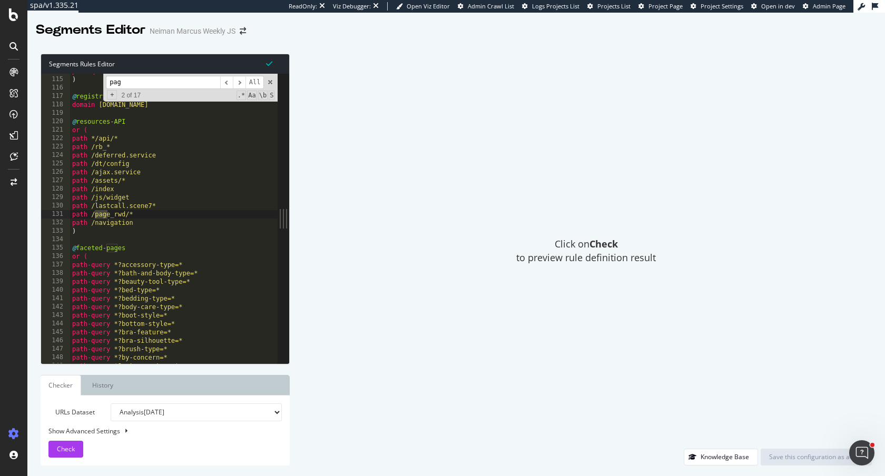
scroll to position [106, 0]
click at [148, 87] on input "page" at bounding box center [163, 82] width 114 height 13
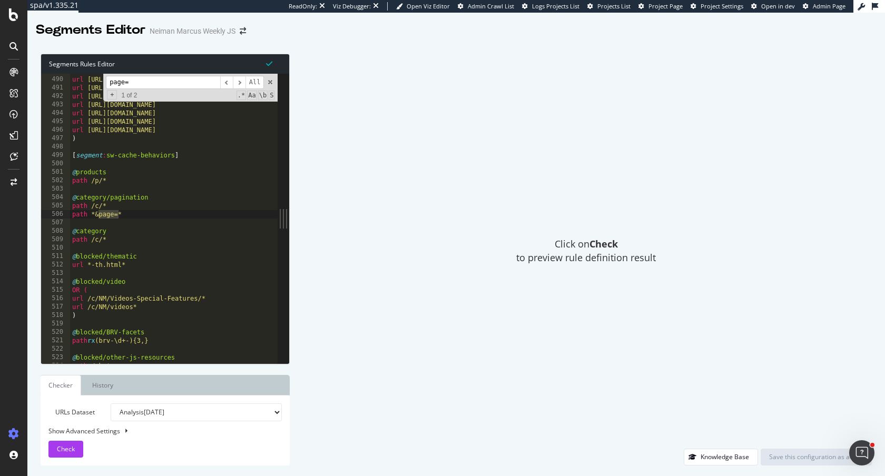
scroll to position [455, 0]
type input "page="
type textarea "path *&page=*"
click at [141, 213] on div "url [URL][DOMAIN_NAME] url [URL][DOMAIN_NAME] url [URL][DOMAIN_NAME] url [URL][…" at bounding box center [368, 220] width 596 height 307
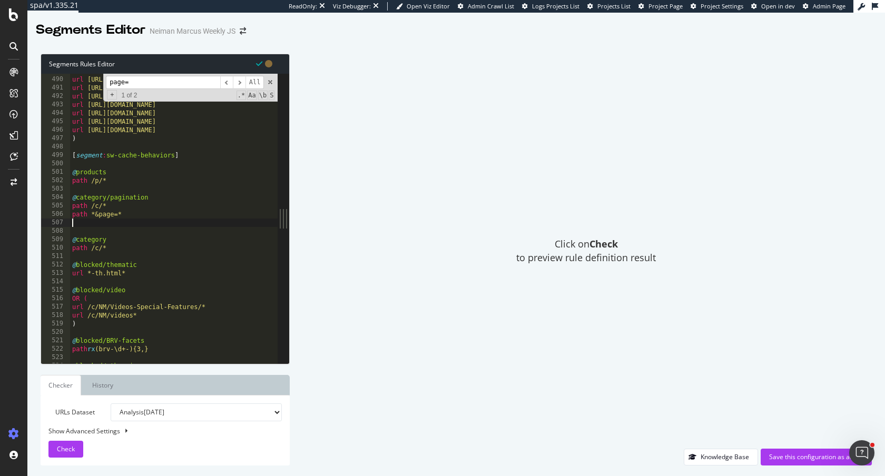
paste textarea "flag p+"
click at [168, 80] on input "page=" at bounding box center [163, 82] width 114 height 13
click at [242, 86] on span "​" at bounding box center [239, 82] width 13 height 13
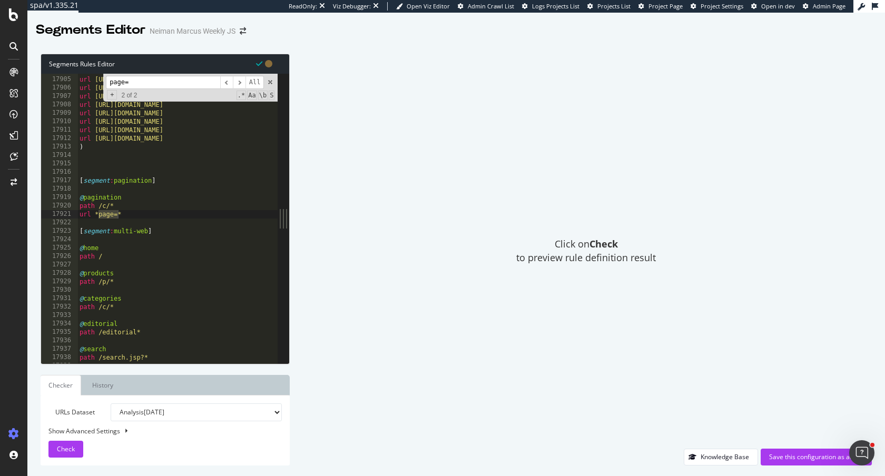
type textarea "url *page=*"
click at [136, 215] on div "url [URL][DOMAIN_NAME] url [URL][DOMAIN_NAME] url [URL][DOMAIN_NAME] url [URL][…" at bounding box center [375, 220] width 596 height 307
paste textarea "flag p+"
click at [223, 81] on span "​" at bounding box center [226, 82] width 13 height 13
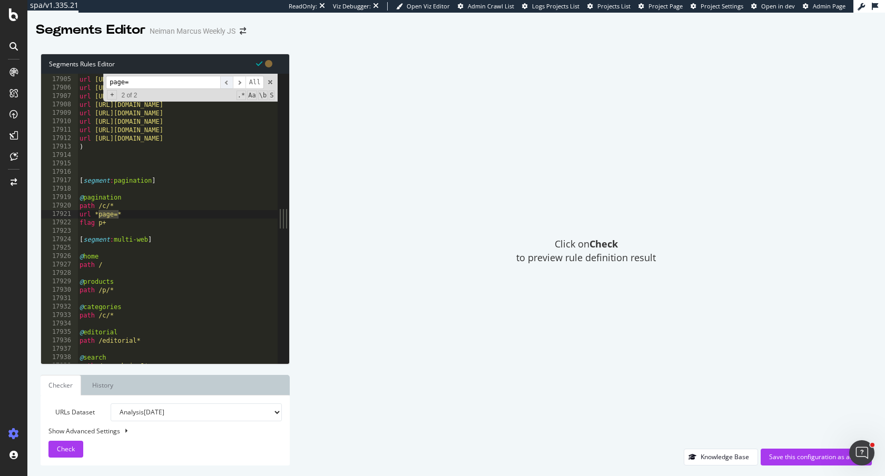
scroll to position [454, 0]
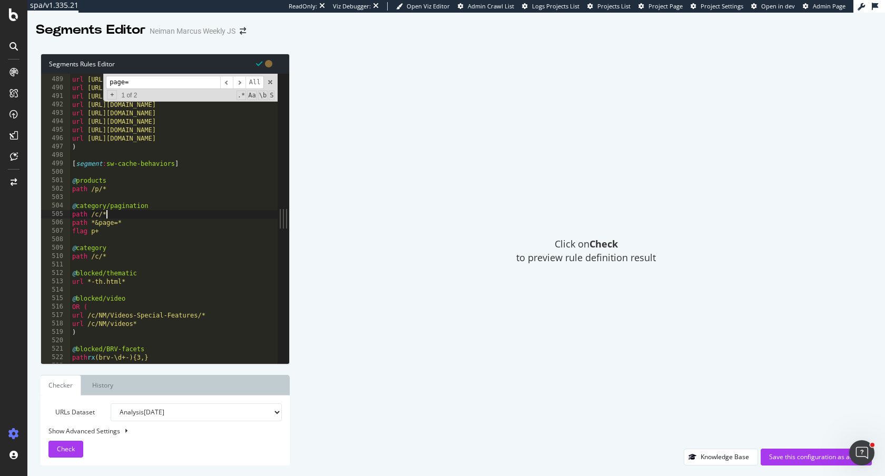
click at [135, 212] on div "url [URL][DOMAIN_NAME] url [URL][DOMAIN_NAME] url [URL][DOMAIN_NAME] url [URL][…" at bounding box center [368, 220] width 596 height 307
drag, startPoint x: 106, startPoint y: 233, endPoint x: 35, endPoint y: 231, distance: 70.6
click at [35, 231] on div "Segments Rules Editor path /c/* 488 489 490 491 492 493 494 495 496 497 498 499…" at bounding box center [455, 259] width 857 height 433
type textarea "flag p+"
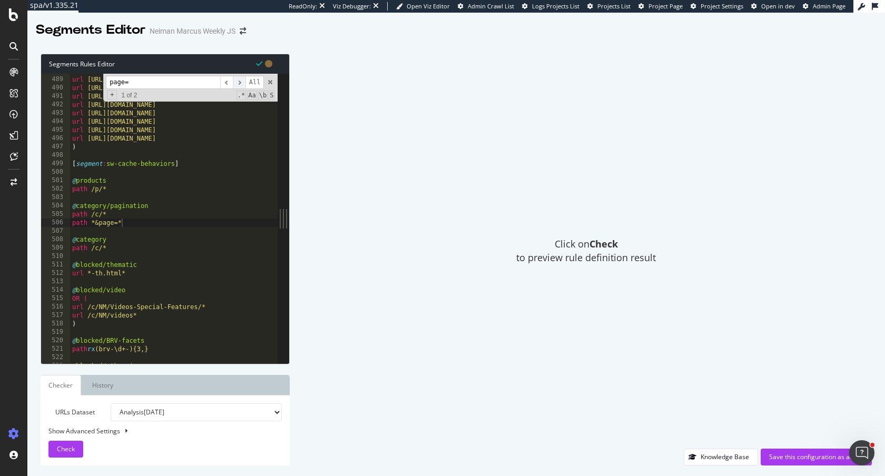
click at [237, 84] on span "​" at bounding box center [239, 82] width 13 height 13
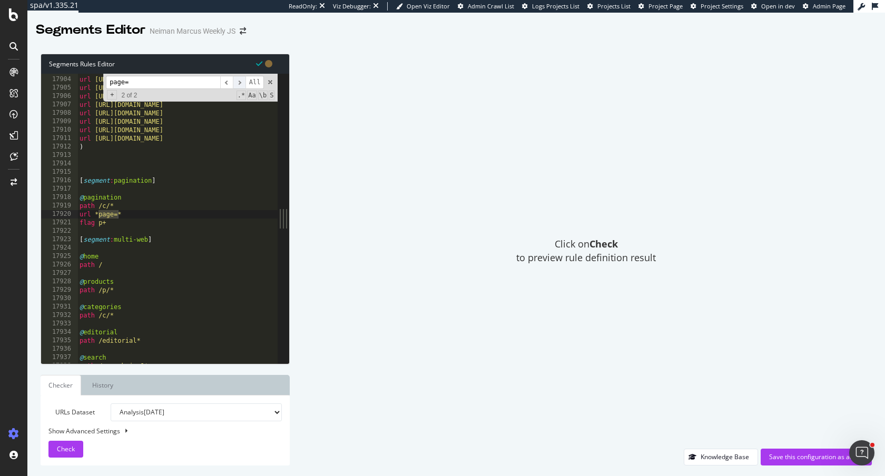
scroll to position [16660, 0]
click at [172, 196] on div "url [URL][DOMAIN_NAME] url [URL][DOMAIN_NAME] url [URL][DOMAIN_NAME] url [URL][…" at bounding box center [375, 220] width 596 height 307
click at [135, 220] on div "url [URL][DOMAIN_NAME] url [URL][DOMAIN_NAME] url [URL][DOMAIN_NAME] url [URL][…" at bounding box center [375, 220] width 596 height 307
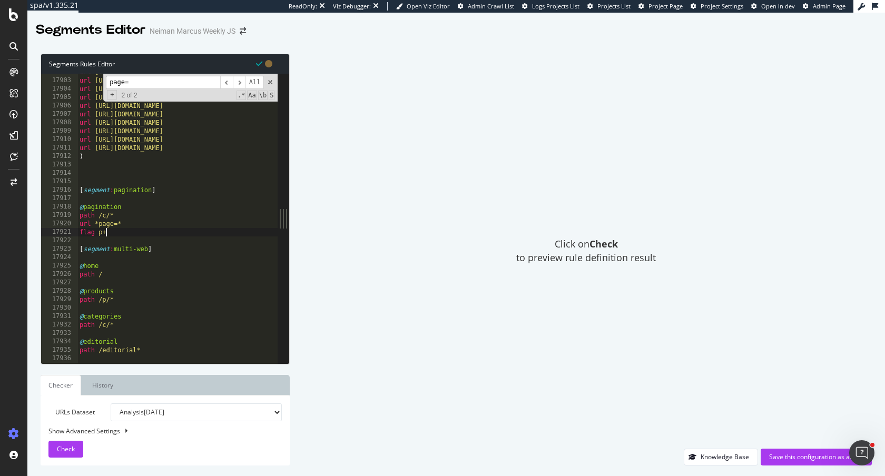
scroll to position [0, 0]
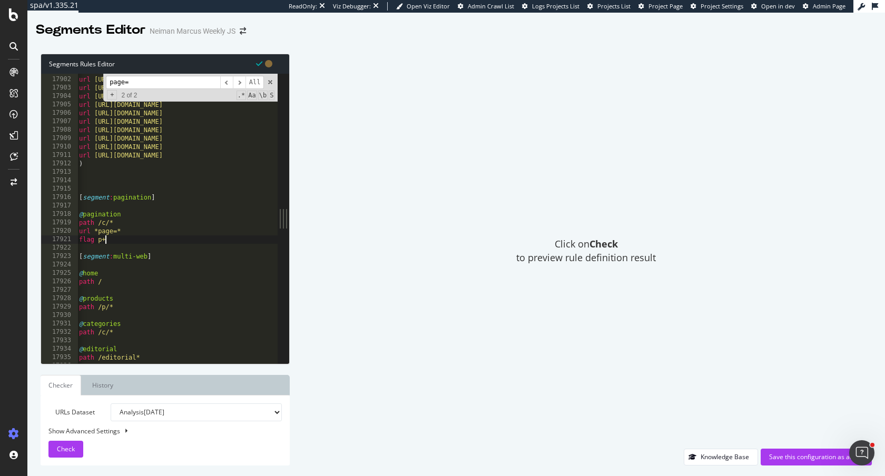
click at [151, 82] on input "page=" at bounding box center [163, 82] width 114 height 13
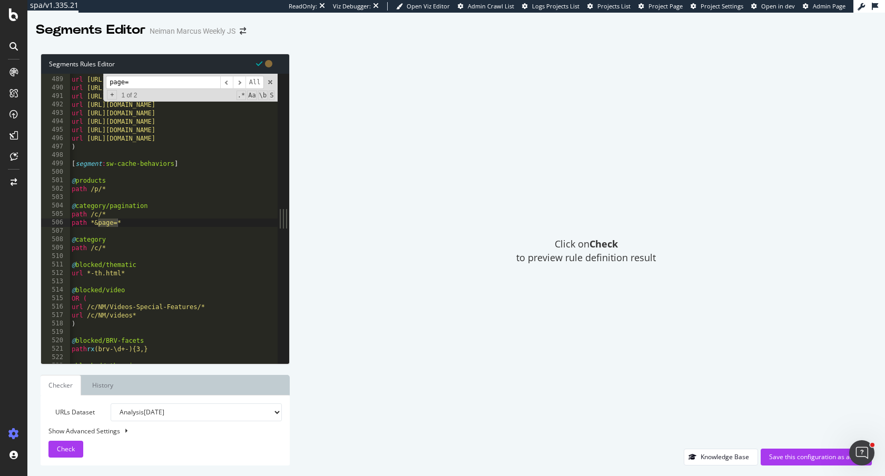
click at [132, 220] on div "url https://www.neimanmarcus.com/c/designers-golden-goose-womens-clothing-cat84…" at bounding box center [368, 220] width 596 height 307
click at [121, 249] on div "url https://www.neimanmarcus.com/c/designers-golden-goose-womens-clothing-cat84…" at bounding box center [368, 220] width 596 height 307
click at [131, 218] on div "url https://www.neimanmarcus.com/c/designers-golden-goose-womens-clothing-cat84…" at bounding box center [368, 220] width 596 height 307
click at [127, 219] on div "url https://www.neimanmarcus.com/c/designers-golden-goose-womens-clothing-cat84…" at bounding box center [368, 220] width 596 height 307
type textarea "path *&page=*"
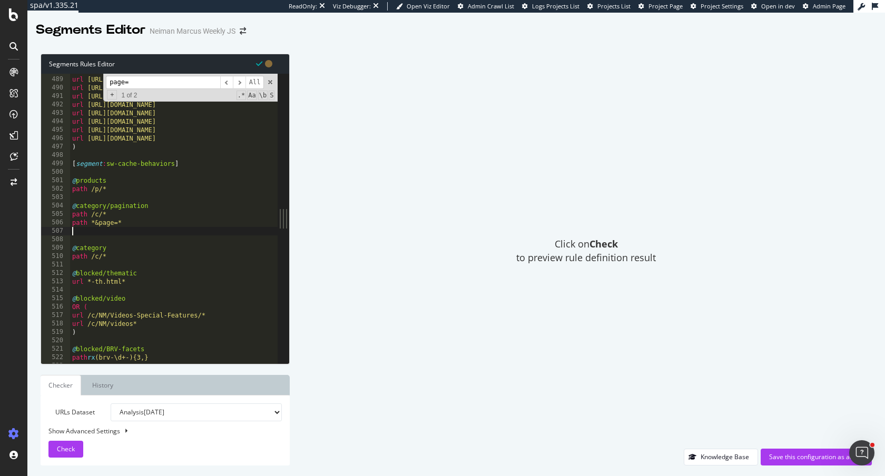
scroll to position [0, 0]
paste textarea "flag p+"
click at [118, 257] on div "url https://www.neimanmarcus.com/c/designers-golden-goose-womens-clothing-cat84…" at bounding box center [368, 220] width 596 height 307
type textarea "path /c/*"
paste textarea "flag p1"
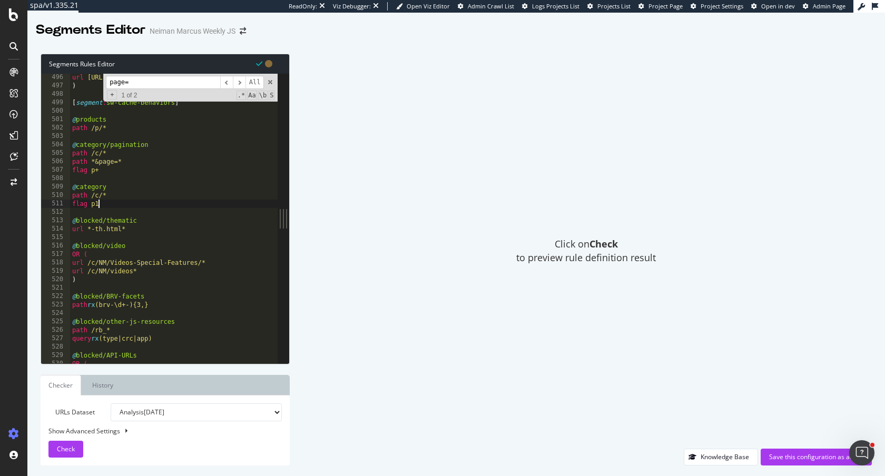
scroll to position [461, 0]
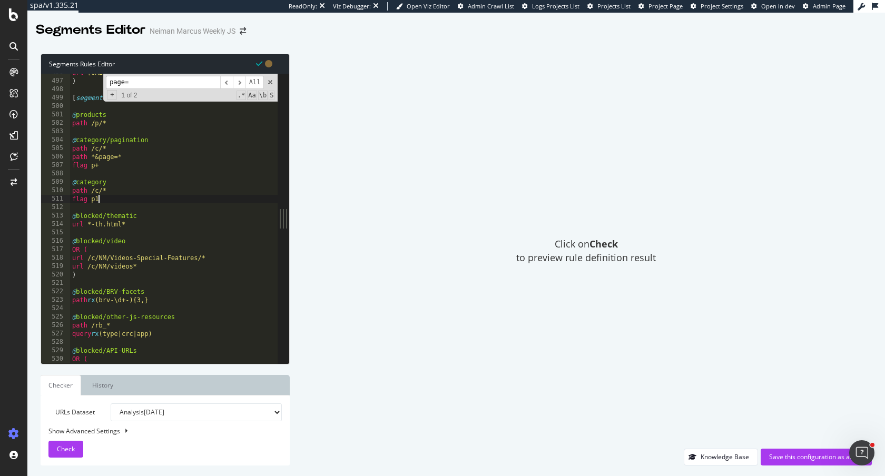
type textarea "flag p1"
click at [117, 200] on div "url https://www.neimanmarcus.com/c/designers-chanel-fine-jewelry-ultra-cat79630…" at bounding box center [368, 221] width 596 height 307
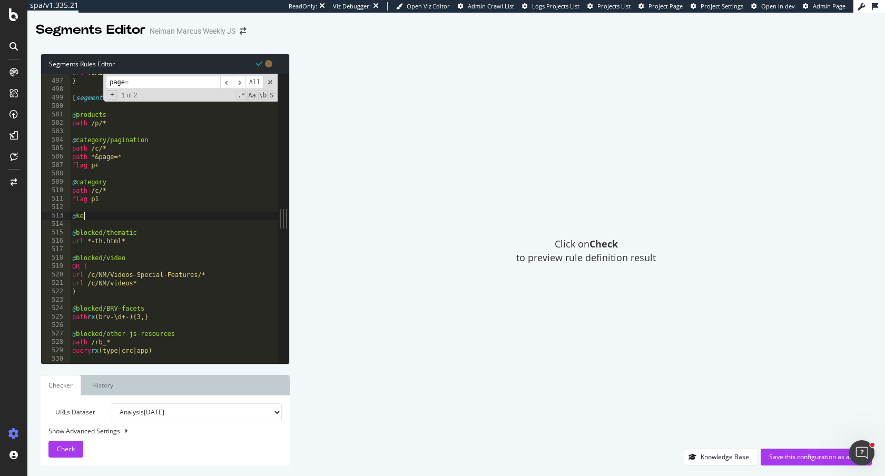
scroll to position [0, 0]
type textarea "@keyword"
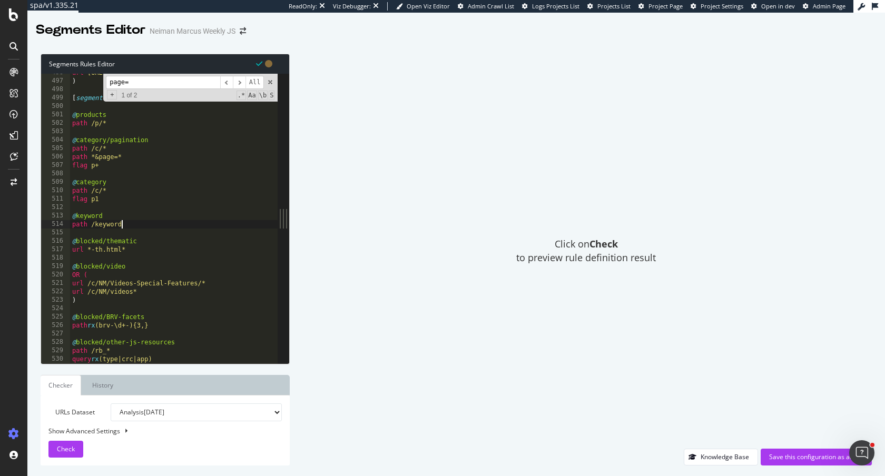
type textarea "path /keyword*"
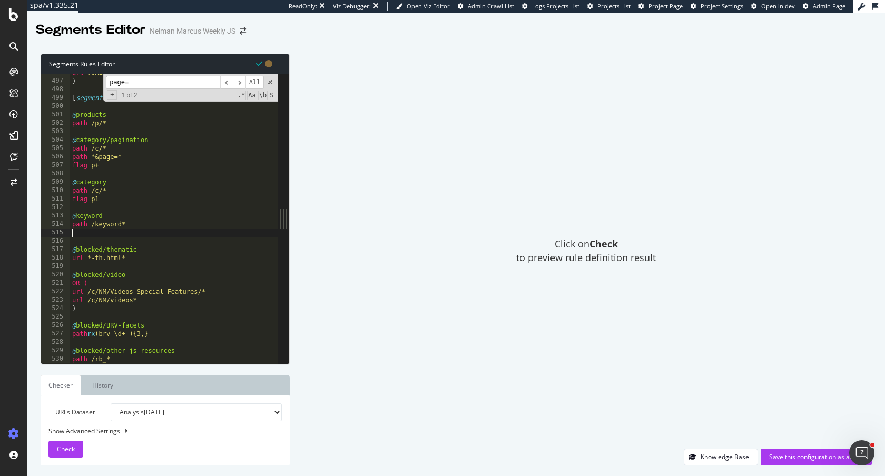
type textarea "p"
click at [107, 215] on div "url https://www.neimanmarcus.com/c/designers-chanel-fine-jewelry-ultra-cat79630…" at bounding box center [368, 221] width 596 height 307
type textarea "@keyword"
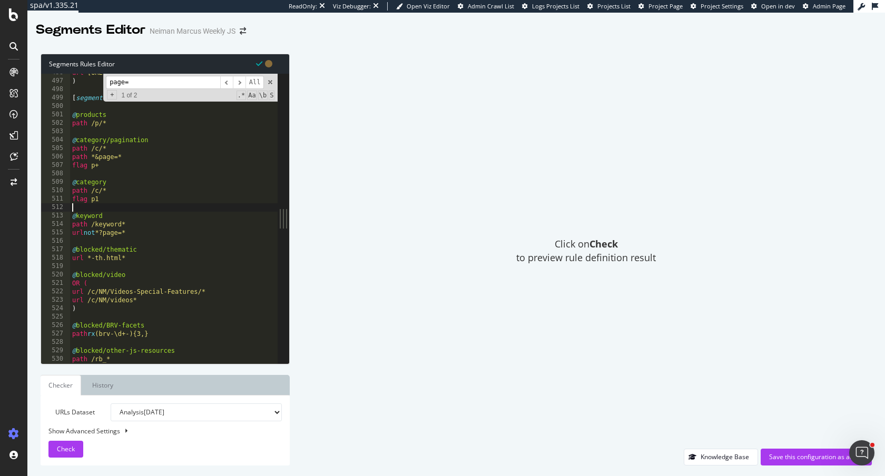
click at [74, 207] on div "url https://www.neimanmarcus.com/c/designers-chanel-fine-jewelry-ultra-cat79630…" at bounding box center [368, 221] width 596 height 307
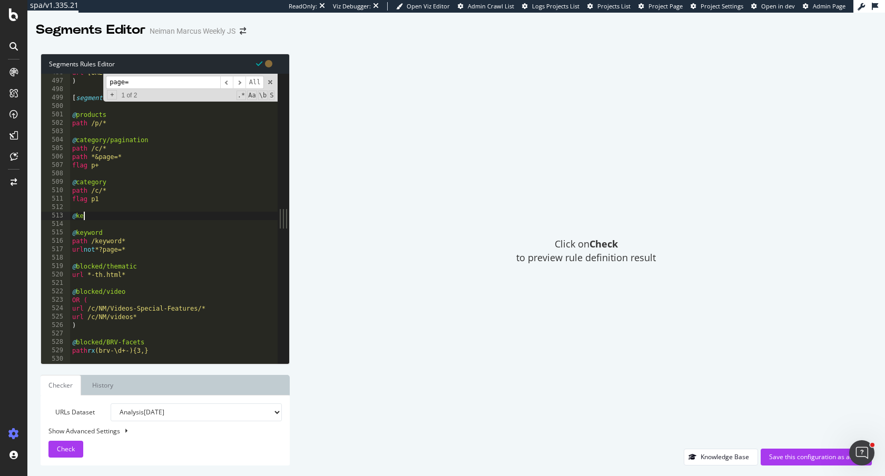
scroll to position [0, 0]
type textarea "@keyword"
drag, startPoint x: 138, startPoint y: 250, endPoint x: 38, endPoint y: 240, distance: 100.0
click at [38, 240] on div "Segments Rules Editor @keyword/pagination 496 497 498 499 500 501 502 503 504 5…" at bounding box center [455, 259] width 857 height 433
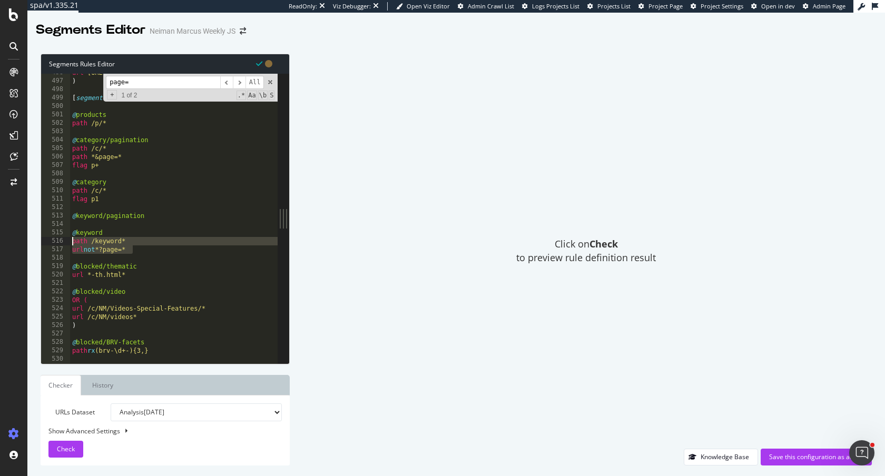
type textarea "path /keyword* url not *?page=*"
click at [76, 223] on div "url https://www.neimanmarcus.com/c/designers-chanel-fine-jewelry-ultra-cat79630…" at bounding box center [368, 221] width 596 height 307
paste textarea "url not *?page=*"
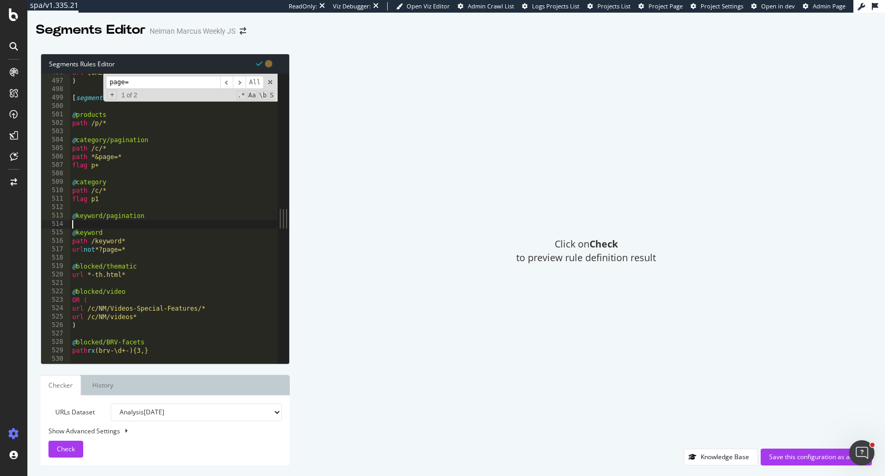
type textarea "url not *?page=*"
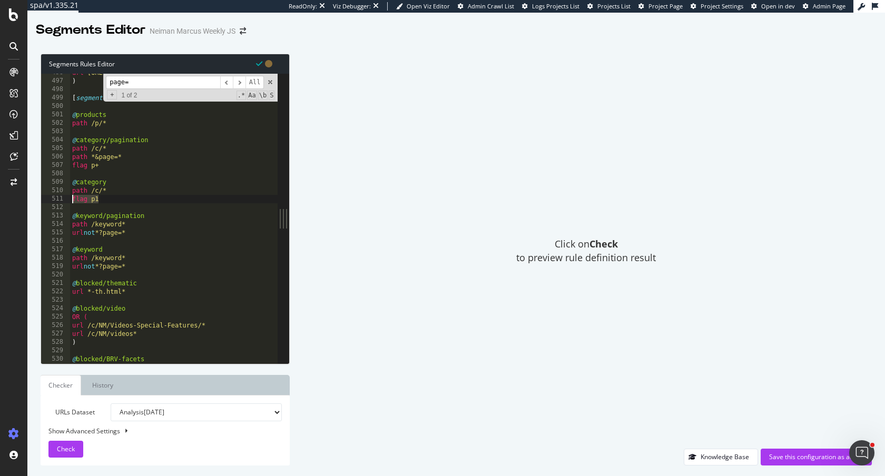
drag, startPoint x: 110, startPoint y: 200, endPoint x: 42, endPoint y: 200, distance: 67.9
click at [42, 200] on div "496 497 498 499 500 501 502 503 504 505 506 507 508 509 510 511 512 513 514 515…" at bounding box center [159, 219] width 236 height 290
click at [149, 231] on div "url https://www.neimanmarcus.com/c/designers-chanel-fine-jewelry-ultra-cat79630…" at bounding box center [368, 221] width 596 height 307
type textarea "url not *?page=*"
click at [136, 270] on div "url https://www.neimanmarcus.com/c/designers-chanel-fine-jewelry-ultra-cat79630…" at bounding box center [368, 221] width 596 height 307
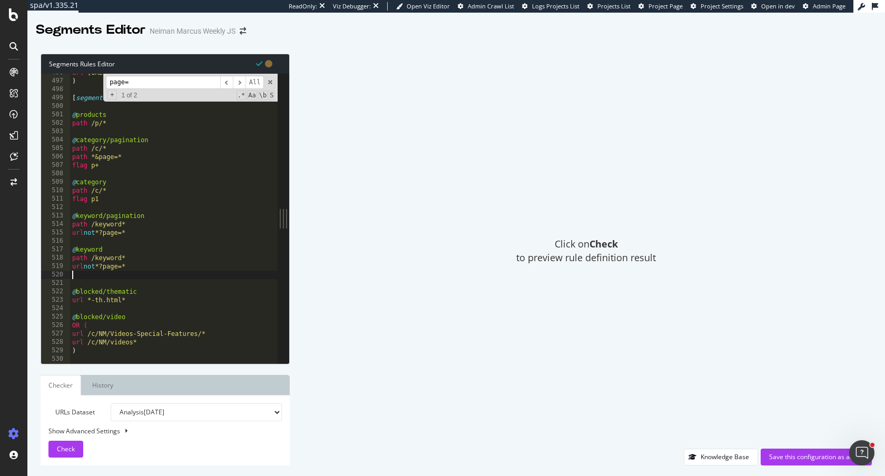
paste textarea "flag p1"
click at [143, 234] on div "url https://www.neimanmarcus.com/c/designers-chanel-fine-jewelry-ultra-cat79630…" at bounding box center [368, 221] width 596 height 307
click at [94, 235] on div "url https://www.neimanmarcus.com/c/designers-chanel-fine-jewelry-ultra-cat79630…" at bounding box center [368, 221] width 596 height 307
drag, startPoint x: 105, startPoint y: 168, endPoint x: 1, endPoint y: 163, distance: 104.4
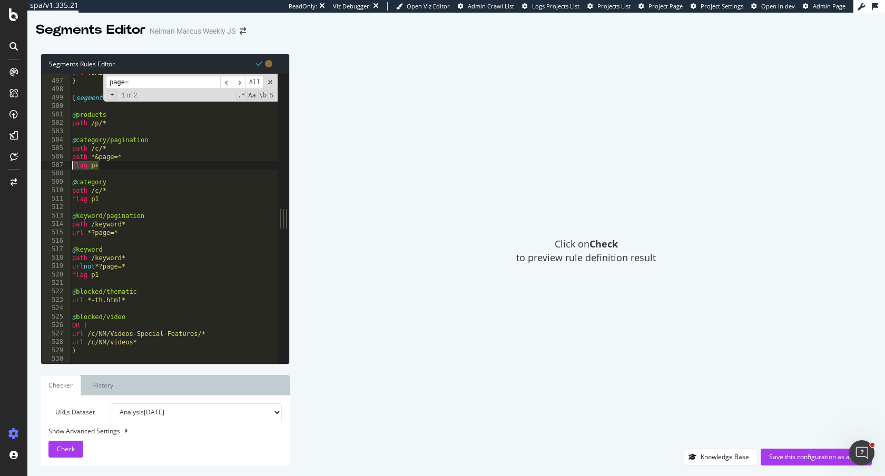
click at [1, 163] on div "spa/v1.335.21 ReadOnly: Viz Debugger: Open Viz Editor Admin Crawl List Logs Pro…" at bounding box center [442, 238] width 885 height 476
click at [131, 232] on div "url https://www.neimanmarcus.com/c/designers-chanel-fine-jewelry-ultra-cat79630…" at bounding box center [368, 221] width 596 height 307
type textarea "url *?page=*"
paste textarea "flag p+"
click at [122, 270] on div "url https://www.neimanmarcus.com/c/designers-chanel-fine-jewelry-ultra-cat79630…" at bounding box center [368, 221] width 596 height 307
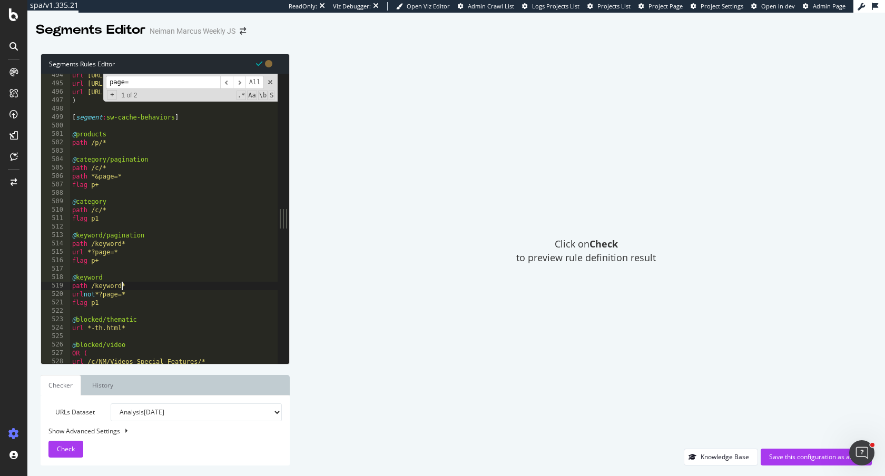
scroll to position [457, 0]
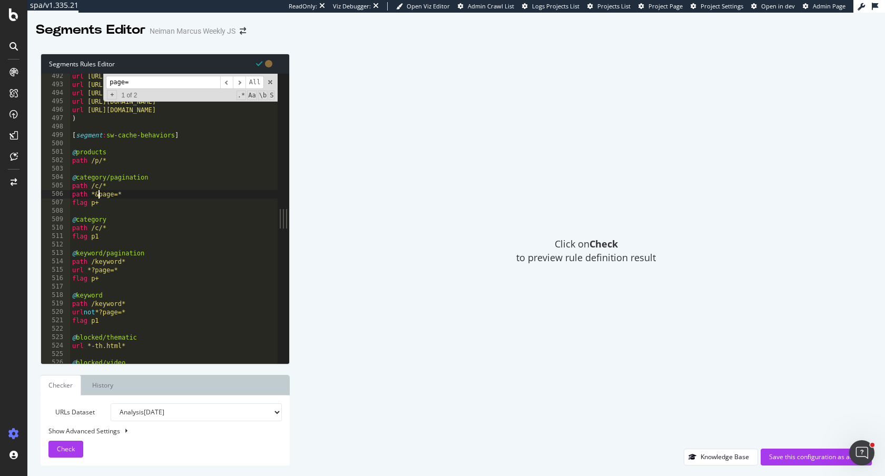
click at [98, 195] on div "url https://www.neimanmarcus.com/c/designers-chanel-fine-jewelry-cat66040750 ur…" at bounding box center [368, 225] width 596 height 307
click at [81, 192] on div "url https://www.neimanmarcus.com/c/designers-chanel-fine-jewelry-cat66040750 ur…" at bounding box center [368, 225] width 596 height 307
click at [95, 196] on div "url https://www.neimanmarcus.com/c/designers-chanel-fine-jewelry-cat66040750 ur…" at bounding box center [368, 225] width 596 height 307
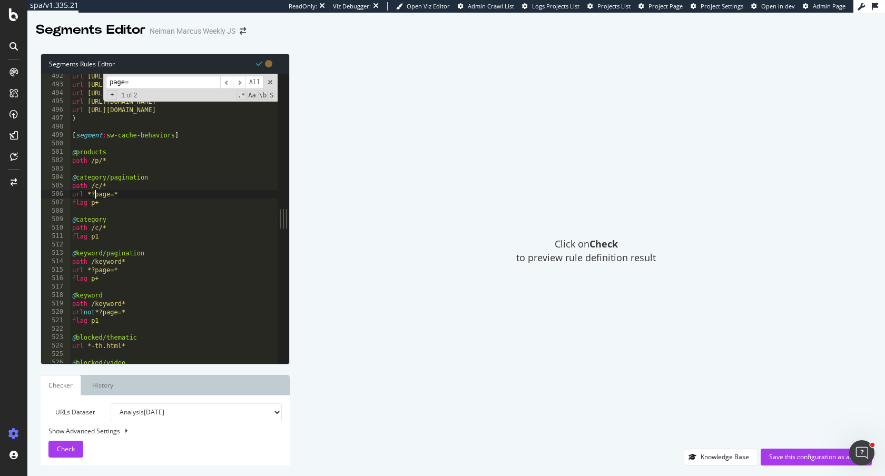
scroll to position [0, 2]
click at [109, 238] on div "url https://www.neimanmarcus.com/c/designers-chanel-fine-jewelry-cat66040750 ur…" at bounding box center [368, 225] width 596 height 307
click at [123, 226] on div "url https://www.neimanmarcus.com/c/designers-chanel-fine-jewelry-cat66040750 ur…" at bounding box center [368, 225] width 596 height 307
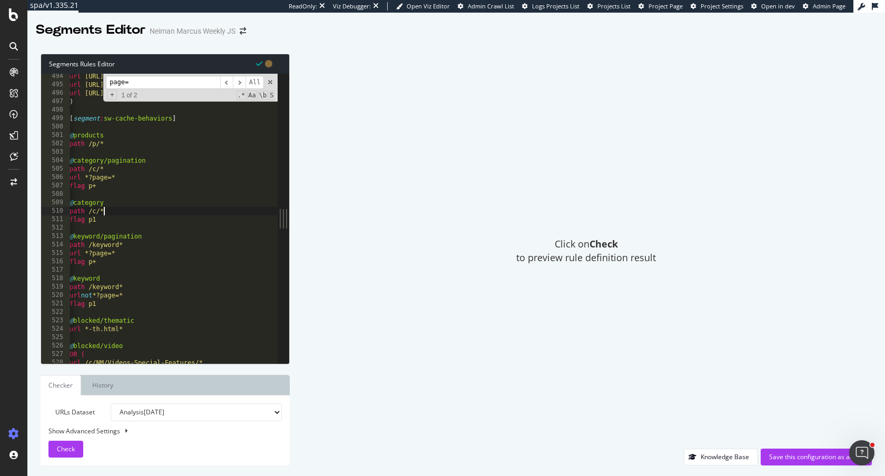
scroll to position [0, 3]
type textarea "path /c/*"
click at [808, 460] on div "Save this configuration as active" at bounding box center [816, 456] width 94 height 9
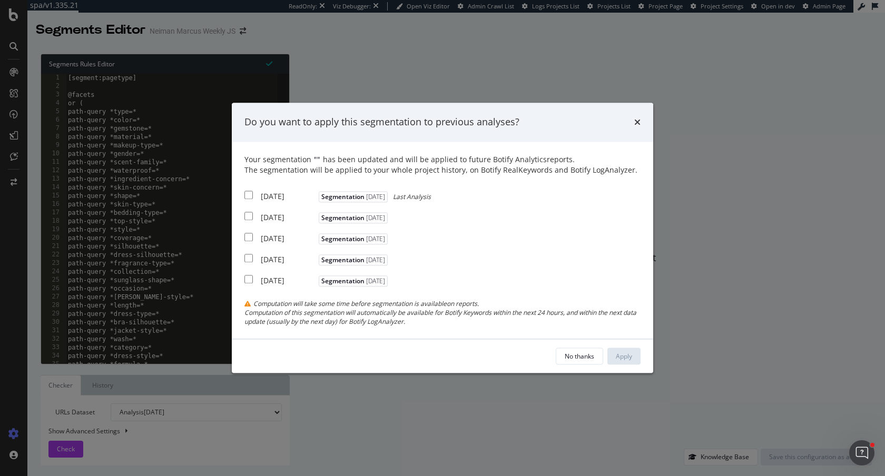
click at [253, 192] on div "2025 Aug. 11th Segmentation 2025-04-23 Last Analysis" at bounding box center [337, 195] width 186 height 13
checkbox input "true"
click at [253, 214] on div "2025 Aug. 4th Segmentation 2025-04-23" at bounding box center [317, 216] width 146 height 13
checkbox input "true"
click at [251, 237] on input "modal" at bounding box center [248, 237] width 8 height 8
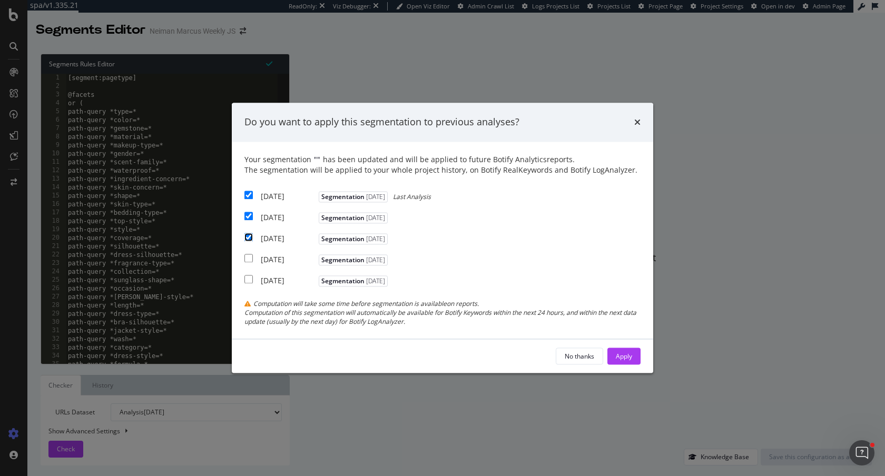
checkbox input "true"
click at [624, 353] on div "Apply" at bounding box center [624, 356] width 16 height 9
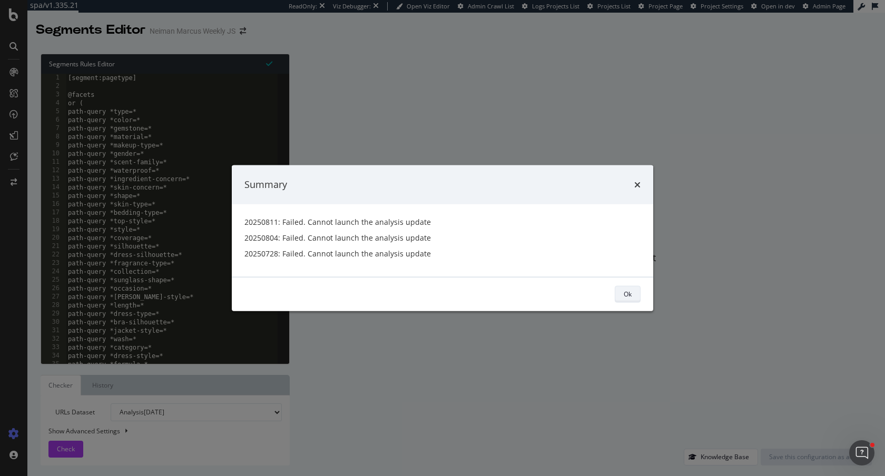
click at [624, 294] on div "Ok" at bounding box center [628, 294] width 8 height 9
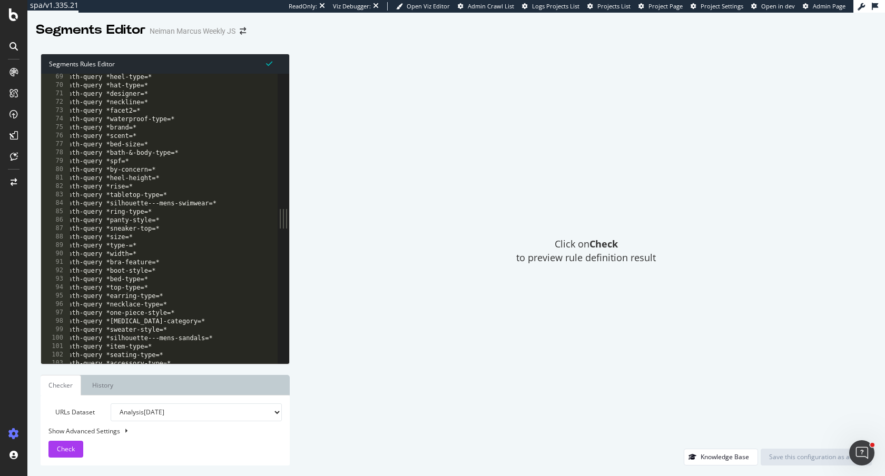
scroll to position [63, 0]
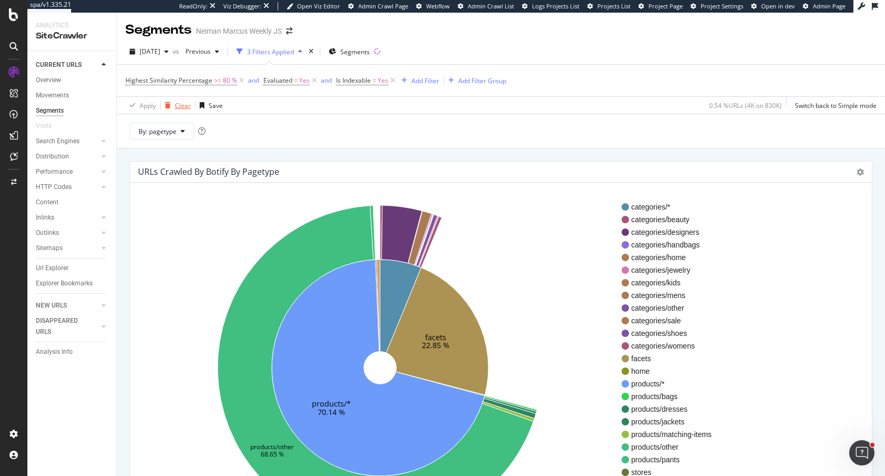
click at [177, 105] on div "Clear" at bounding box center [183, 105] width 16 height 9
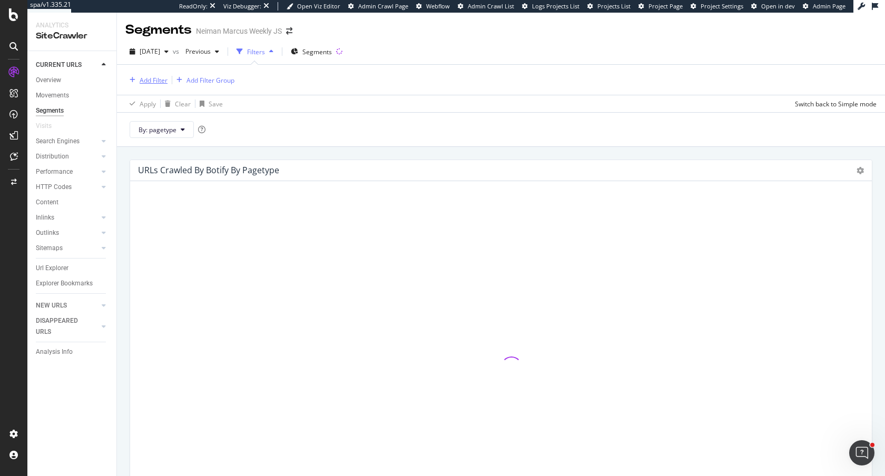
click at [156, 79] on div "Add Filter" at bounding box center [154, 80] width 28 height 9
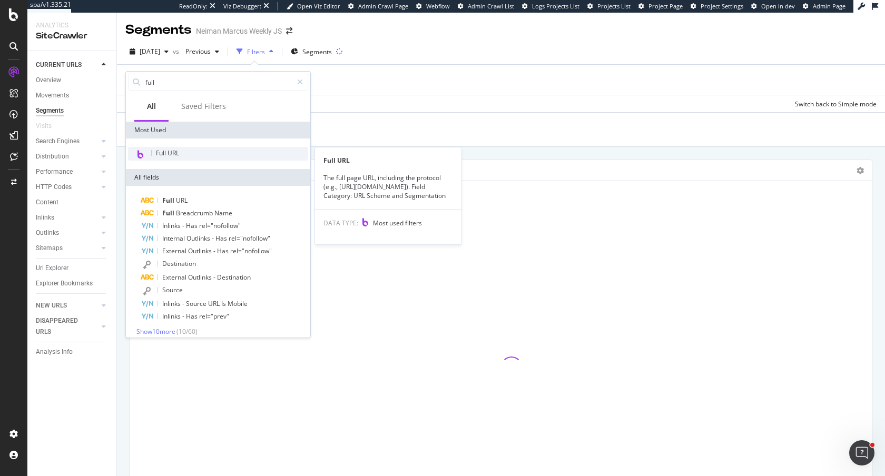
type input "full"
click at [165, 151] on span "Full URL" at bounding box center [167, 153] width 23 height 9
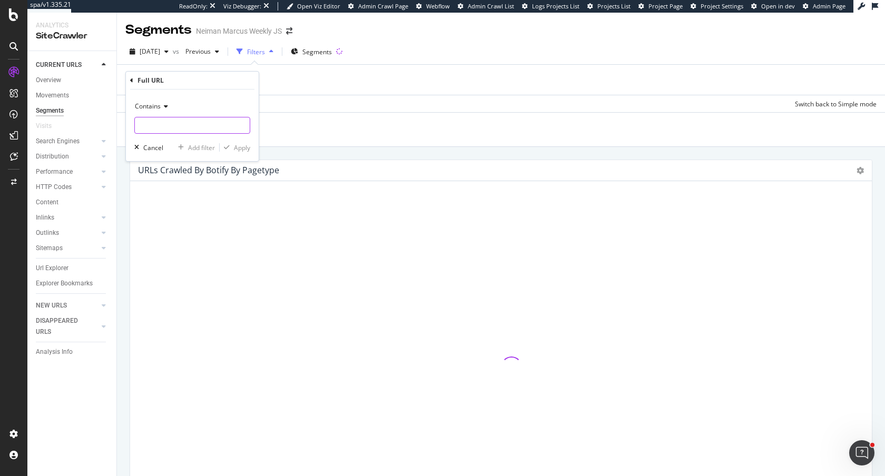
click at [167, 129] on input "text" at bounding box center [192, 125] width 115 height 17
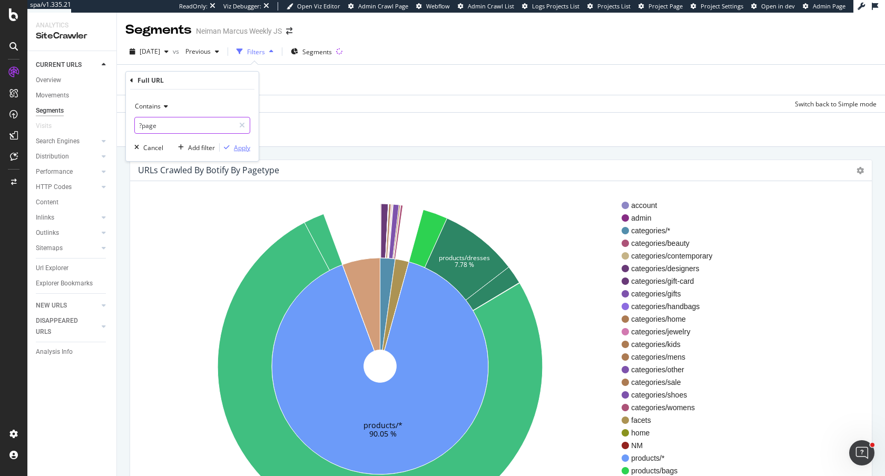
type input "?page"
click at [238, 147] on div "Apply" at bounding box center [242, 147] width 16 height 9
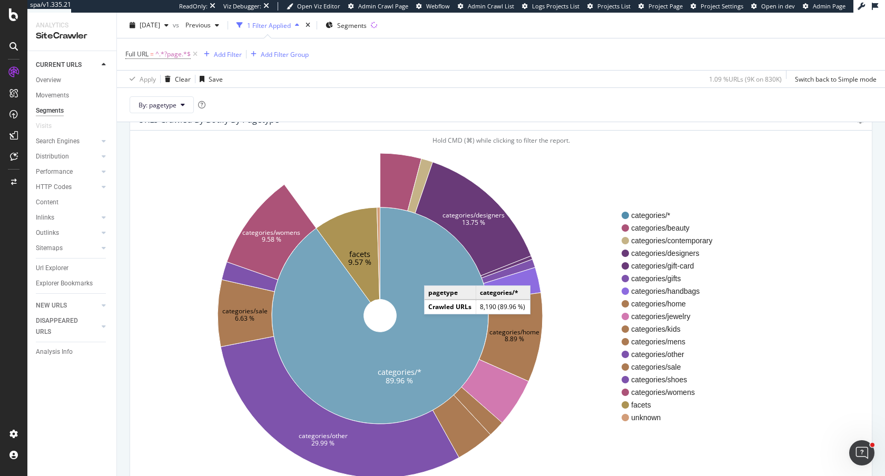
scroll to position [76, 0]
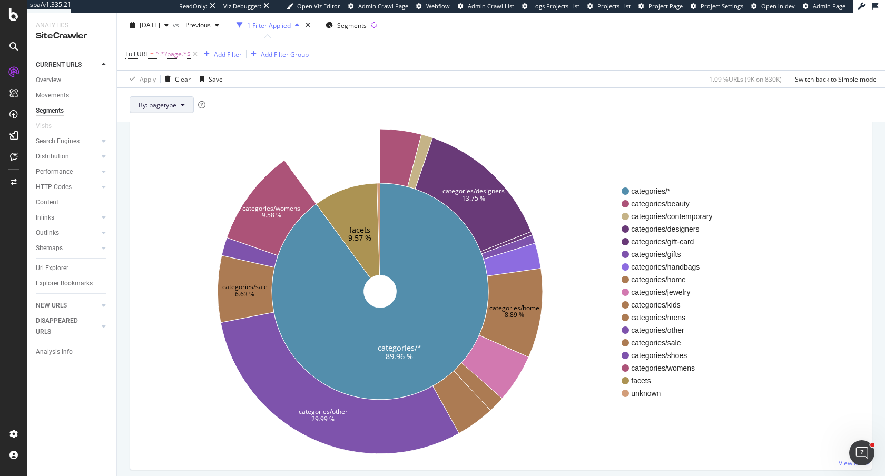
click at [174, 103] on span "By: pagetype" at bounding box center [158, 104] width 38 height 9
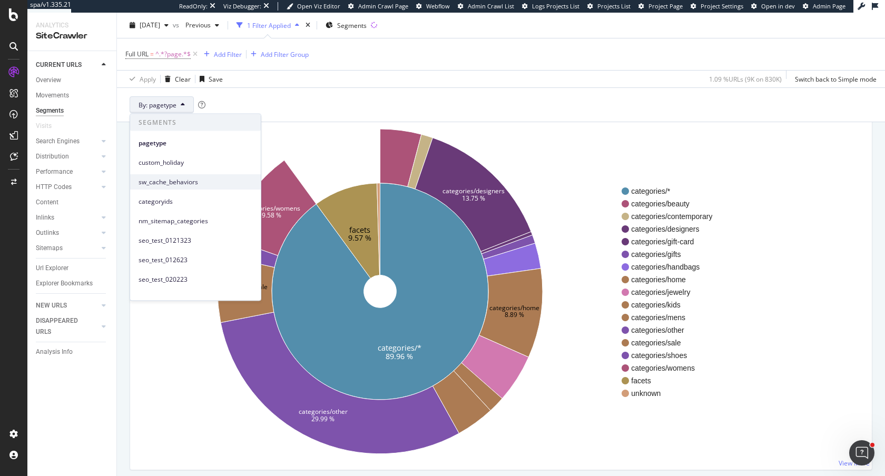
click at [197, 176] on div "sw_cache_behaviors" at bounding box center [195, 181] width 131 height 15
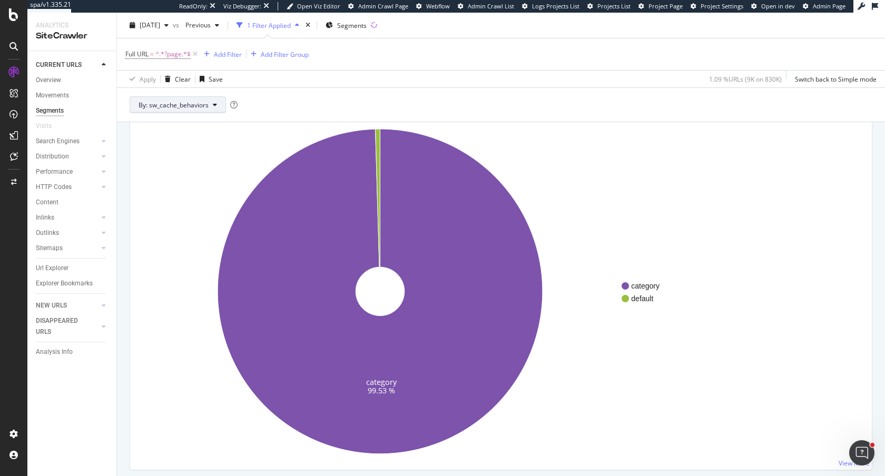
click at [201, 108] on span "By: sw_cache_behaviors" at bounding box center [174, 104] width 70 height 9
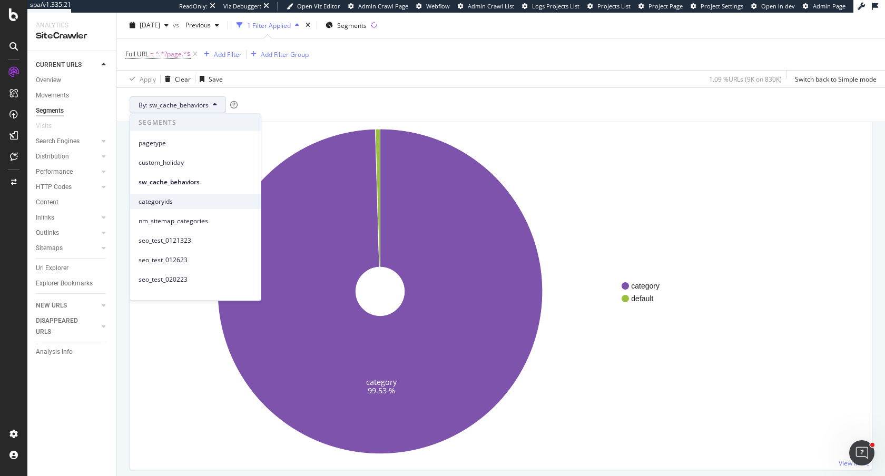
click at [203, 204] on span "categoryids" at bounding box center [196, 200] width 114 height 9
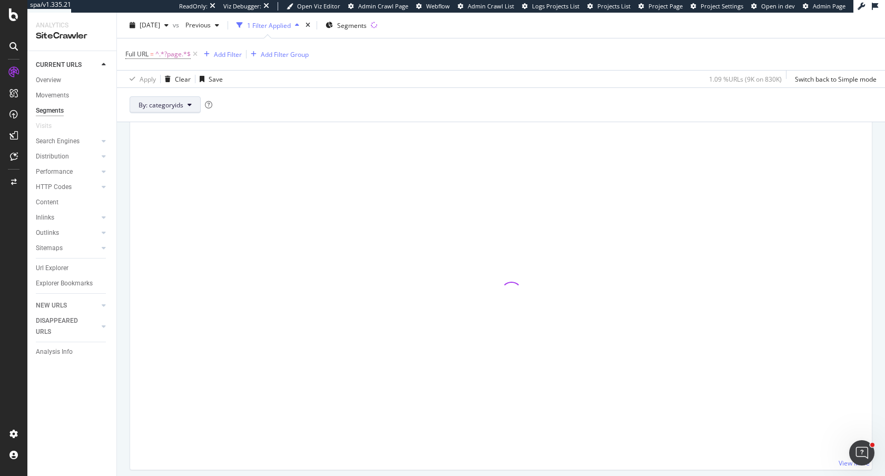
click at [191, 102] on icon at bounding box center [189, 105] width 4 height 6
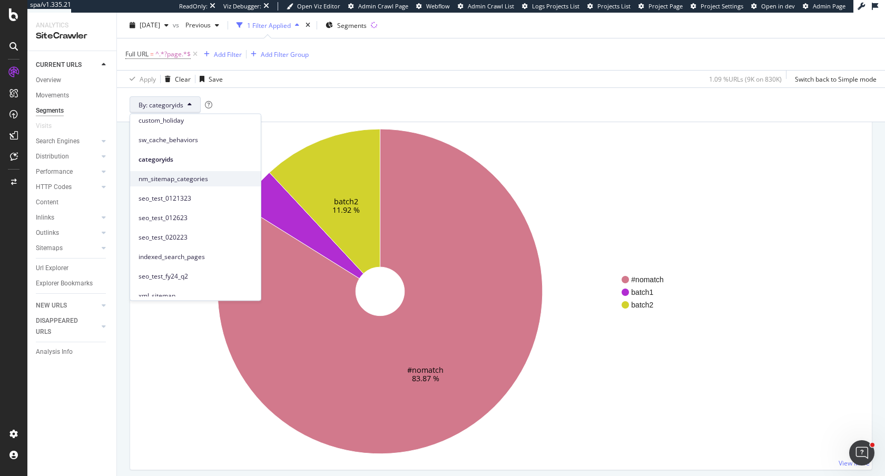
scroll to position [44, 0]
click at [192, 179] on span "nm_sitemap_categories" at bounding box center [196, 176] width 114 height 9
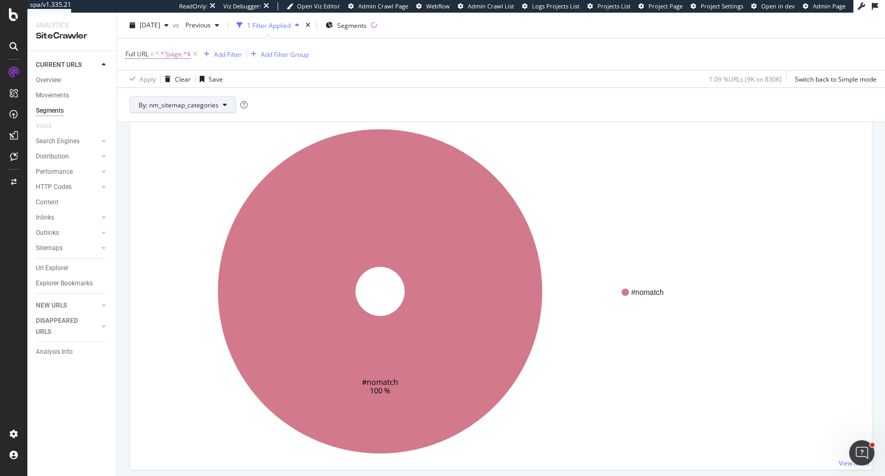
click at [203, 106] on span "By: nm_sitemap_categories" at bounding box center [179, 104] width 80 height 9
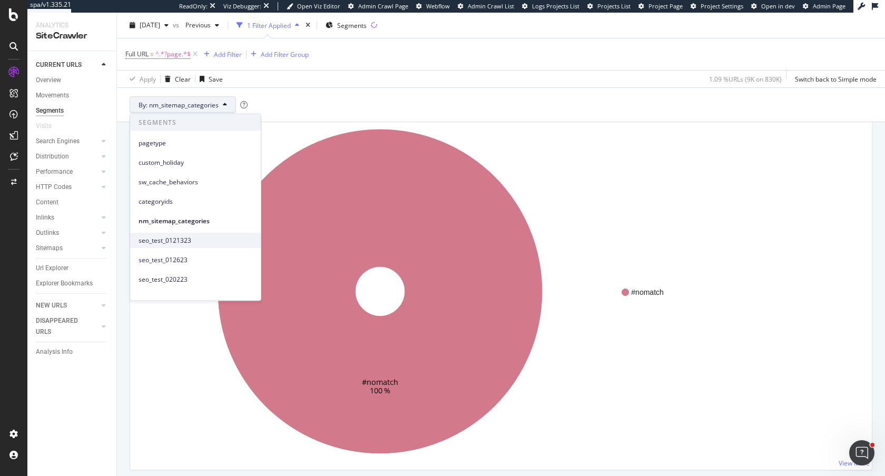
click at [187, 241] on span "seo_test_0121323" at bounding box center [196, 239] width 114 height 9
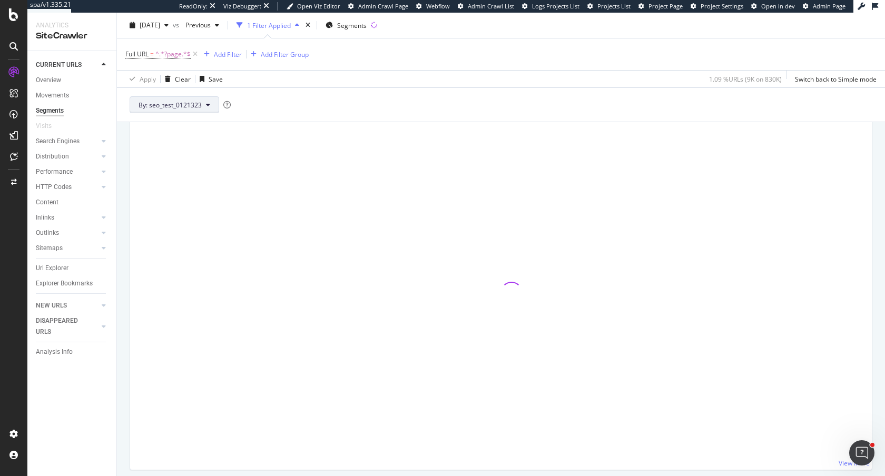
click at [190, 108] on span "By: seo_test_0121323" at bounding box center [170, 104] width 63 height 9
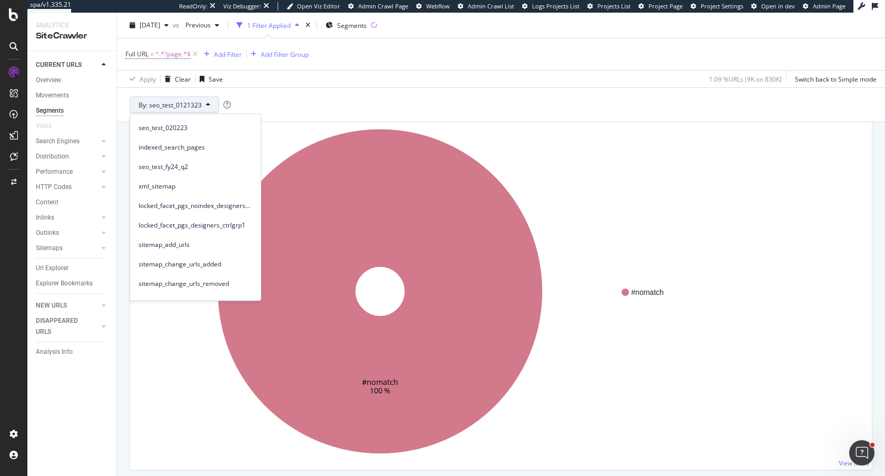
scroll to position [155, 0]
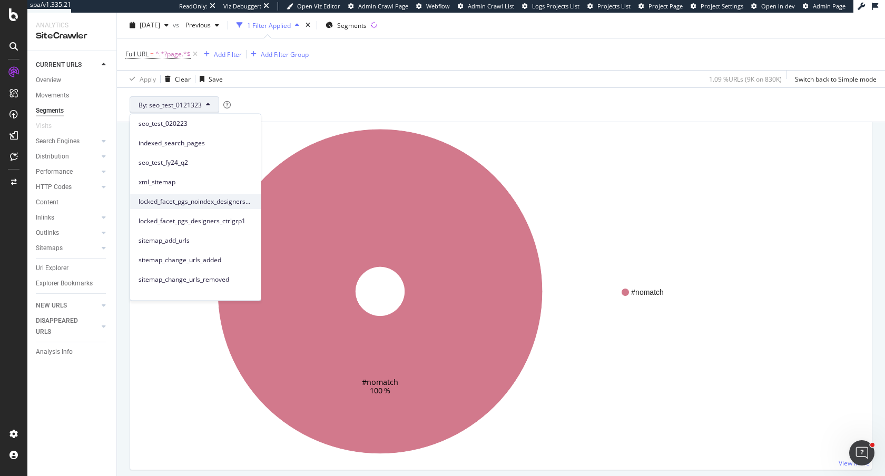
click at [185, 201] on span "locked_facet_pgs_noindex_designers_batch_1" at bounding box center [196, 201] width 114 height 9
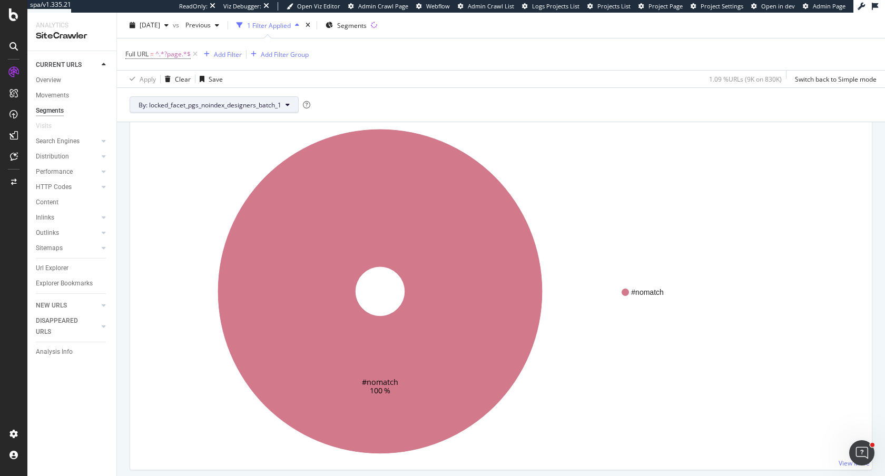
click at [200, 107] on span "By: locked_facet_pgs_noindex_designers_batch_1" at bounding box center [210, 104] width 143 height 9
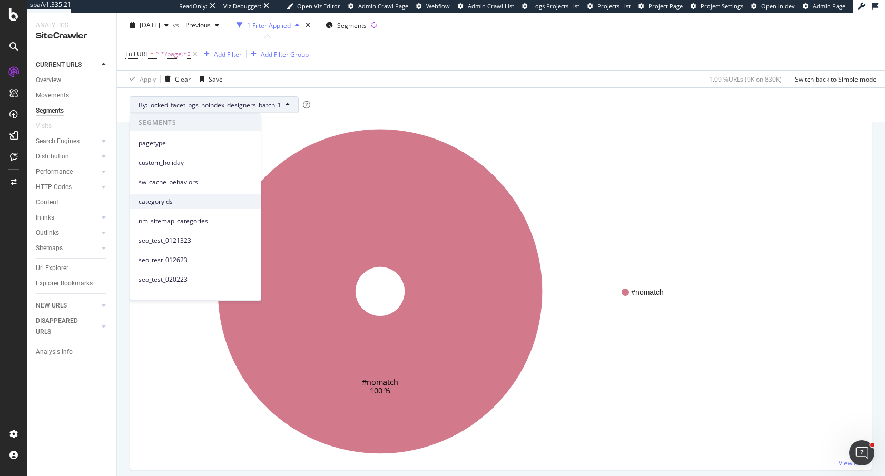
scroll to position [205, 0]
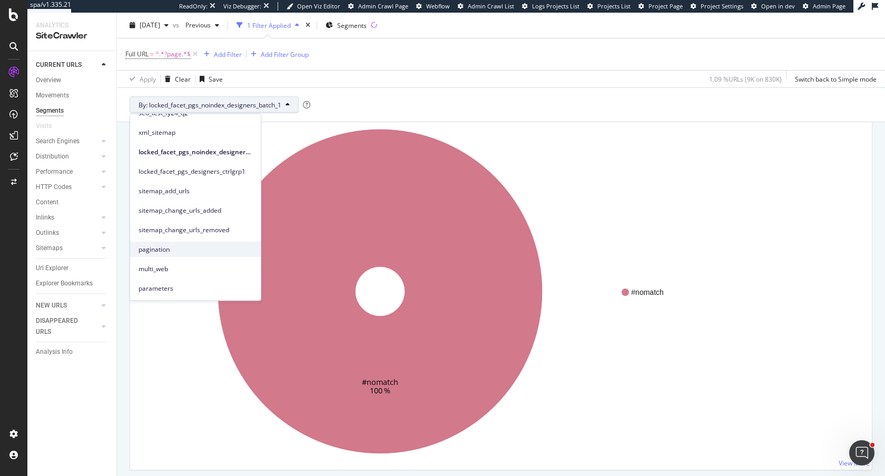
click at [179, 253] on span "pagination" at bounding box center [196, 249] width 114 height 9
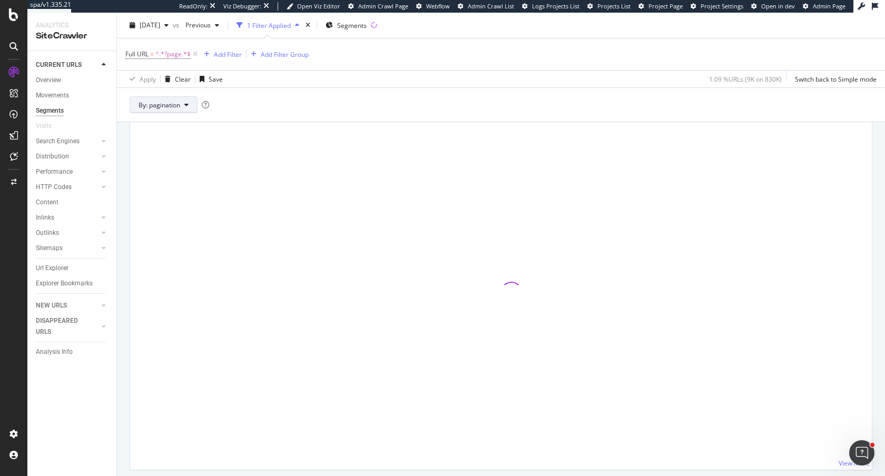
click at [171, 107] on span "By: pagination" at bounding box center [160, 104] width 42 height 9
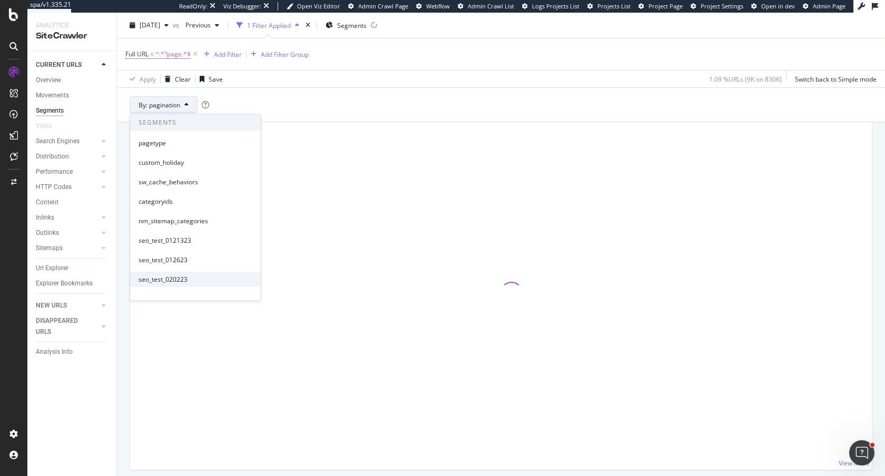
scroll to position [205, 0]
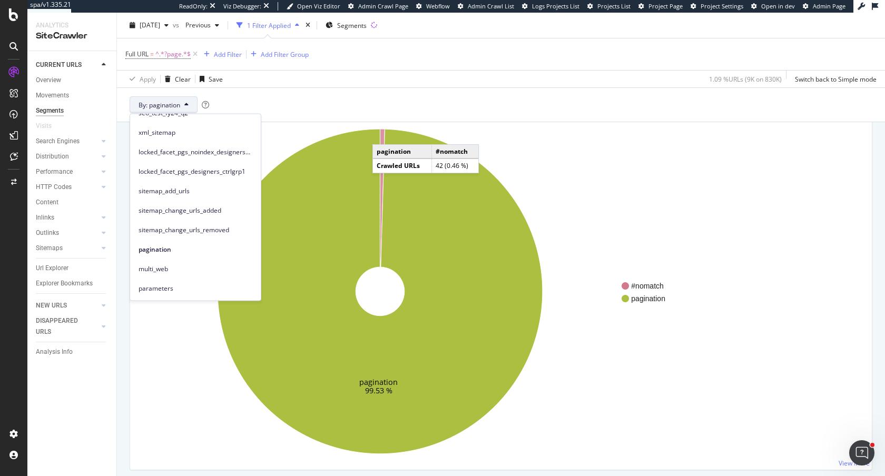
click at [383, 134] on icon at bounding box center [382, 198] width 5 height 138
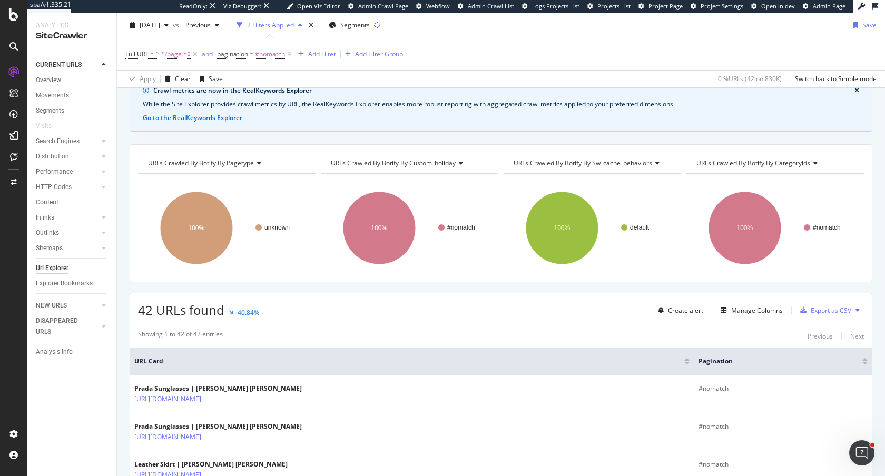
scroll to position [25, 0]
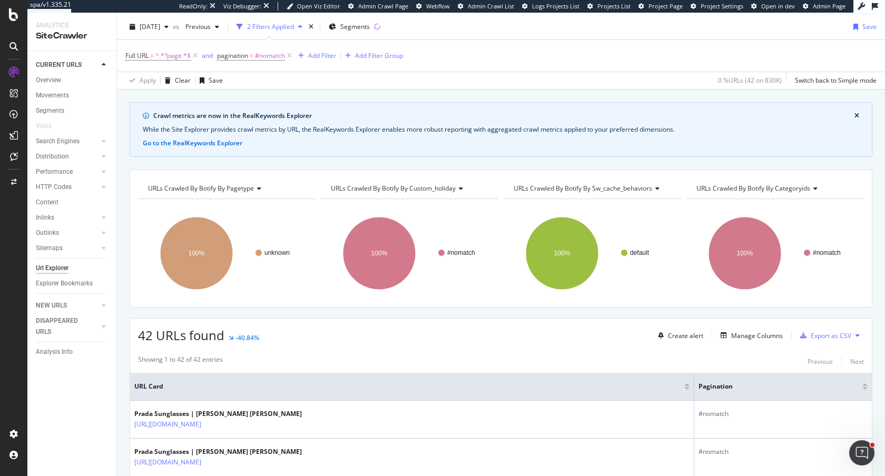
click at [220, 187] on span "URLs Crawled By Botify By pagetype" at bounding box center [201, 188] width 106 height 9
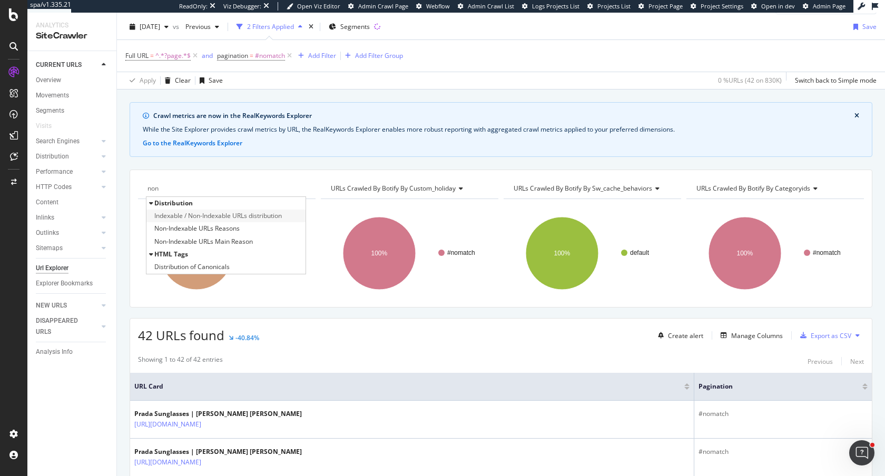
type input "non"
click at [225, 215] on span "Indexable / Non-Indexable URLs distribution" at bounding box center [217, 216] width 127 height 11
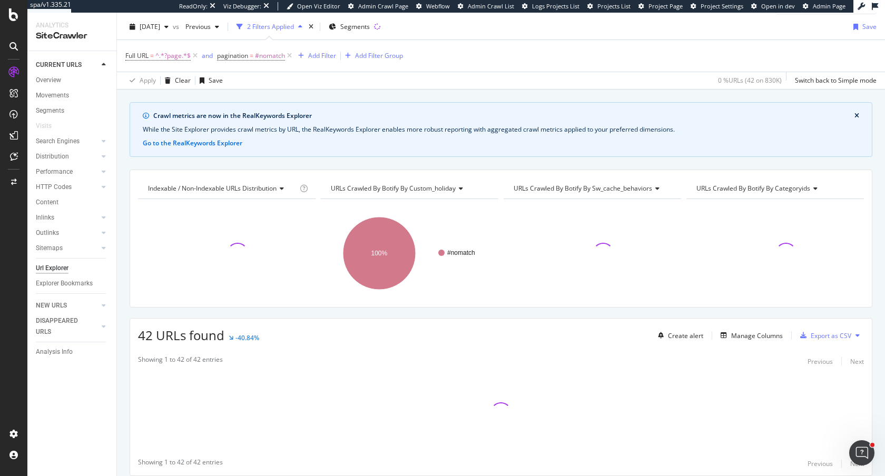
click at [342, 190] on span "URLs Crawled By Botify By custom_holiday" at bounding box center [393, 188] width 125 height 9
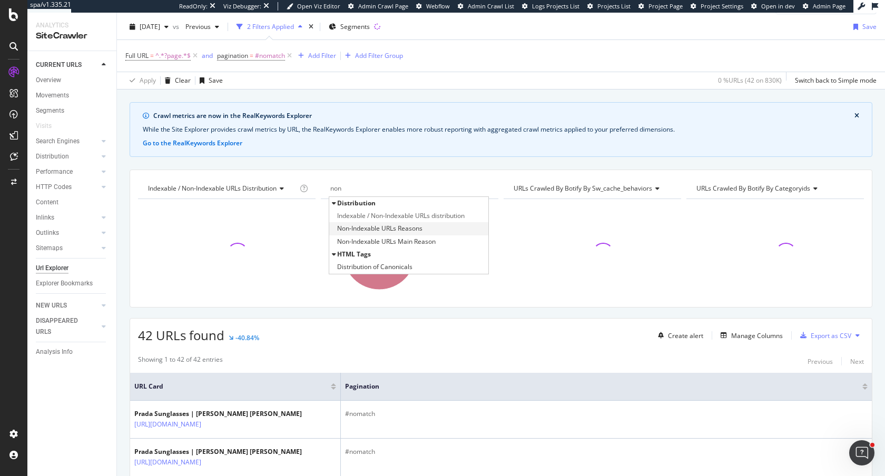
type input "non"
click at [369, 226] on span "Non-Indexable URLs Reasons" at bounding box center [379, 228] width 85 height 11
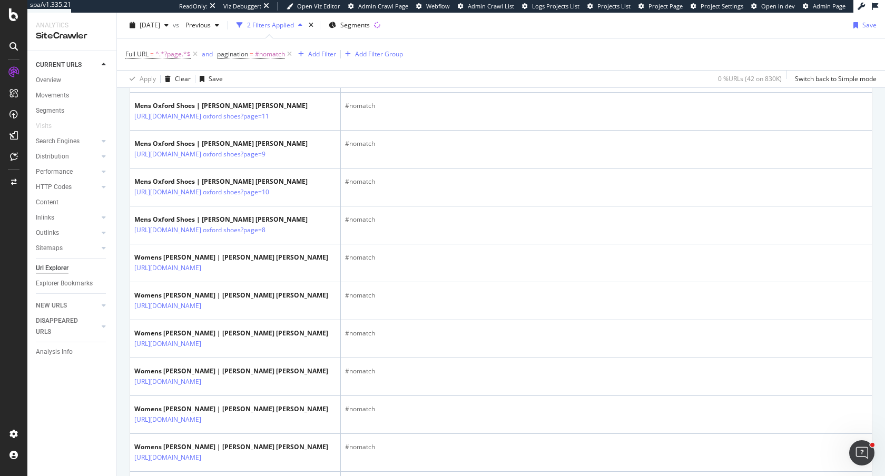
scroll to position [1417, 0]
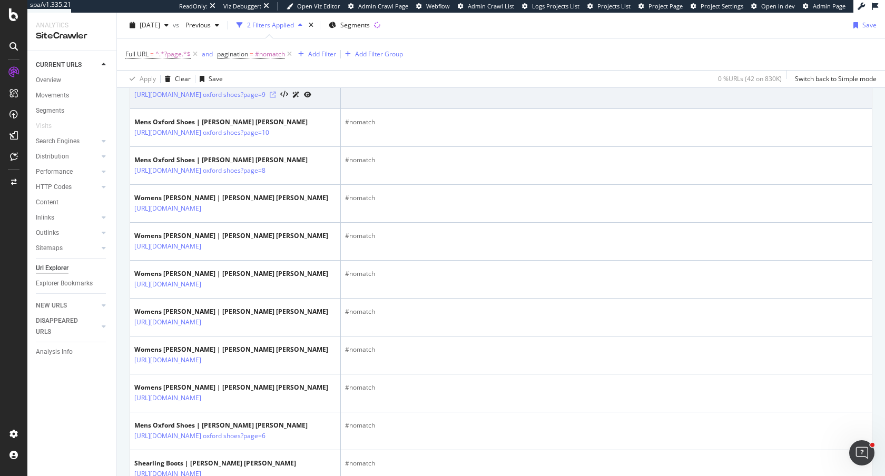
click at [276, 98] on icon at bounding box center [273, 95] width 6 height 6
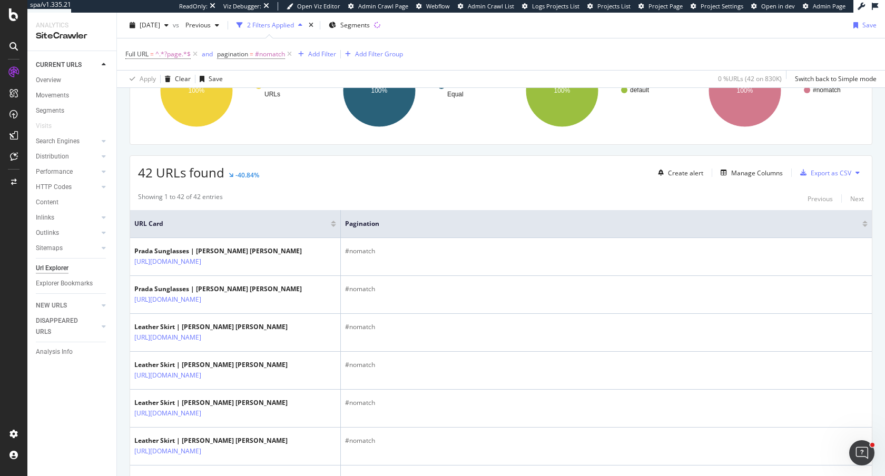
scroll to position [74, 0]
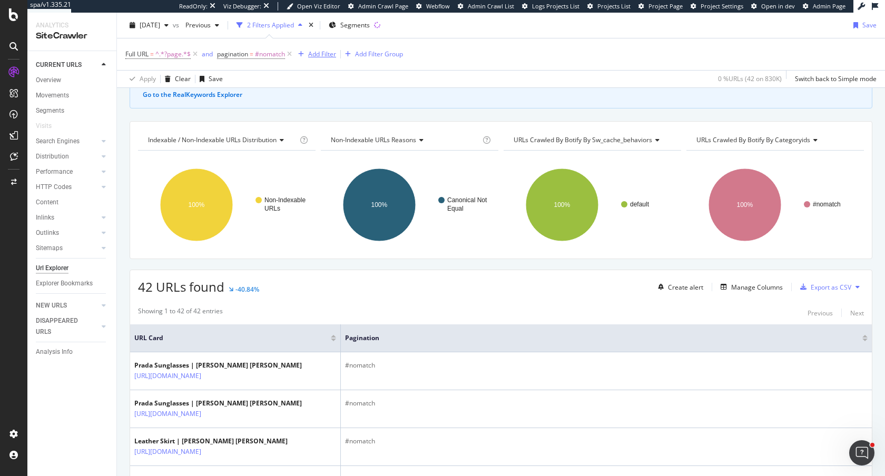
click at [325, 54] on div "Add Filter" at bounding box center [322, 54] width 28 height 9
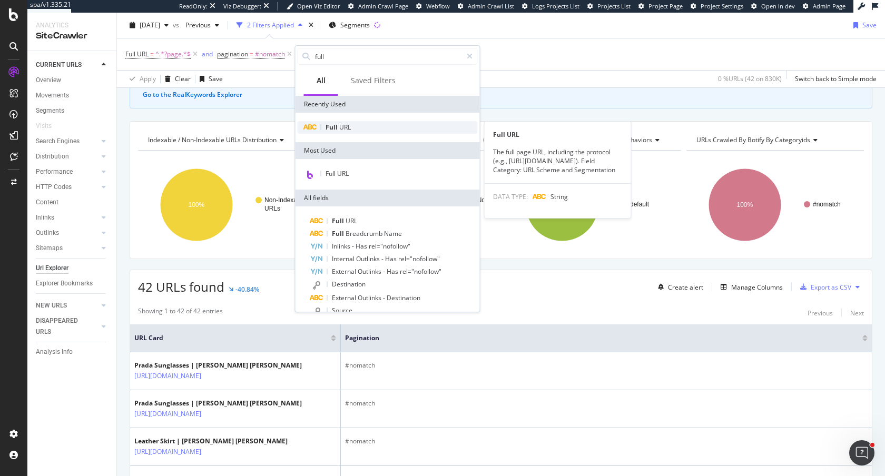
click at [368, 129] on div "Full URL" at bounding box center [388, 127] width 180 height 13
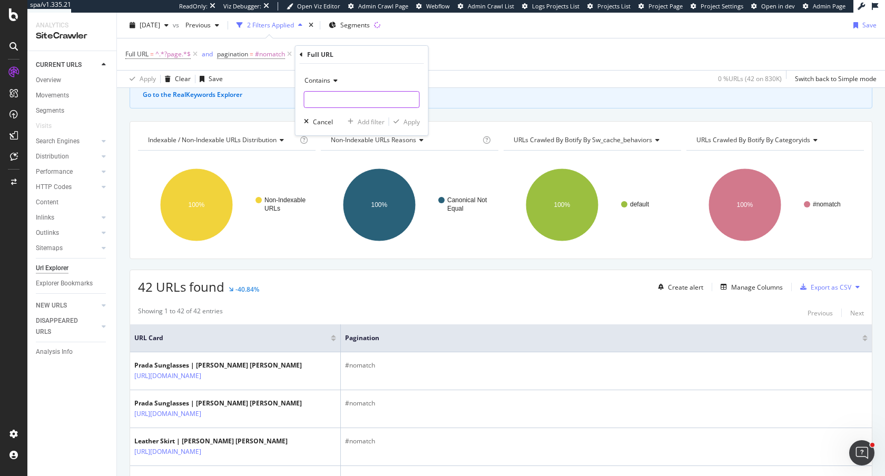
click at [338, 103] on input "text" at bounding box center [361, 99] width 115 height 17
type input "/keyword"
click at [407, 118] on div "Apply" at bounding box center [411, 121] width 16 height 9
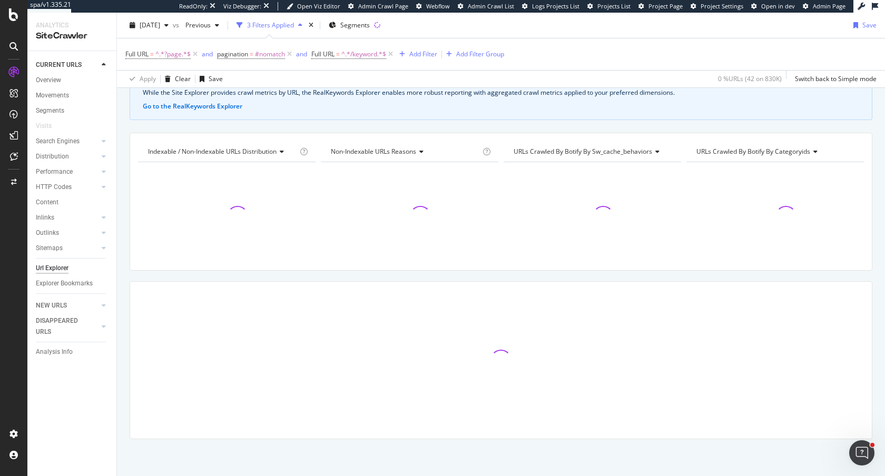
scroll to position [62, 0]
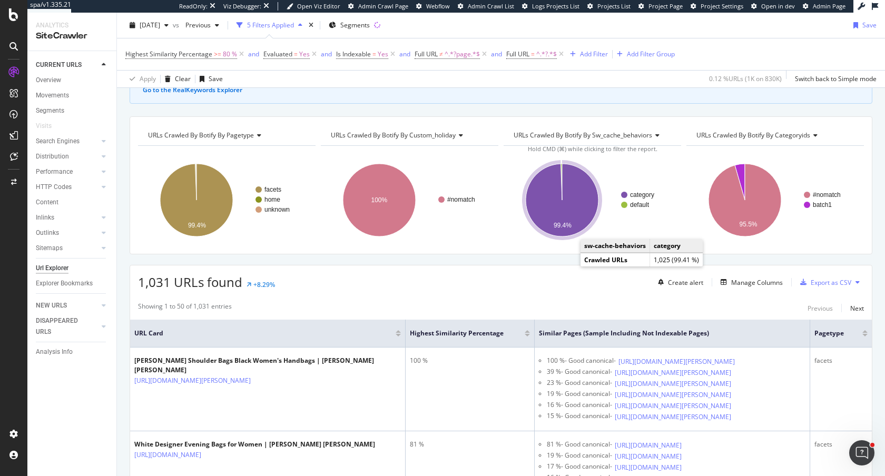
scroll to position [104, 0]
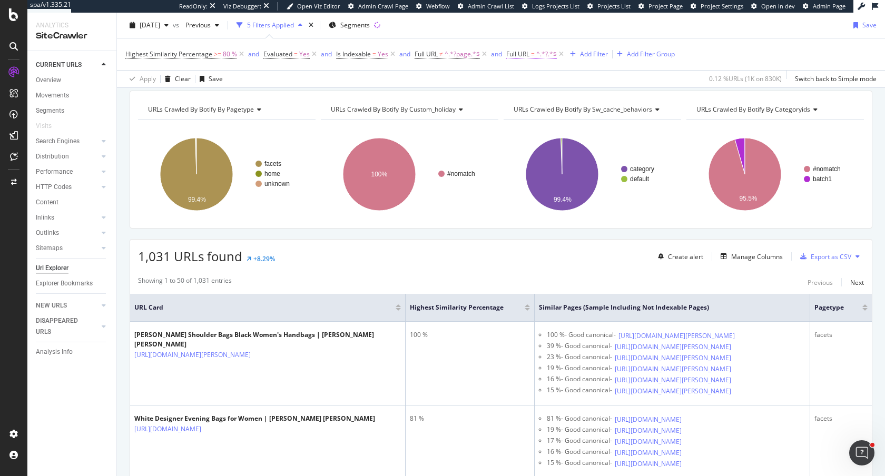
click at [540, 50] on span "^.*?.*$" at bounding box center [546, 54] width 21 height 15
click at [526, 79] on span "Contains" at bounding box center [528, 78] width 26 height 9
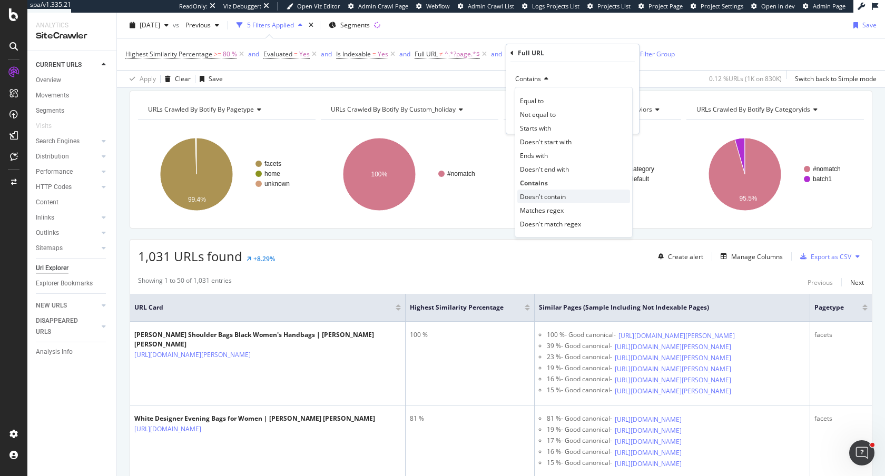
click at [534, 192] on span "Doesn't contain" at bounding box center [543, 196] width 46 height 9
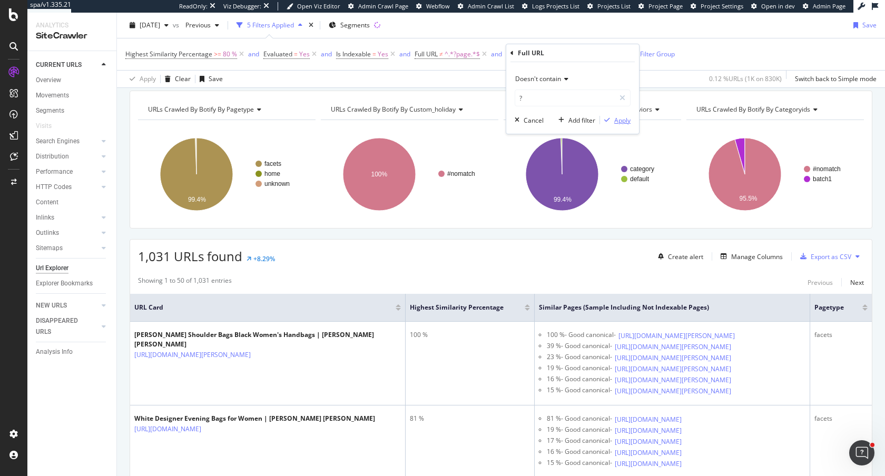
click at [626, 123] on div "Apply" at bounding box center [622, 120] width 16 height 9
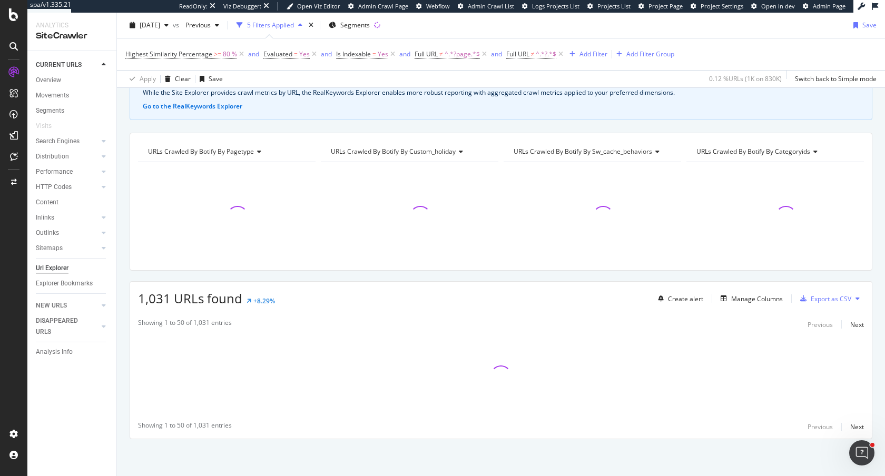
scroll to position [62, 0]
drag, startPoint x: 484, startPoint y: 51, endPoint x: 415, endPoint y: 146, distance: 117.2
click at [484, 51] on icon at bounding box center [484, 54] width 9 height 11
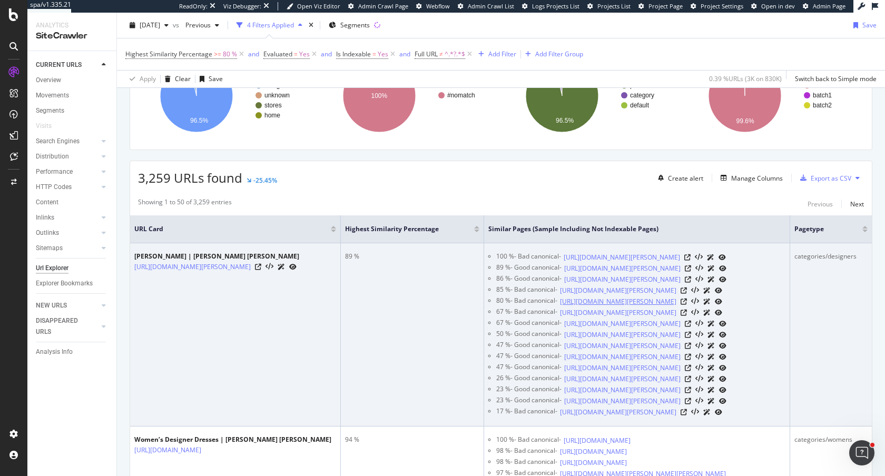
scroll to position [182, 0]
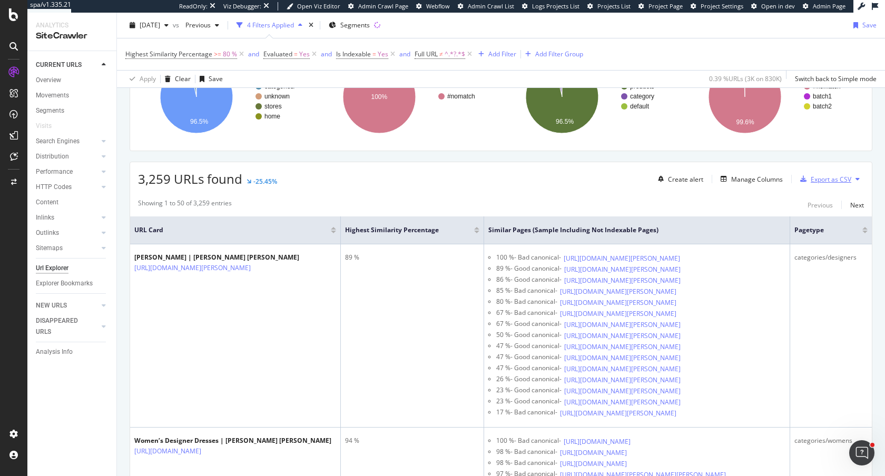
click at [834, 182] on div "Export as CSV" at bounding box center [831, 179] width 41 height 9
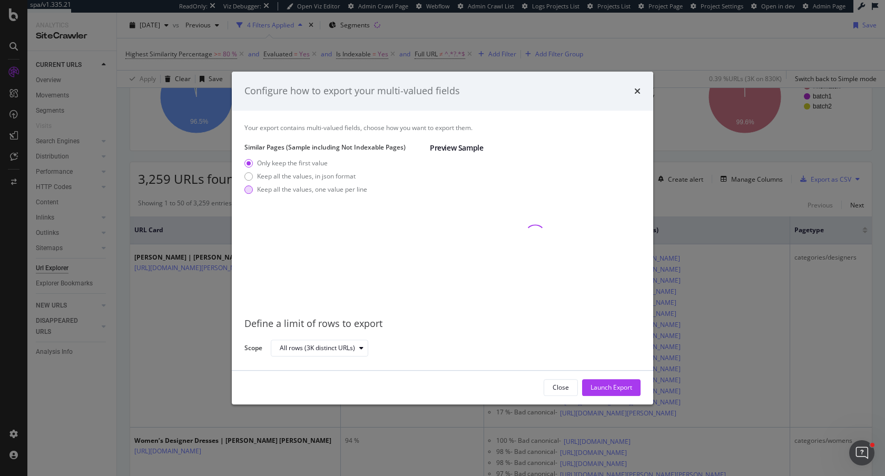
click at [312, 189] on div "Keep all the values, one value per line" at bounding box center [312, 189] width 110 height 9
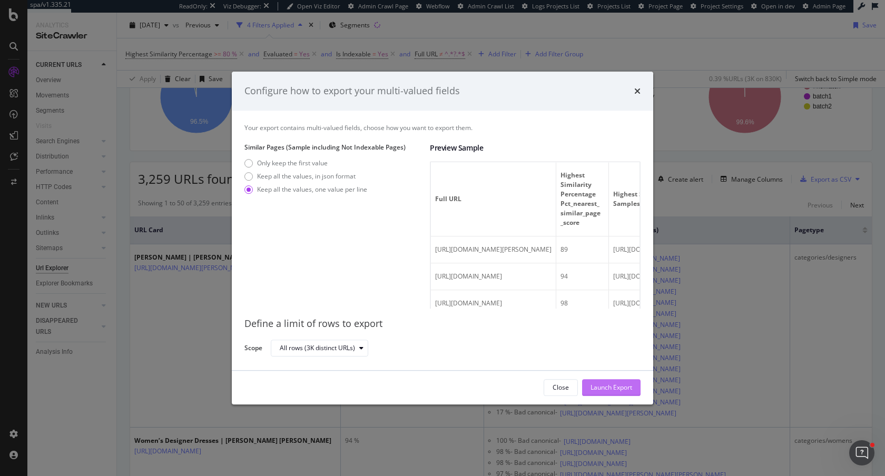
click at [604, 386] on div "Launch Export" at bounding box center [611, 387] width 42 height 9
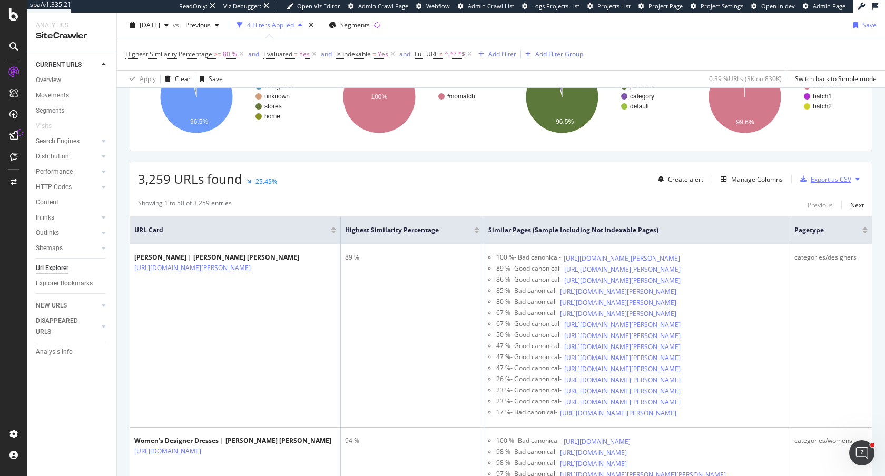
click at [822, 181] on div "Export as CSV" at bounding box center [831, 179] width 41 height 9
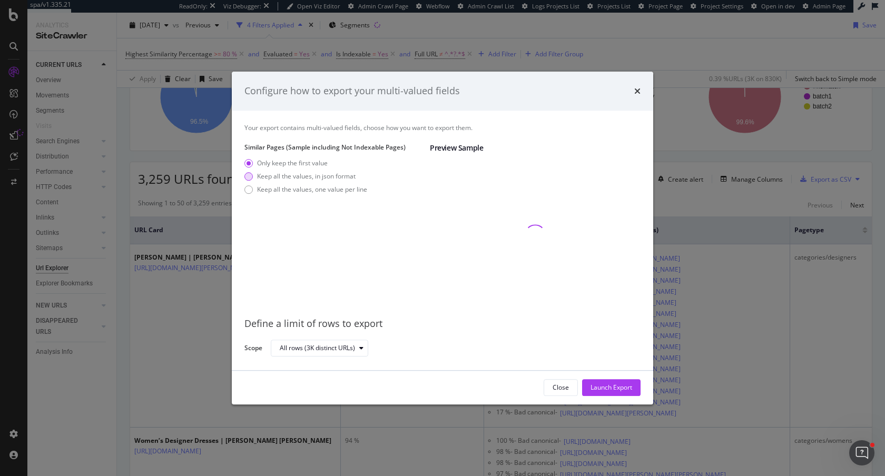
click at [326, 178] on div "Keep all the values, in json format" at bounding box center [306, 176] width 98 height 9
click at [610, 386] on div "Launch Export" at bounding box center [611, 387] width 42 height 9
